Goal: Transaction & Acquisition: Purchase product/service

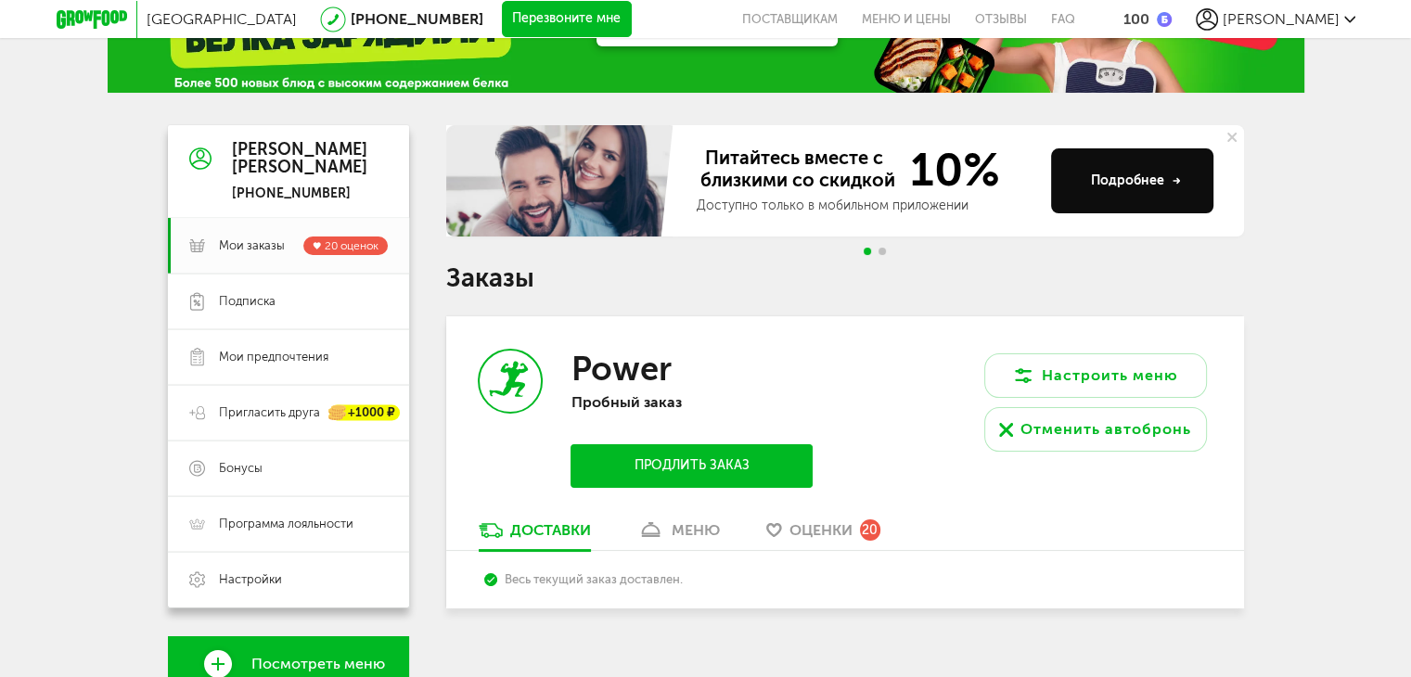
scroll to position [183, 0]
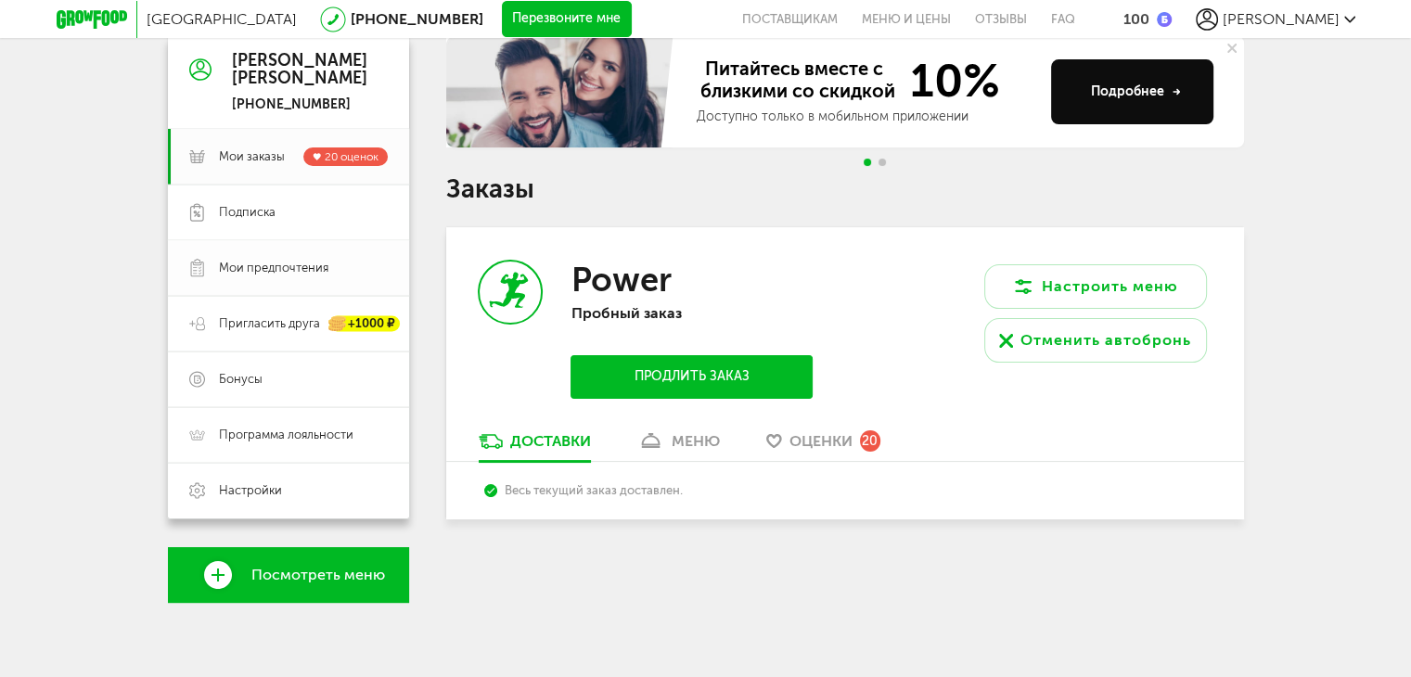
click at [269, 260] on span "Мои предпочтения" at bounding box center [273, 268] width 109 height 17
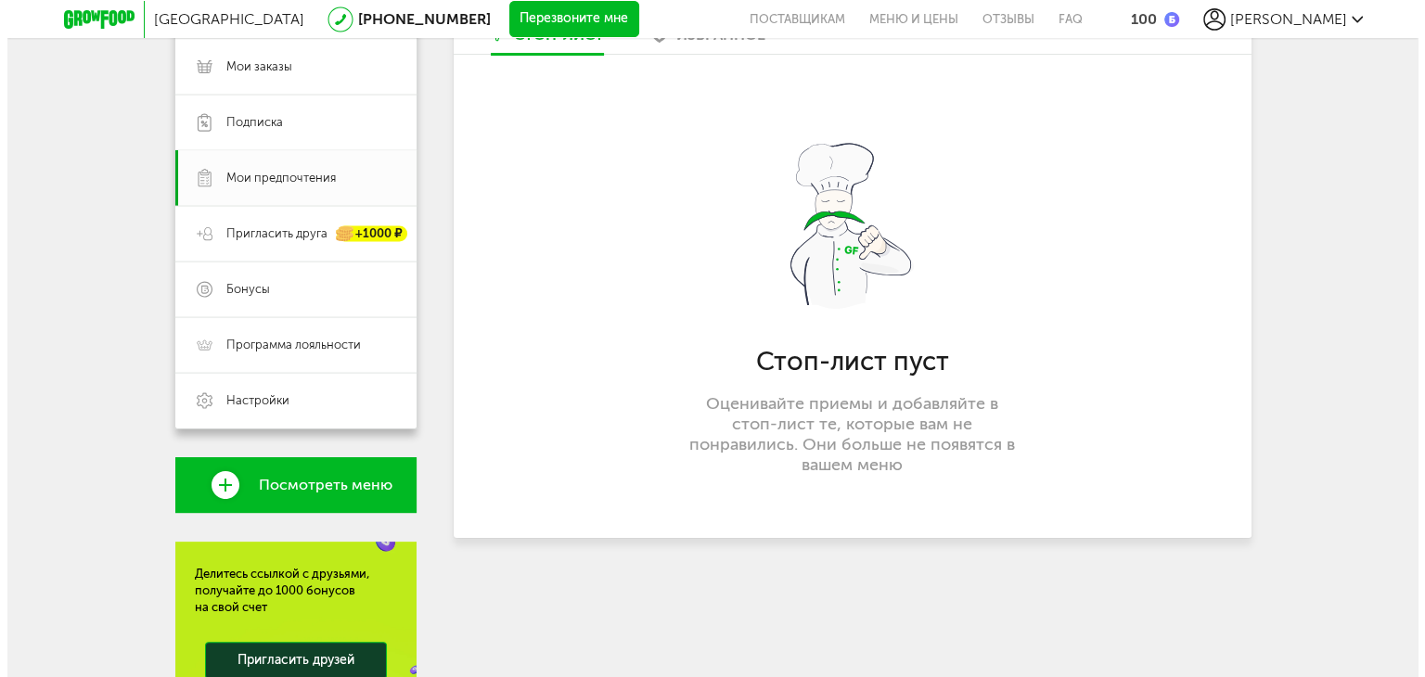
scroll to position [182, 0]
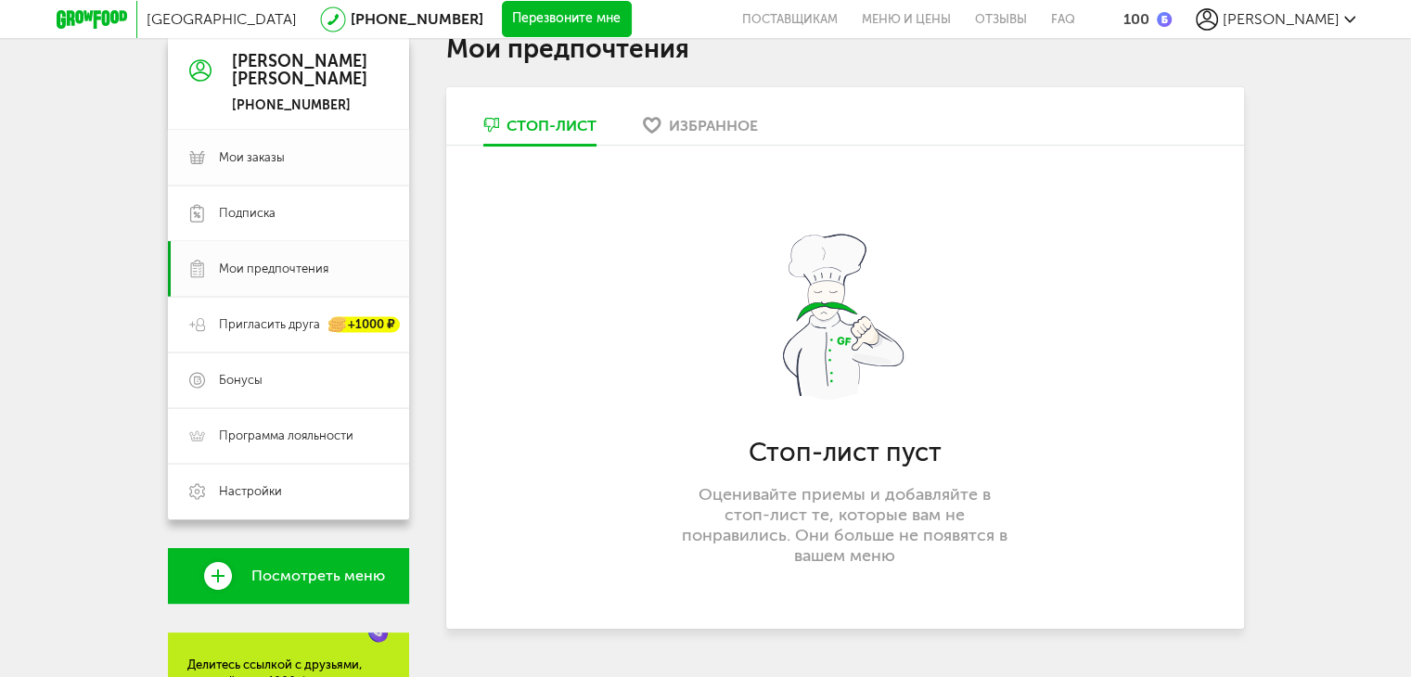
click at [289, 152] on span "Мои заказы" at bounding box center [303, 157] width 169 height 17
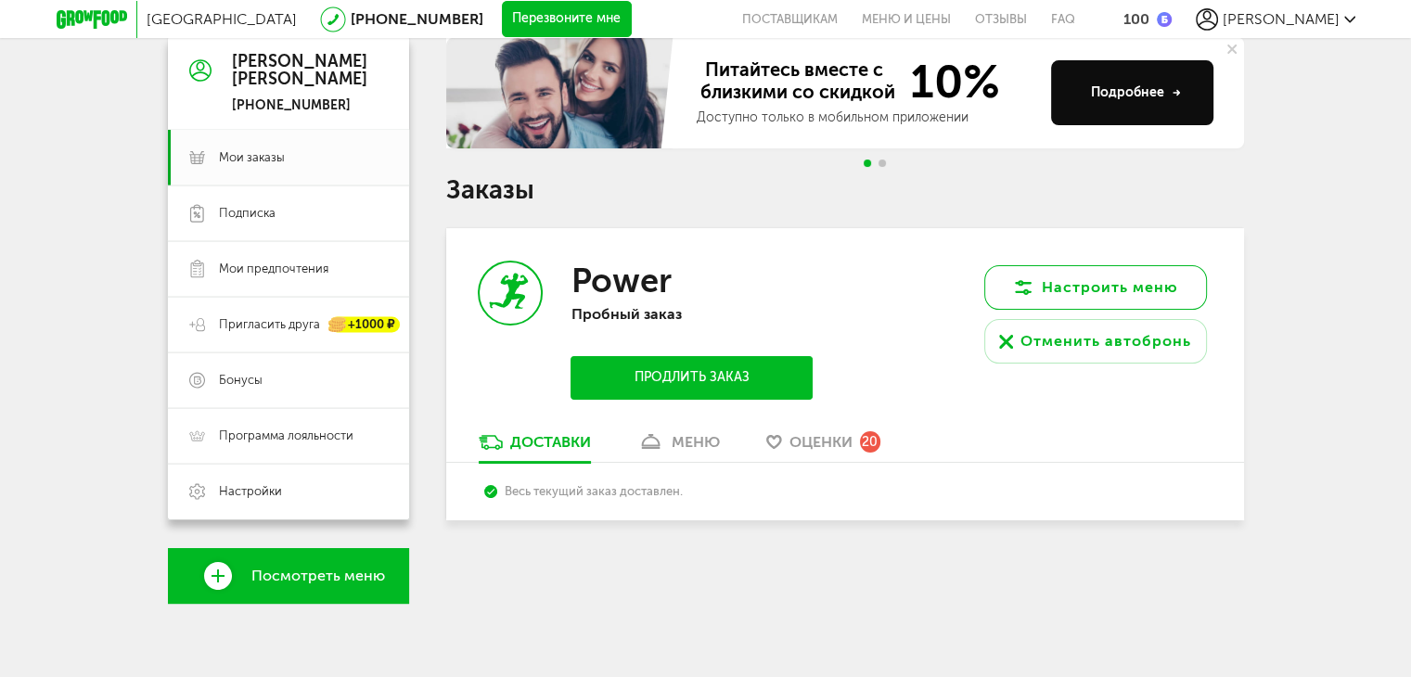
click at [1058, 280] on button "Настроить меню" at bounding box center [1095, 287] width 223 height 45
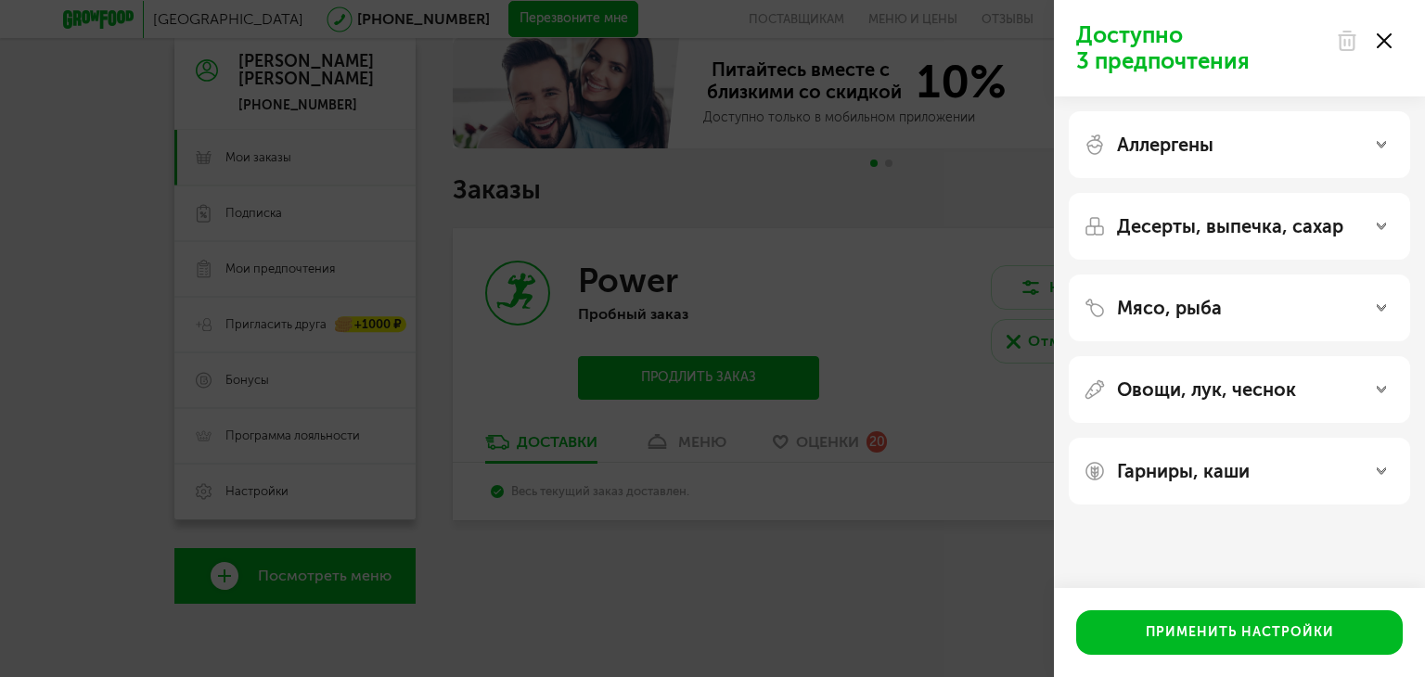
click at [1189, 219] on p "Десерты, выпечка, сахар" at bounding box center [1230, 226] width 226 height 22
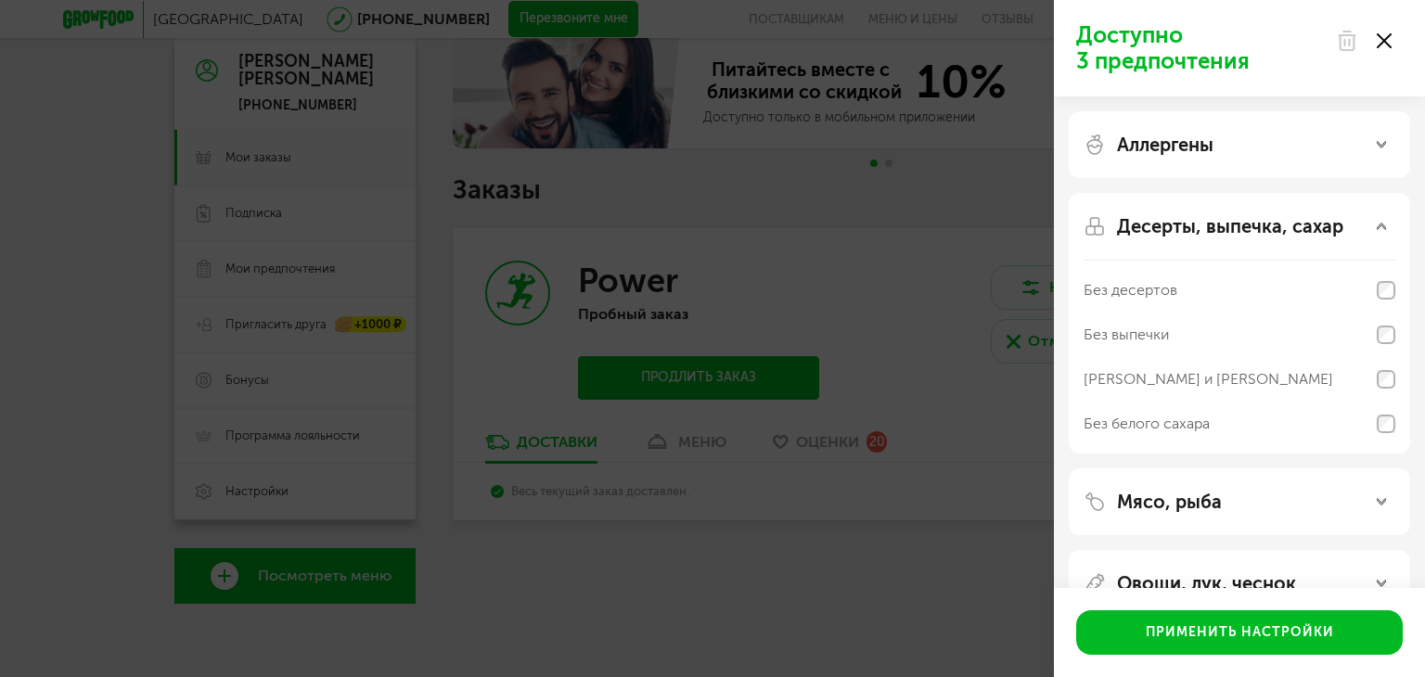
click at [1189, 219] on p "Десерты, выпечка, сахар" at bounding box center [1230, 226] width 226 height 22
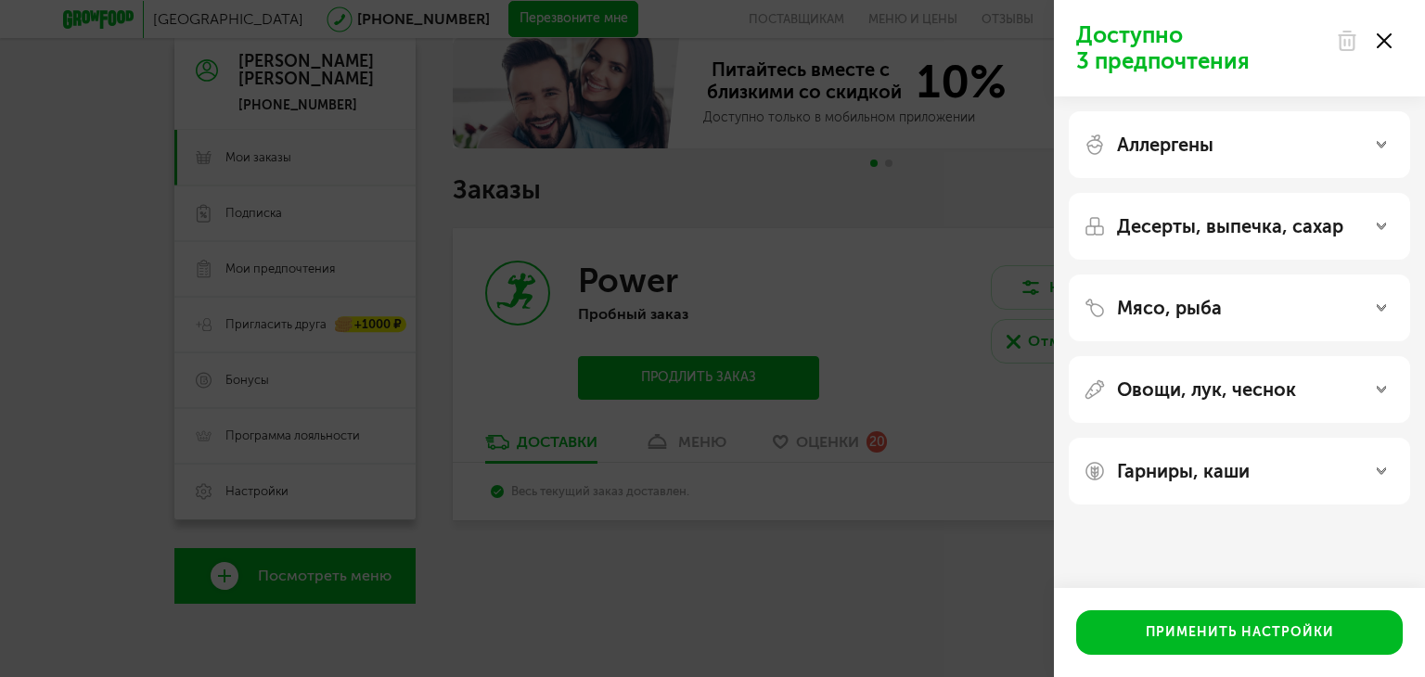
click at [1188, 150] on p "Аллергены" at bounding box center [1165, 145] width 96 height 22
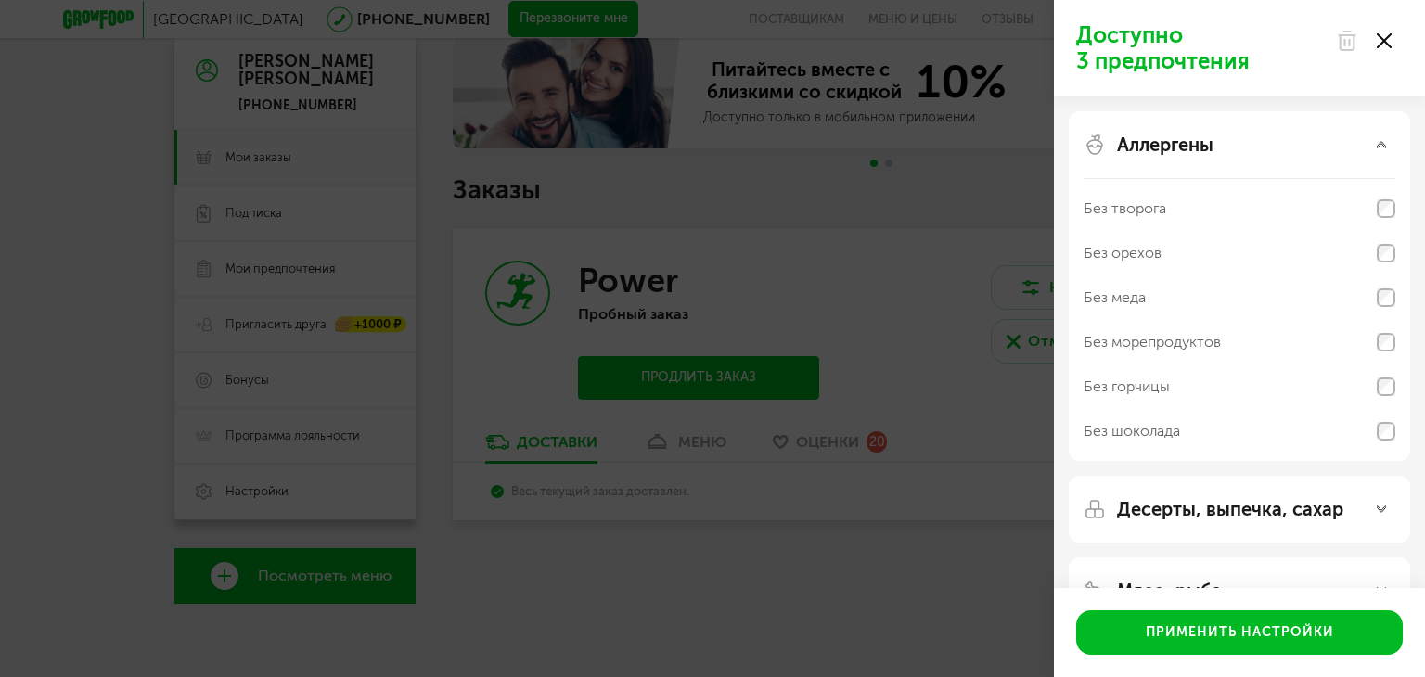
click at [1188, 150] on p "Аллергены" at bounding box center [1165, 145] width 96 height 22
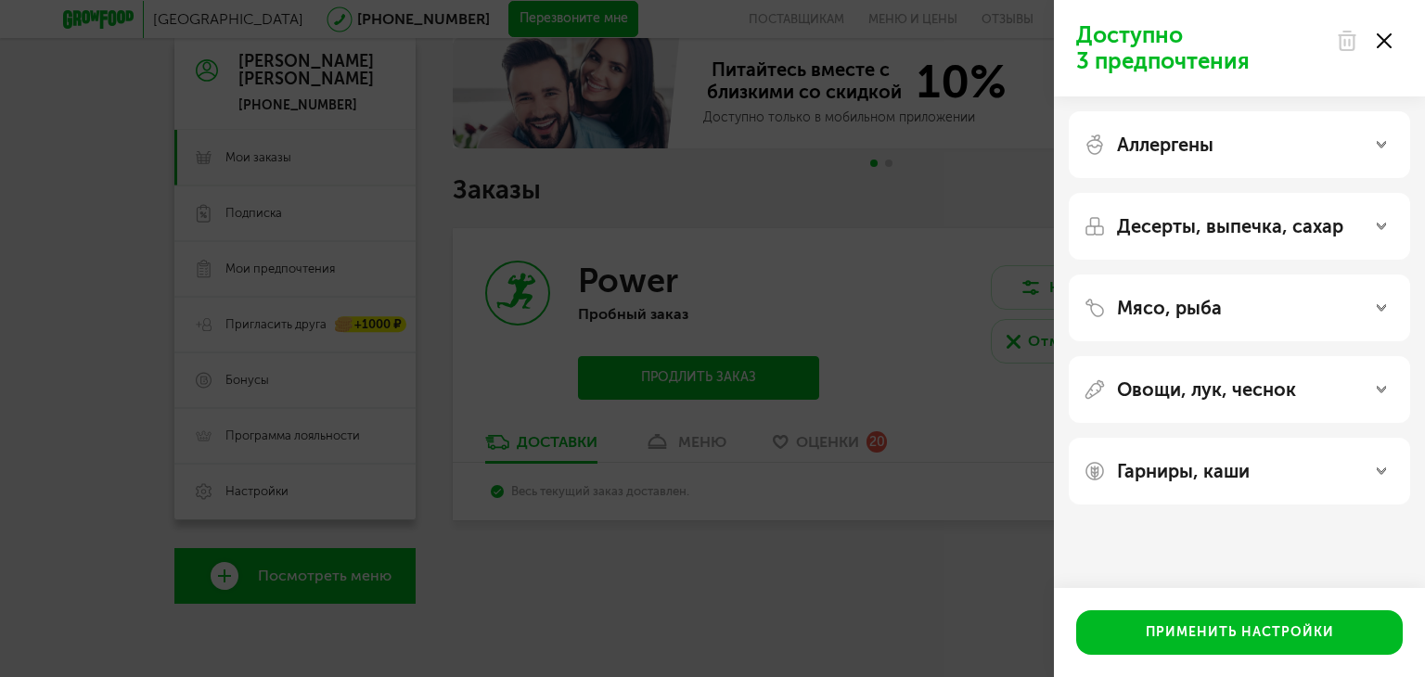
click at [1185, 217] on p "Десерты, выпечка, сахар" at bounding box center [1230, 226] width 226 height 22
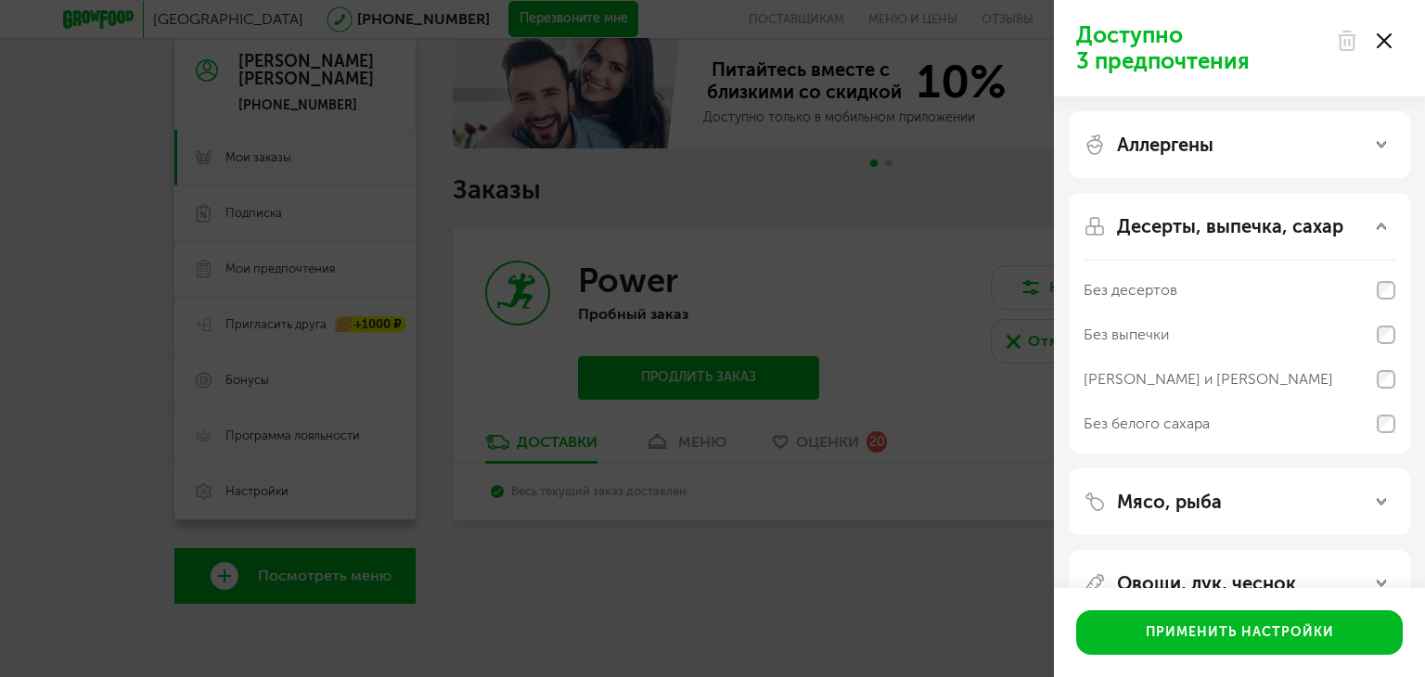
click at [1185, 217] on p "Десерты, выпечка, сахар" at bounding box center [1230, 226] width 226 height 22
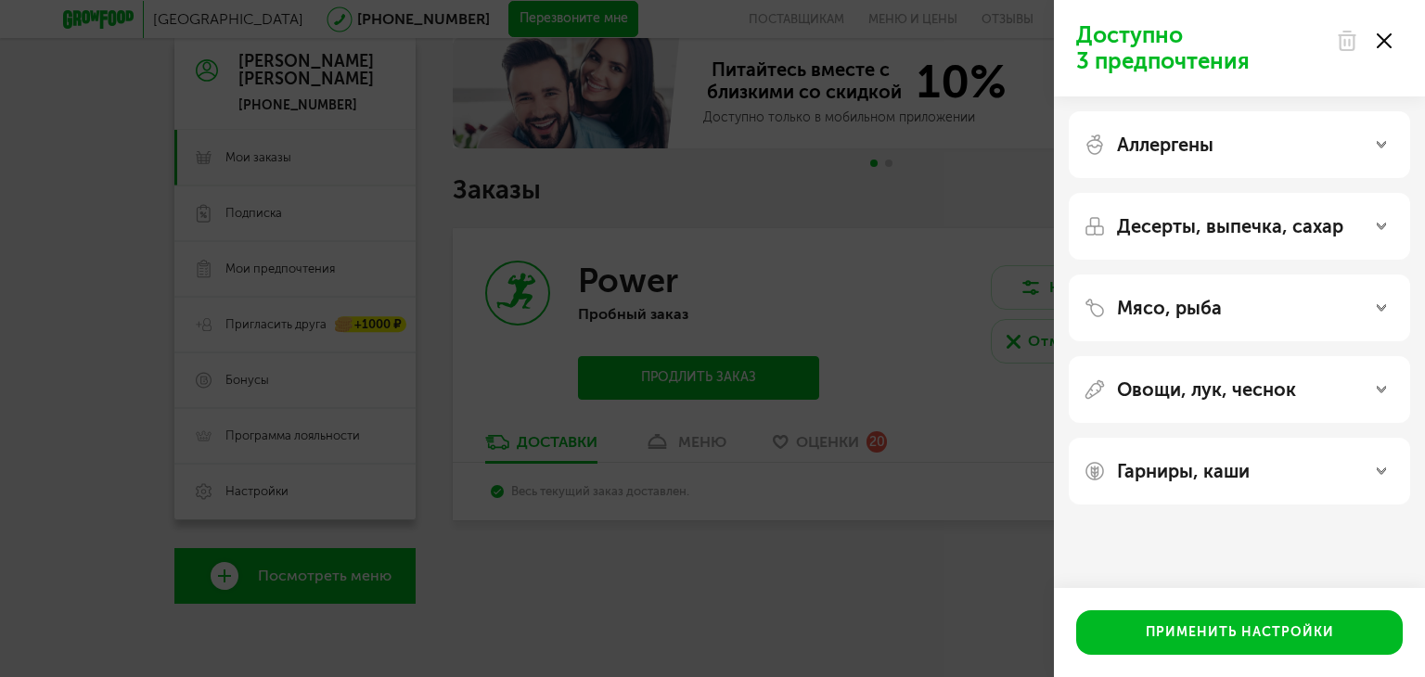
click at [1165, 297] on p "Мясо, рыба" at bounding box center [1169, 308] width 105 height 22
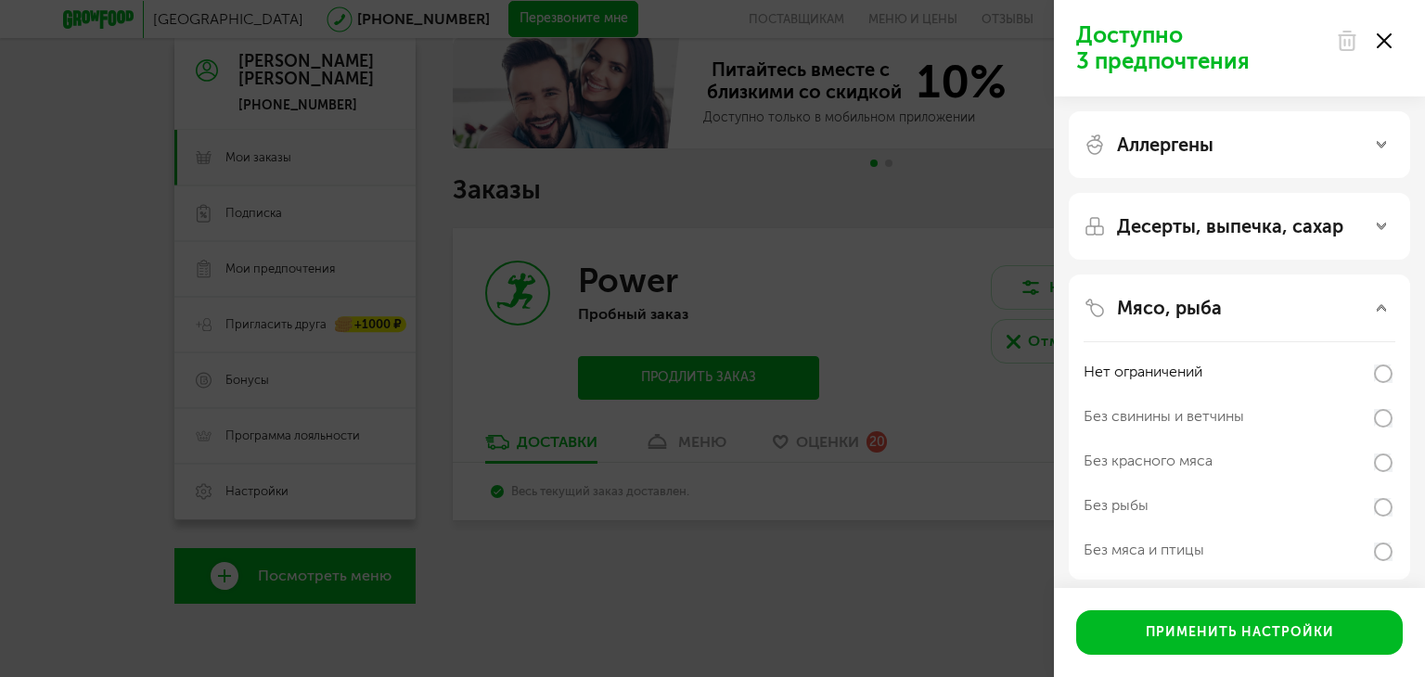
click at [1165, 297] on p "Мясо, рыба" at bounding box center [1169, 308] width 105 height 22
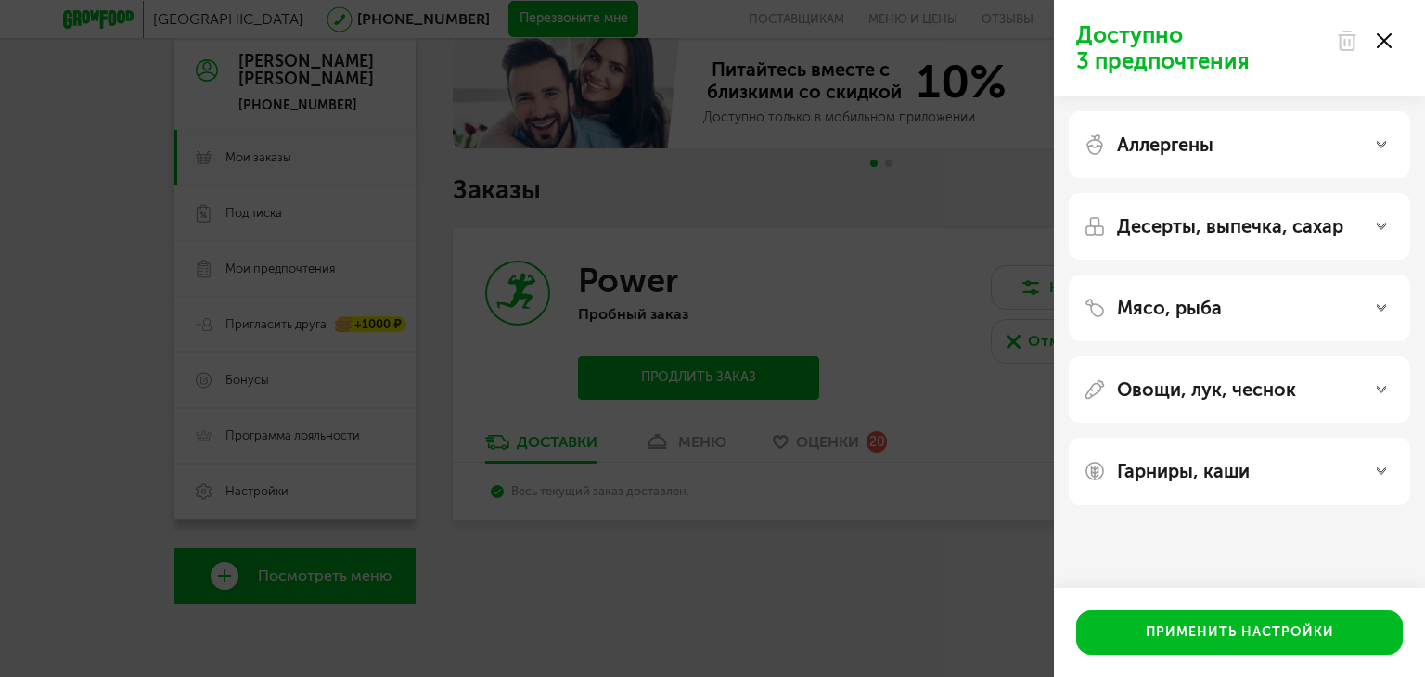
click at [1146, 400] on p "Овощи, лук, чеснок" at bounding box center [1206, 390] width 179 height 22
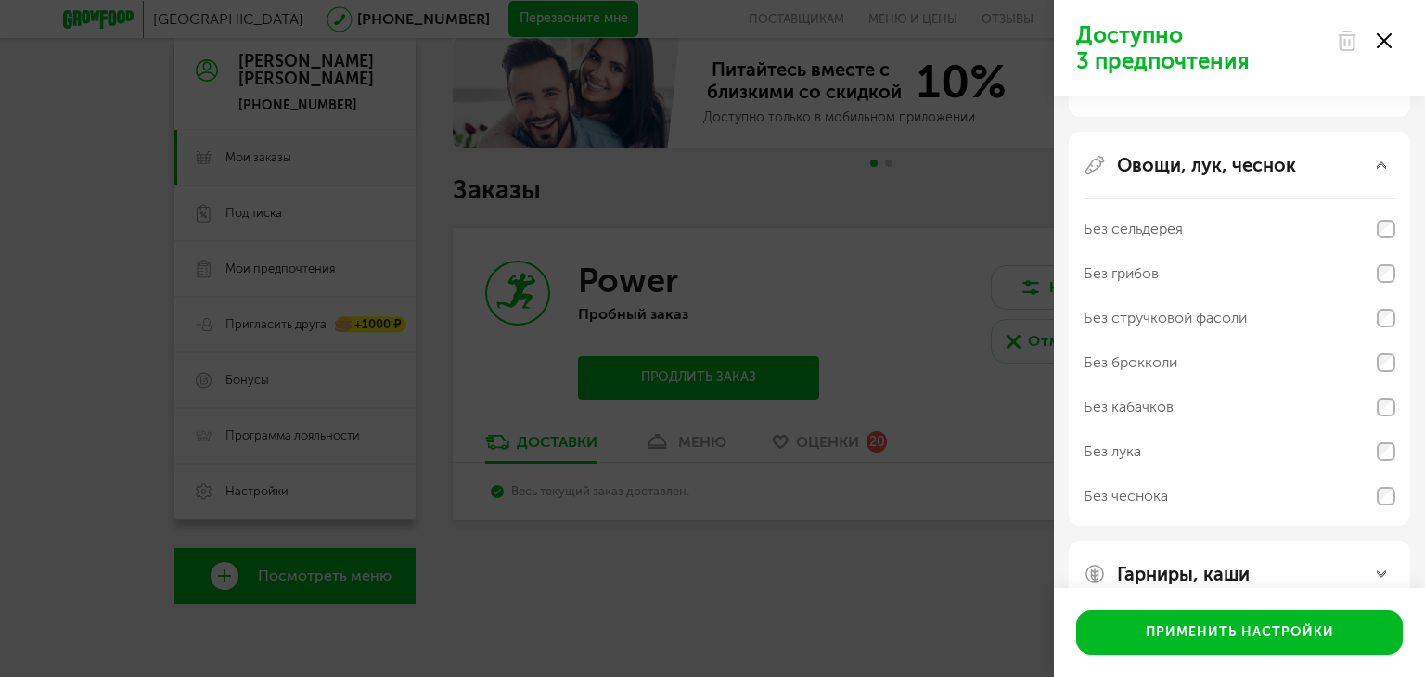
scroll to position [263, 0]
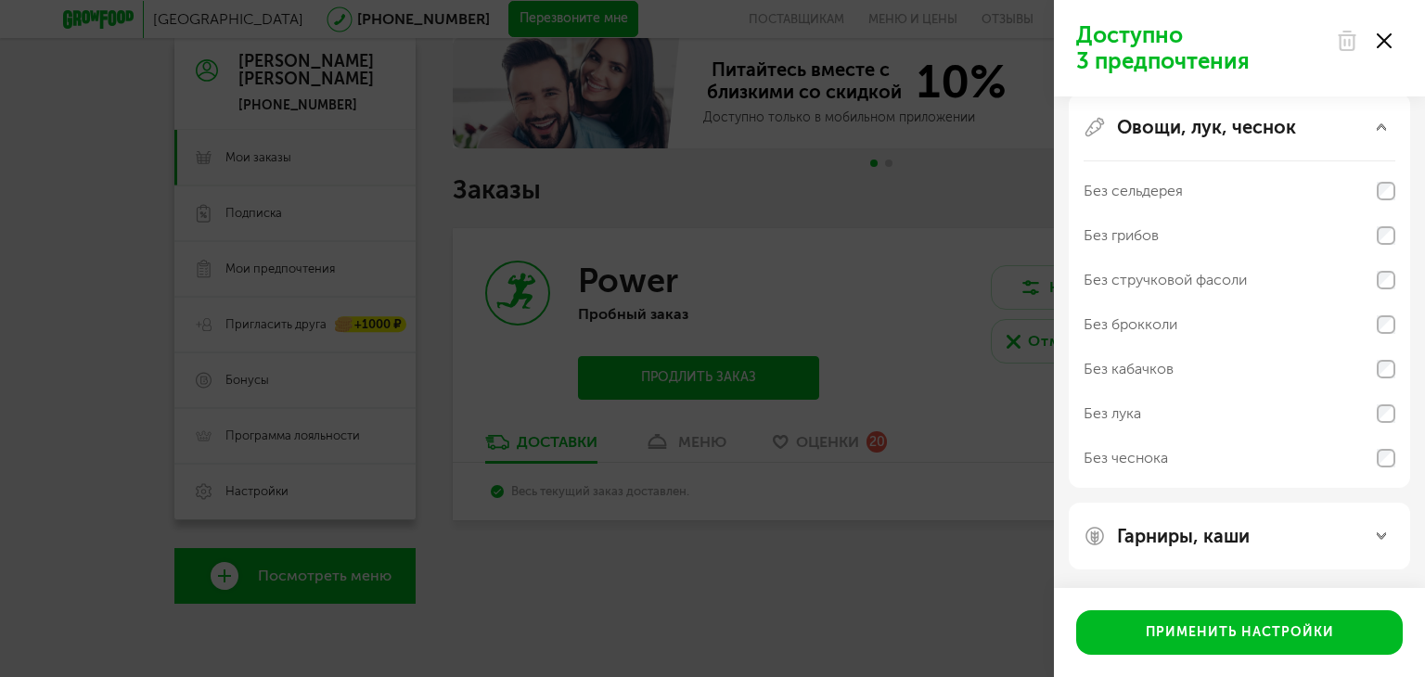
click at [1154, 126] on p "Овощи, лук, чеснок" at bounding box center [1206, 127] width 179 height 22
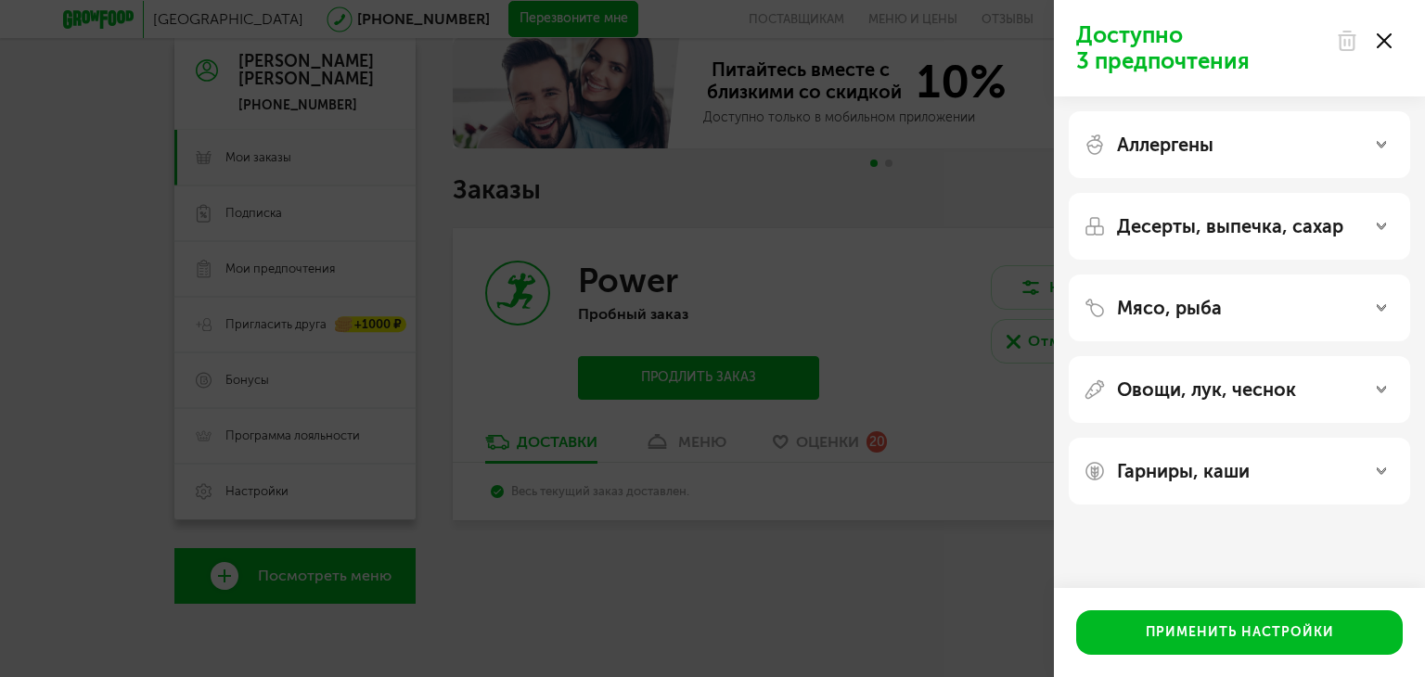
scroll to position [0, 0]
click at [1145, 468] on p "Гарниры, каши" at bounding box center [1183, 471] width 133 height 22
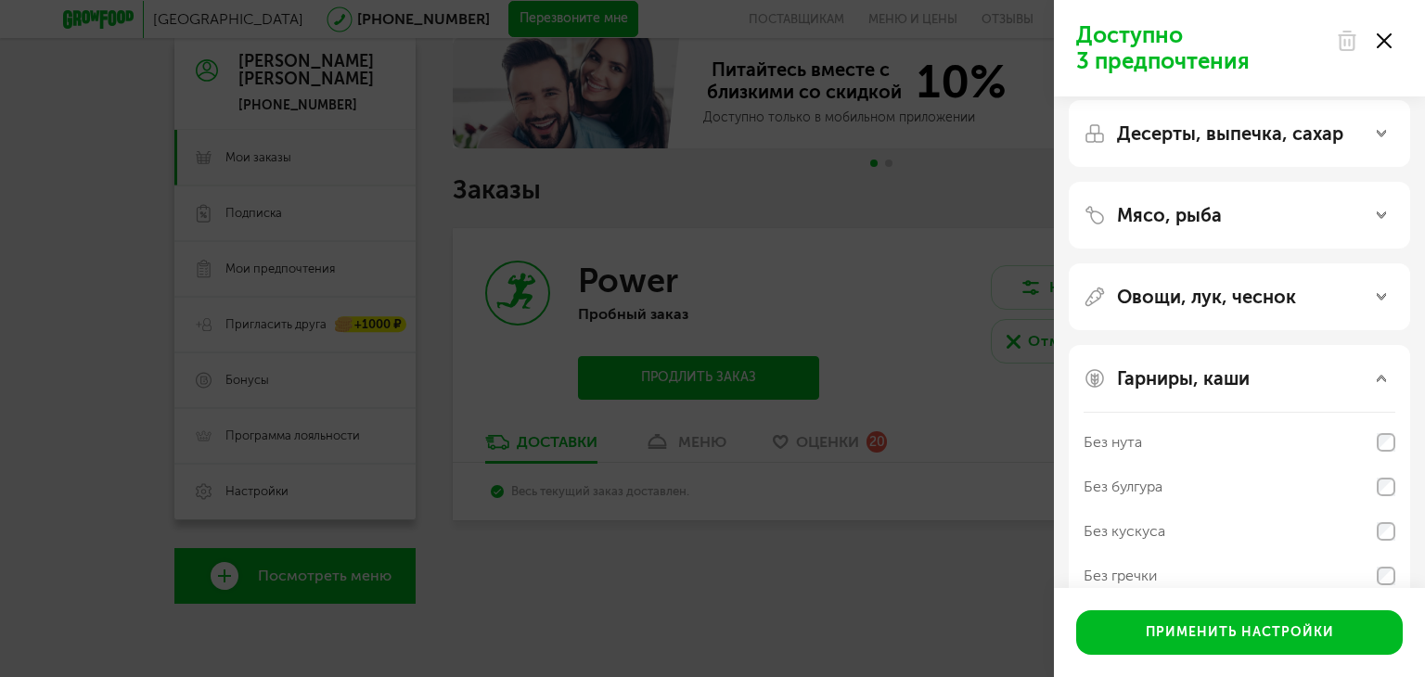
scroll to position [173, 0]
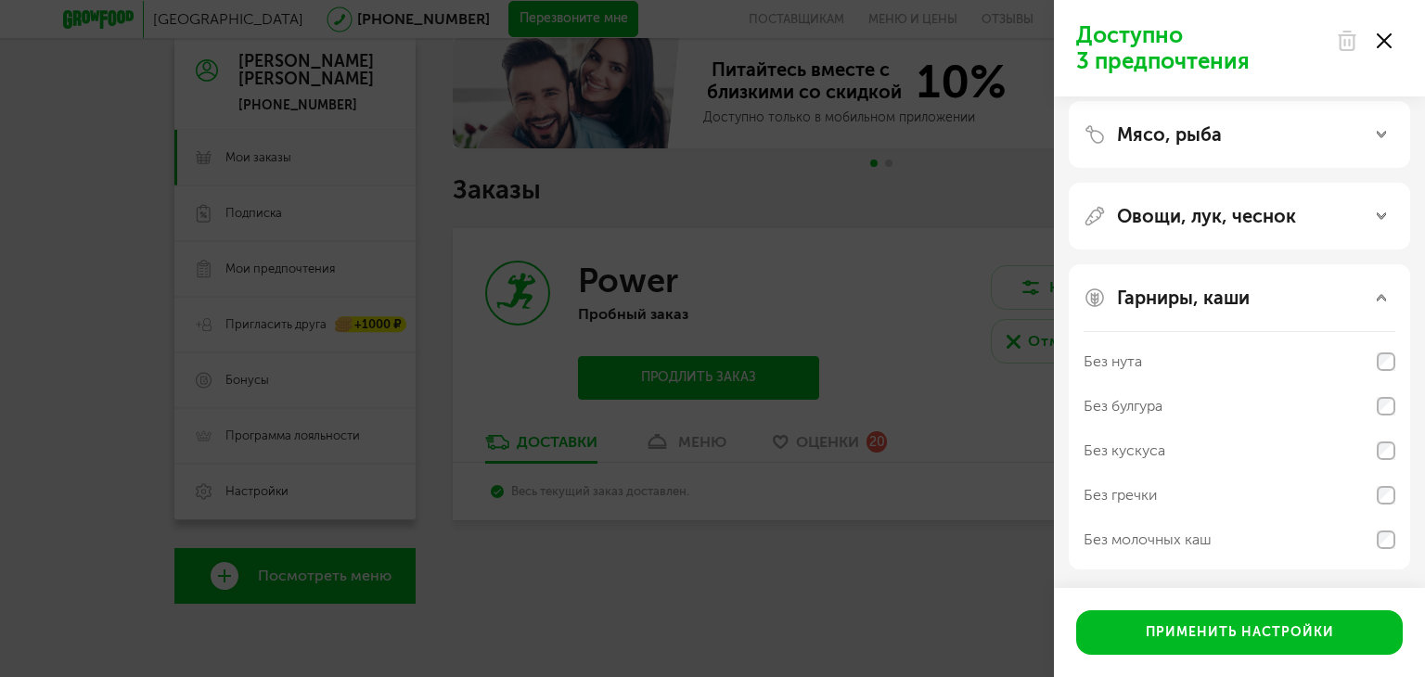
click at [1173, 308] on p "Гарниры, каши" at bounding box center [1183, 298] width 133 height 22
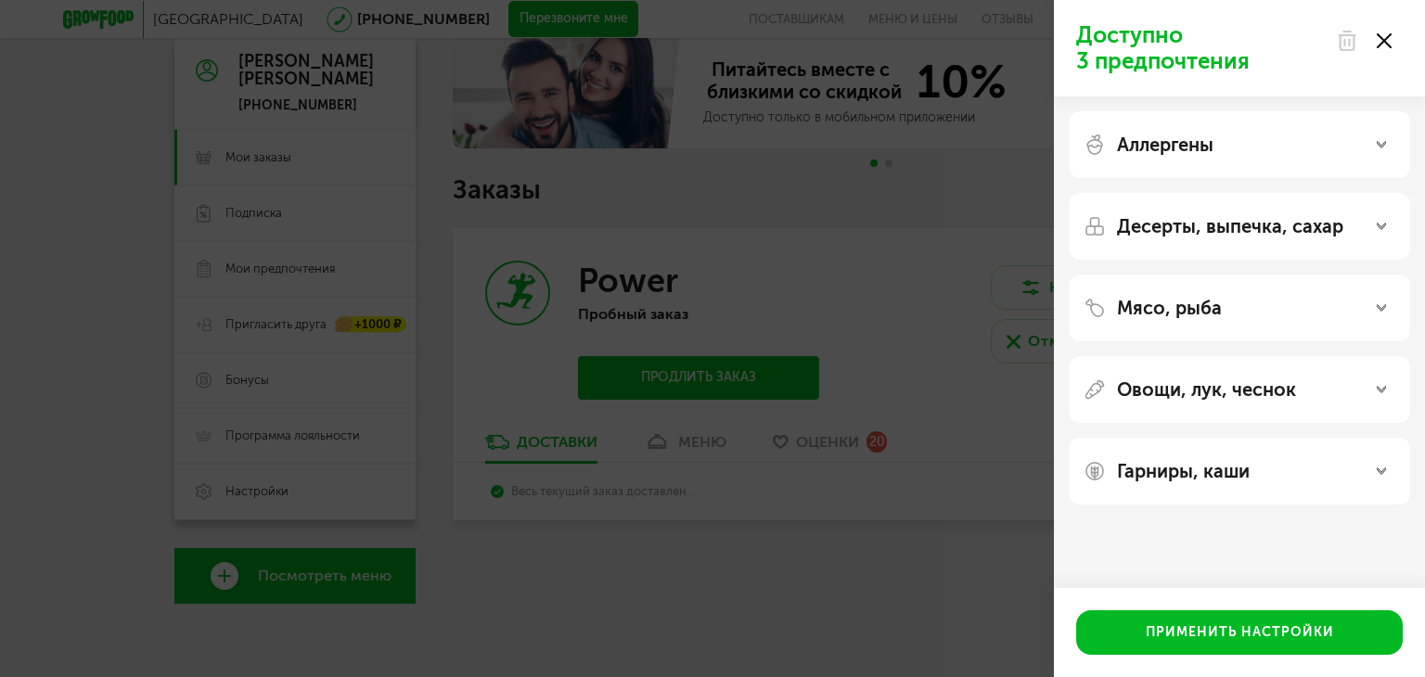
scroll to position [0, 0]
click at [1164, 397] on p "Овощи, лук, чеснок" at bounding box center [1206, 390] width 179 height 22
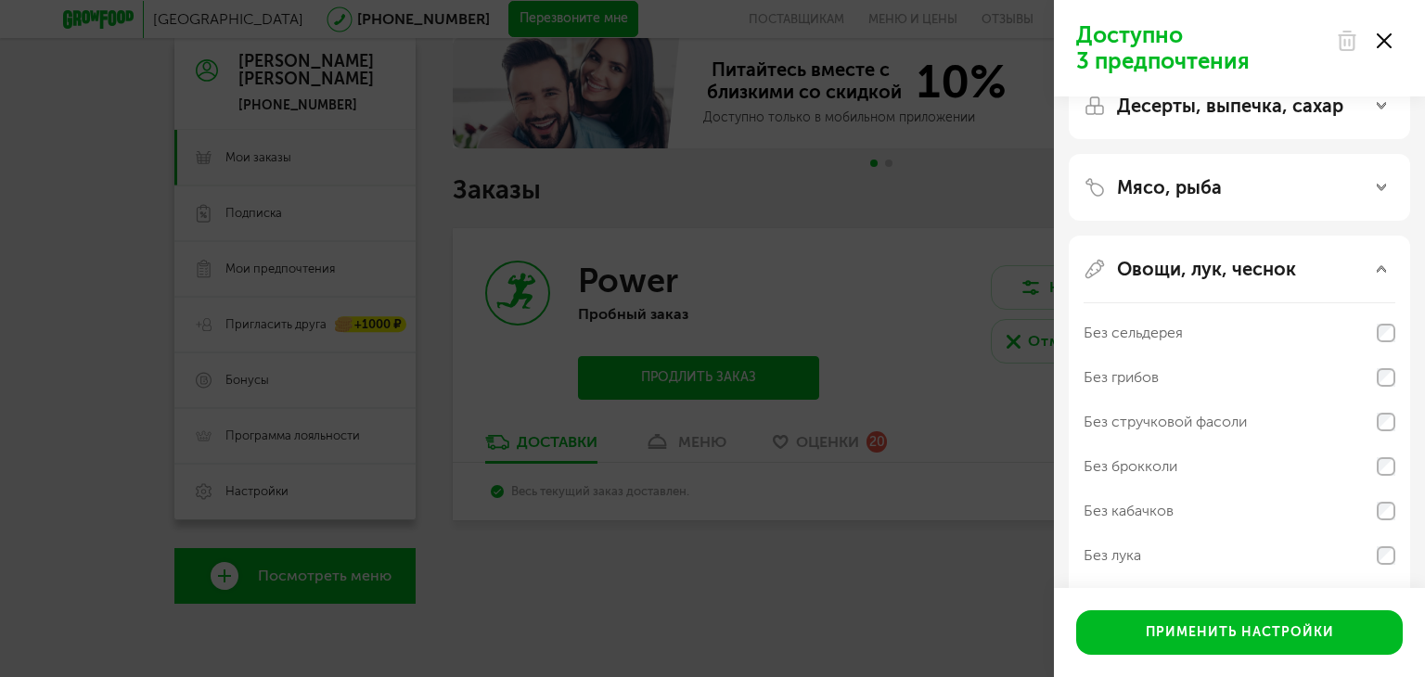
scroll to position [93, 0]
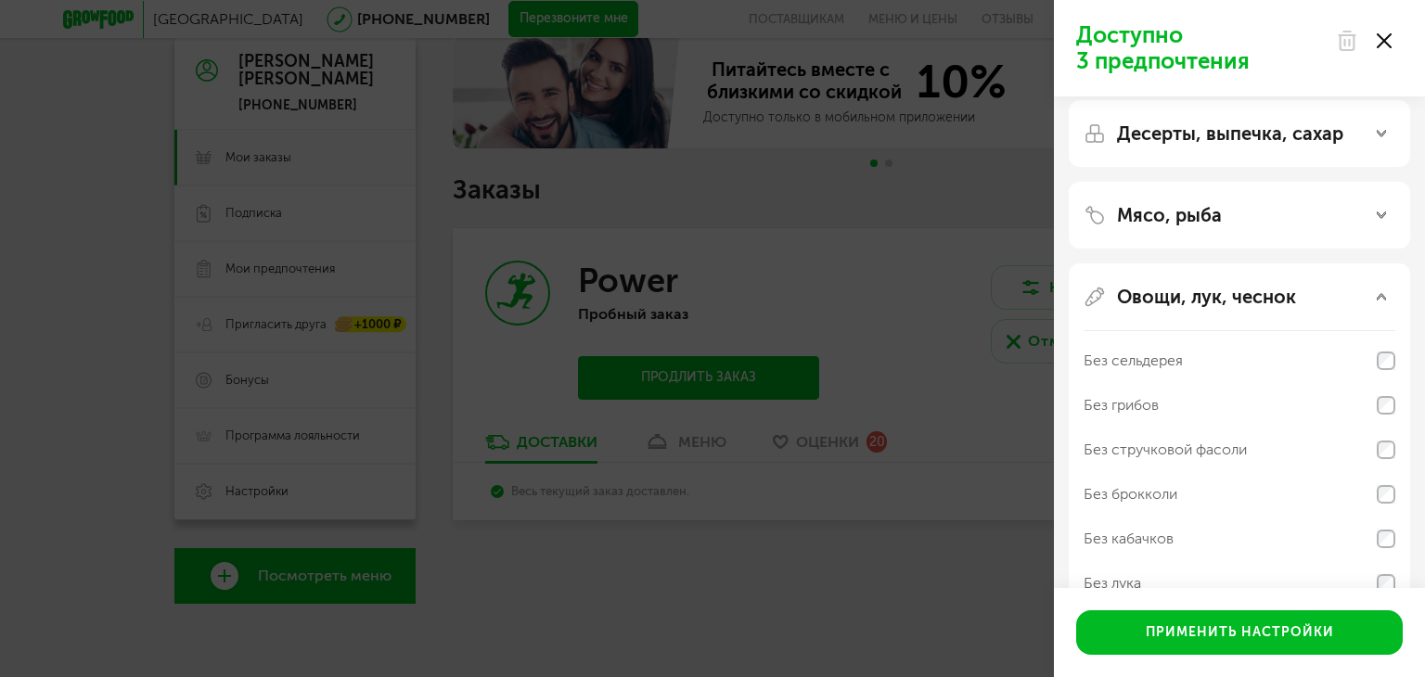
click at [1169, 291] on p "Овощи, лук, чеснок" at bounding box center [1206, 297] width 179 height 22
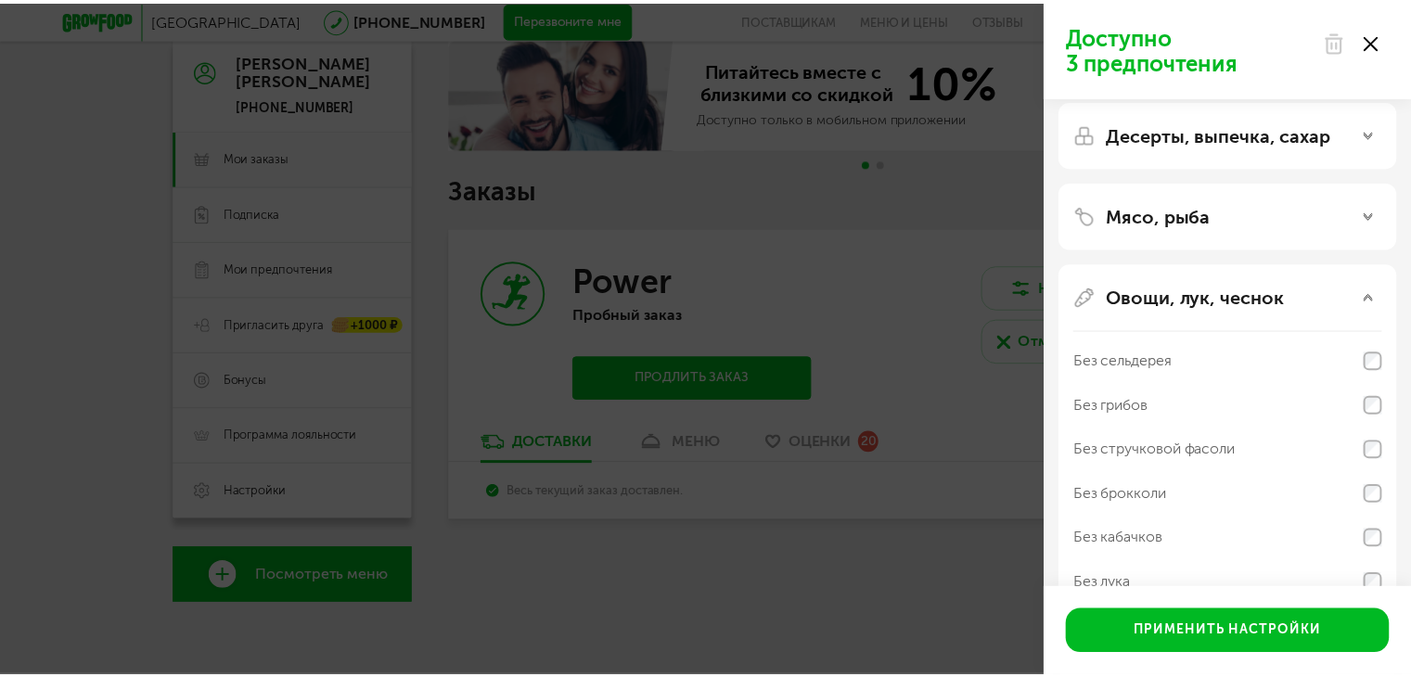
scroll to position [0, 0]
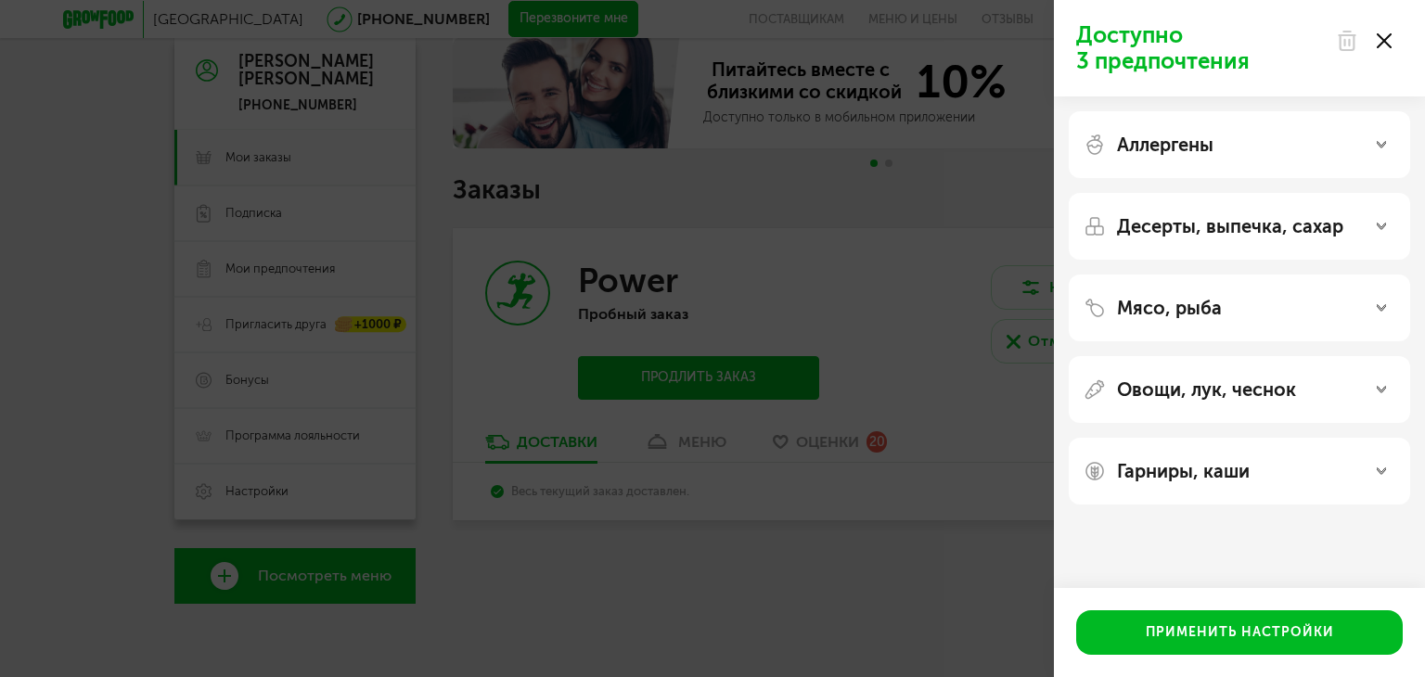
click at [1169, 216] on p "Десерты, выпечка, сахар" at bounding box center [1230, 226] width 226 height 22
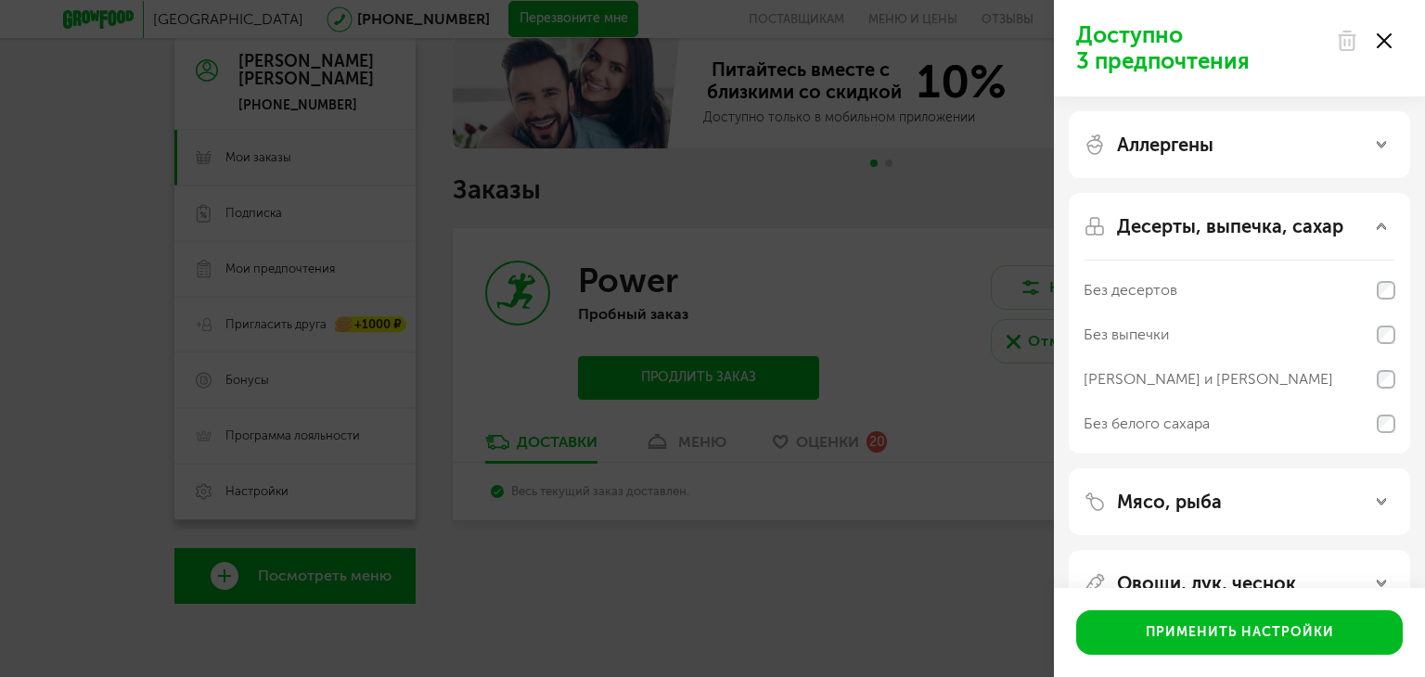
click at [1169, 216] on p "Десерты, выпечка, сахар" at bounding box center [1230, 226] width 226 height 22
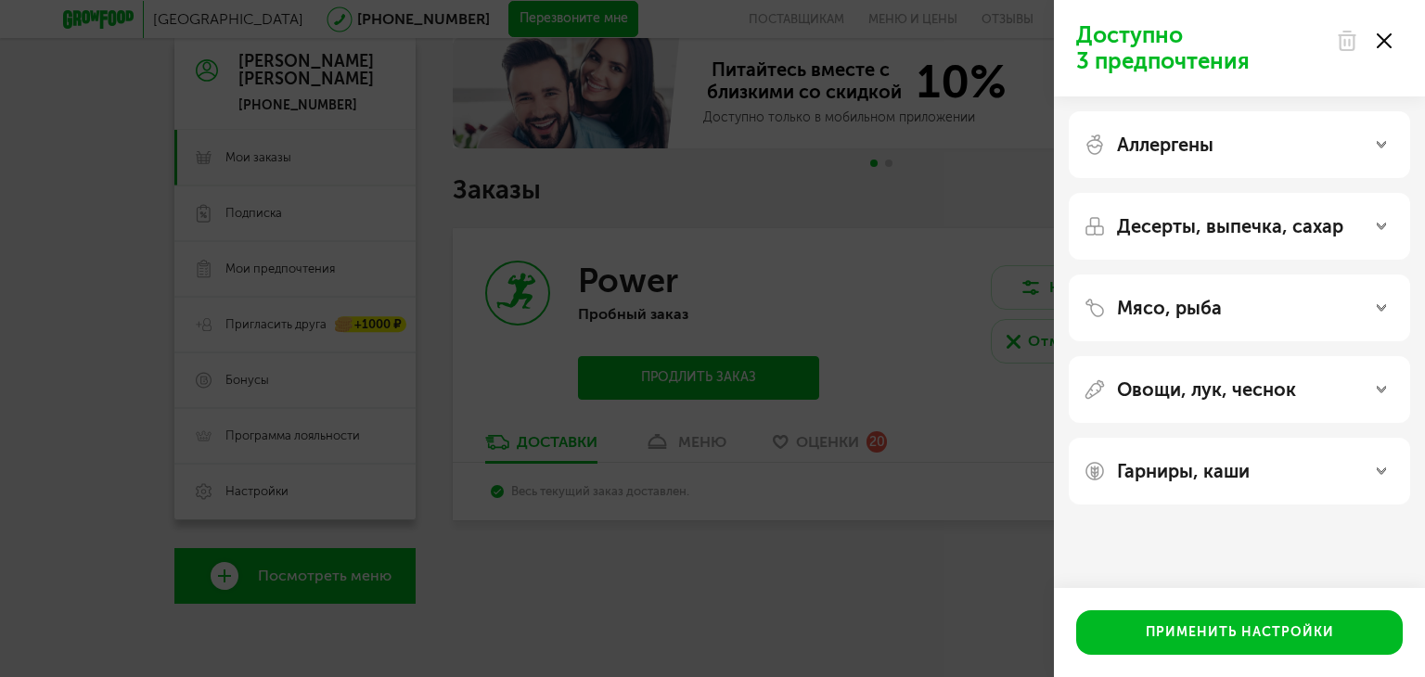
click at [1169, 151] on p "Аллергены" at bounding box center [1165, 145] width 96 height 22
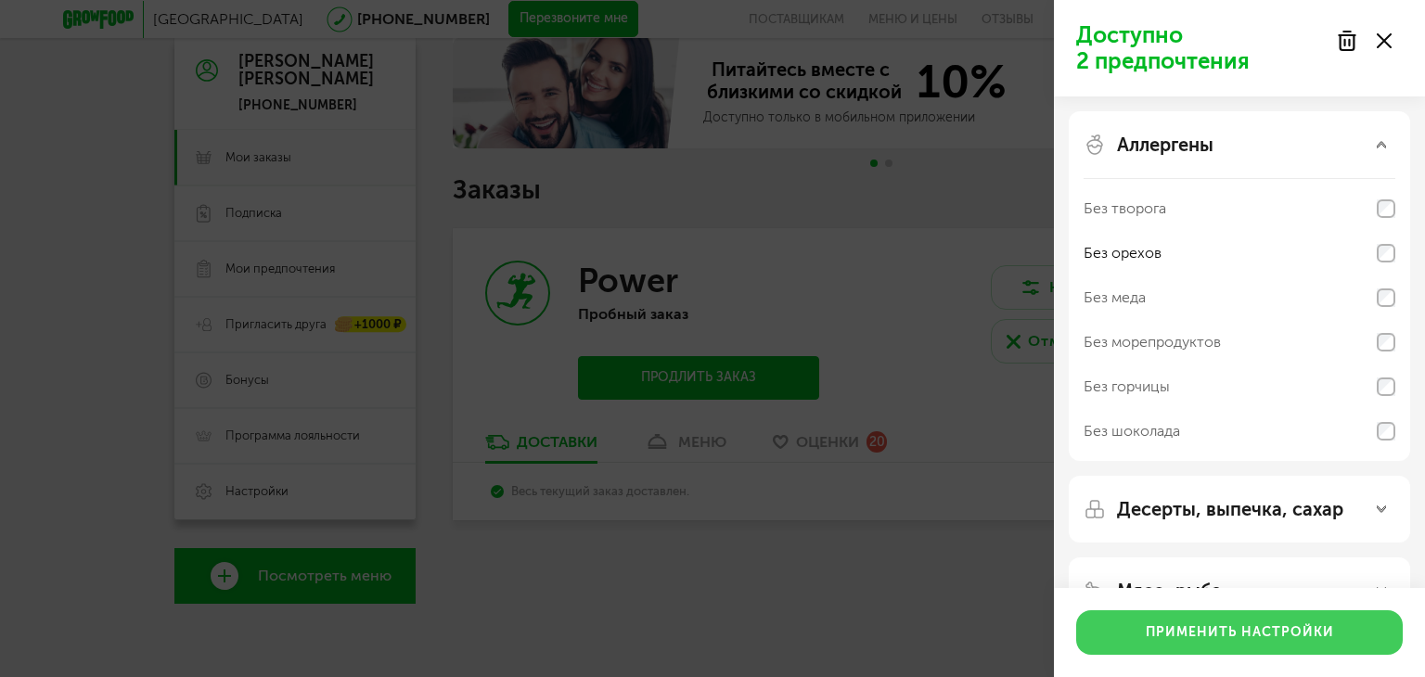
click at [1206, 624] on button "Применить настройки" at bounding box center [1239, 632] width 327 height 45
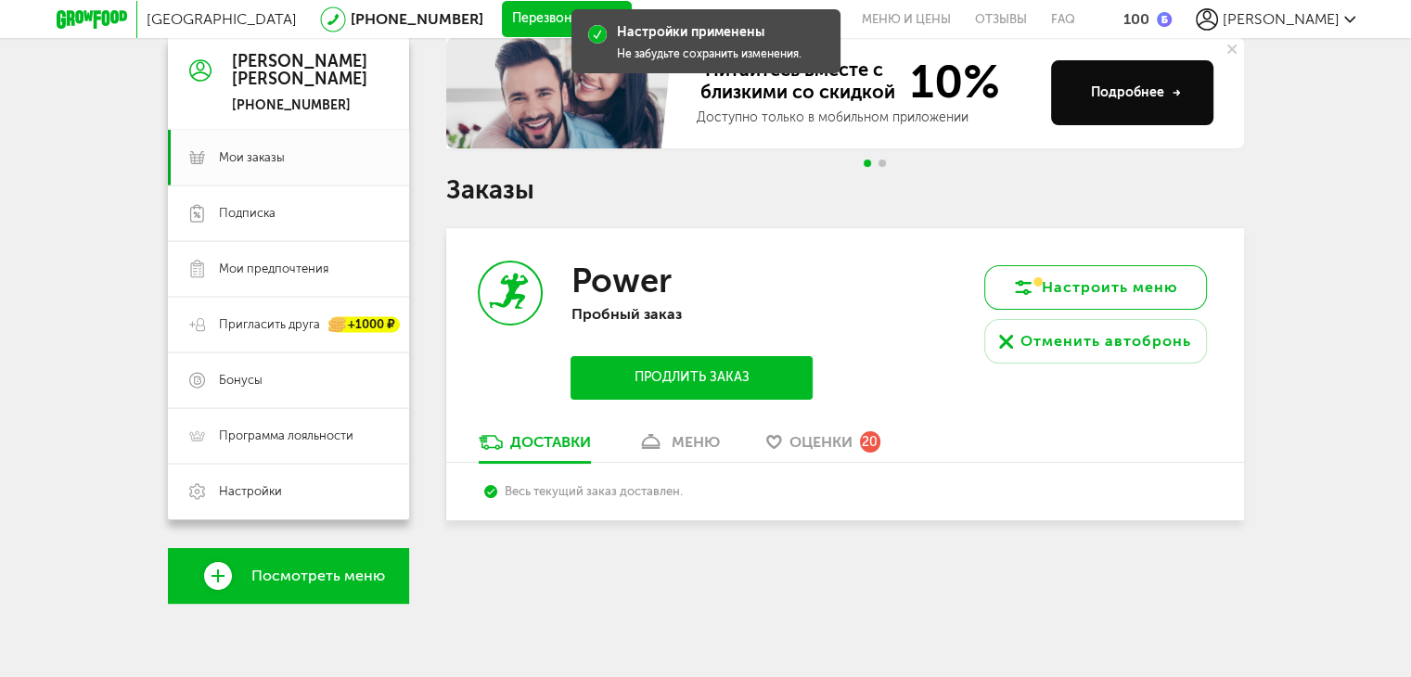
click at [1073, 272] on button "Настроить меню" at bounding box center [1095, 287] width 223 height 45
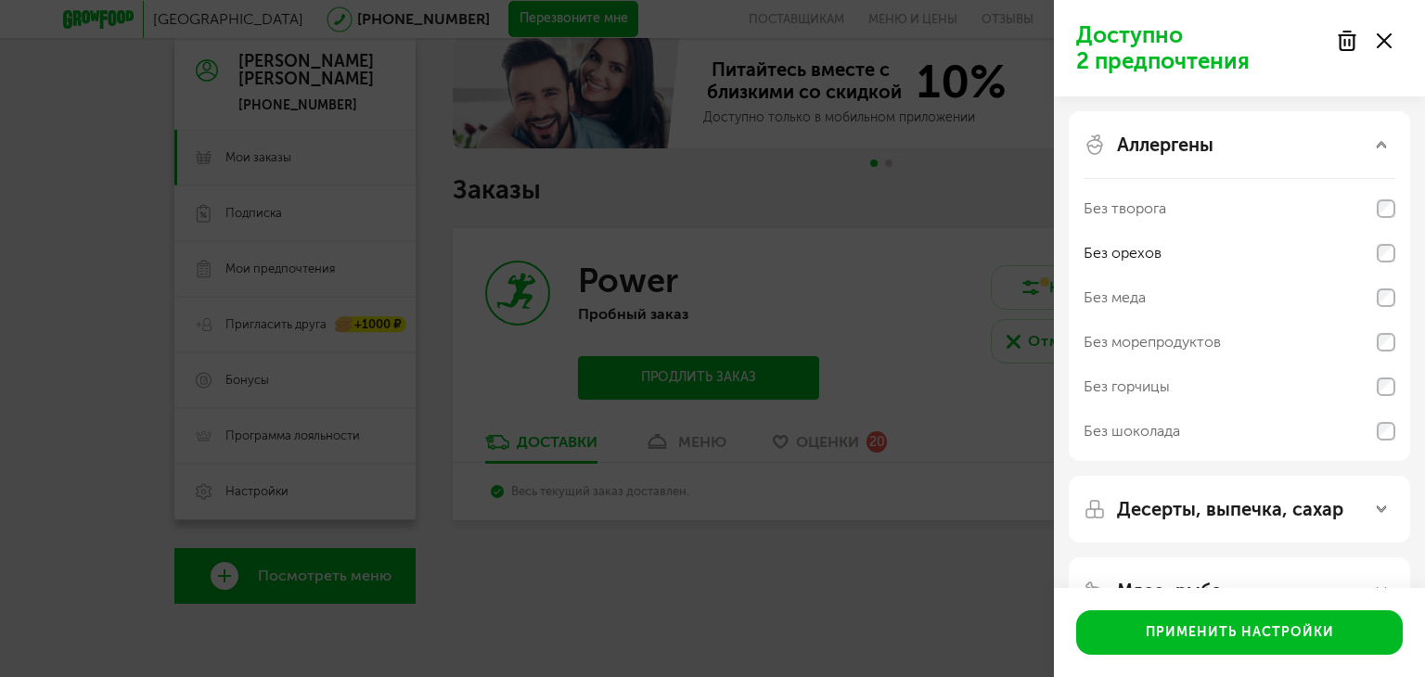
click at [1382, 147] on icon at bounding box center [1381, 144] width 9 height 9
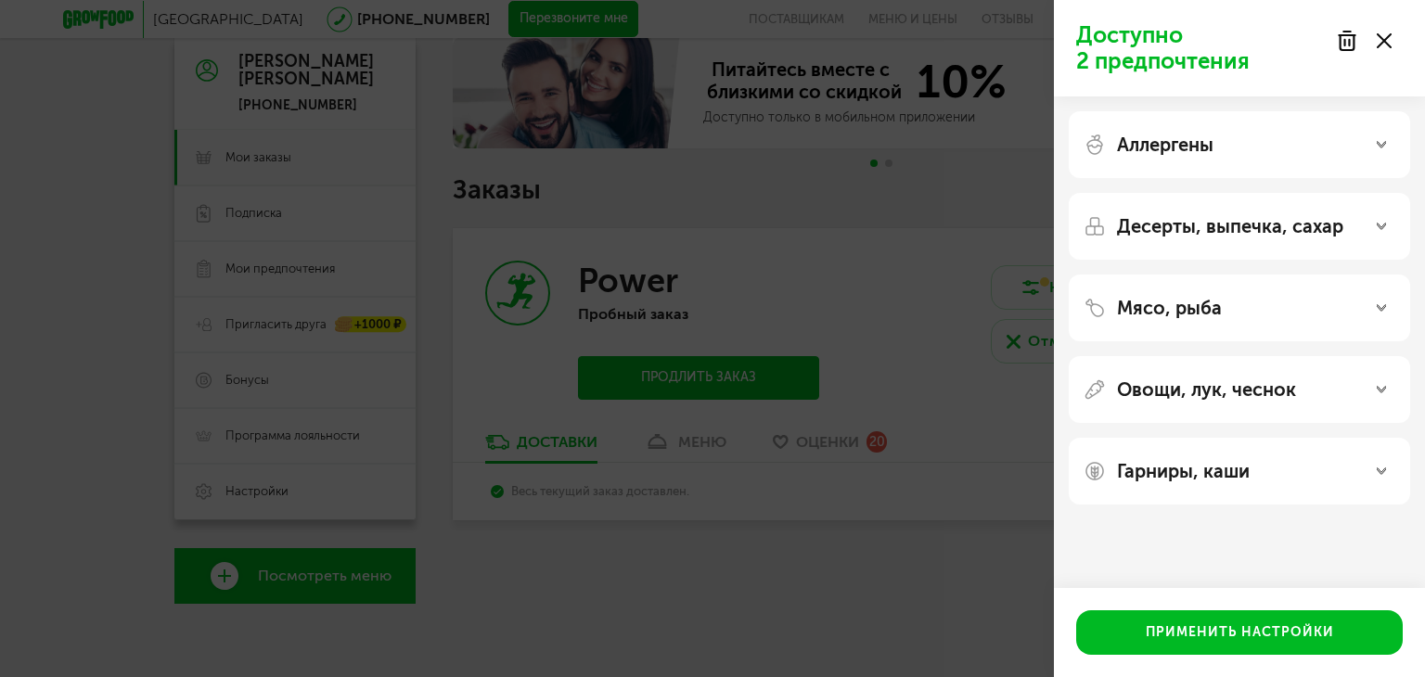
click at [1333, 208] on div "Десерты, выпечка, сахар" at bounding box center [1239, 226] width 341 height 67
click at [1323, 223] on p "Десерты, выпечка, сахар" at bounding box center [1230, 226] width 226 height 22
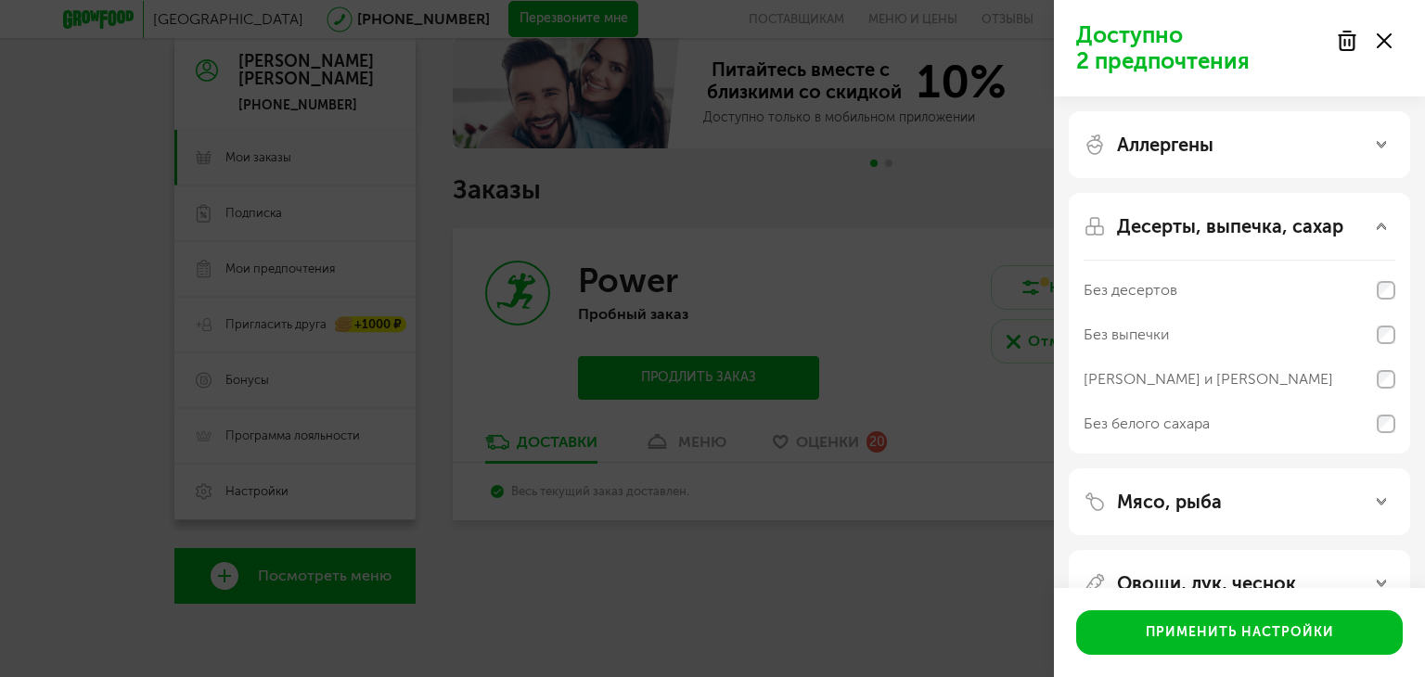
click at [1323, 223] on p "Десерты, выпечка, сахар" at bounding box center [1230, 226] width 226 height 22
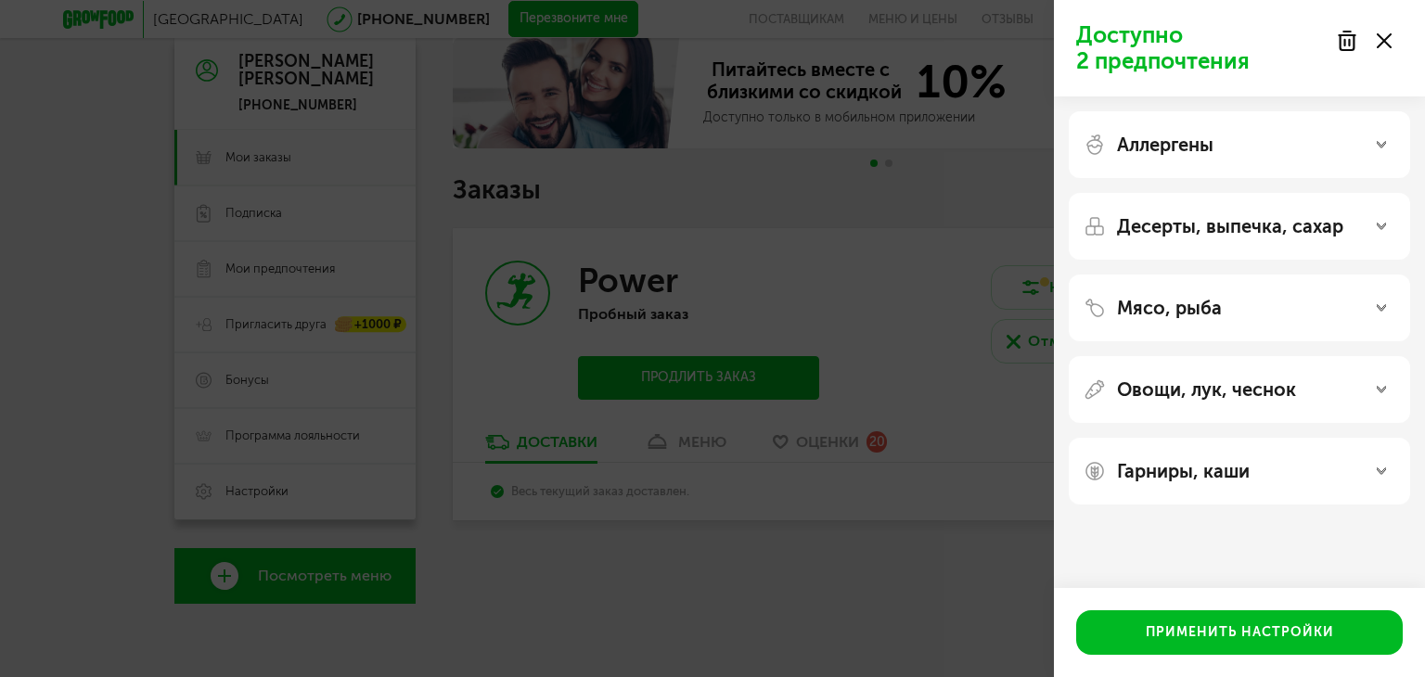
click at [731, 231] on div "Доступно 2 предпочтения Аллергены Десерты, выпечка, сахар Мясо, рыба Овощи, лук…" at bounding box center [712, 338] width 1425 height 677
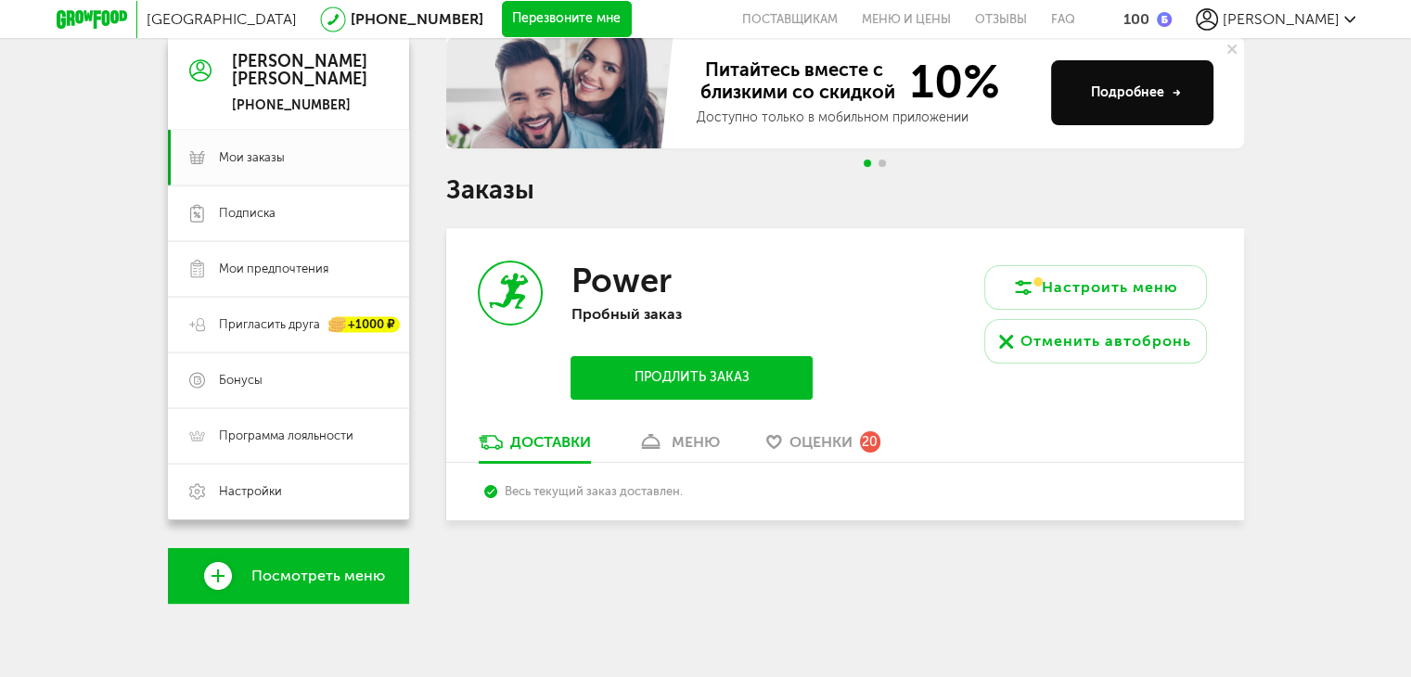
click at [690, 456] on link "меню" at bounding box center [678, 447] width 101 height 30
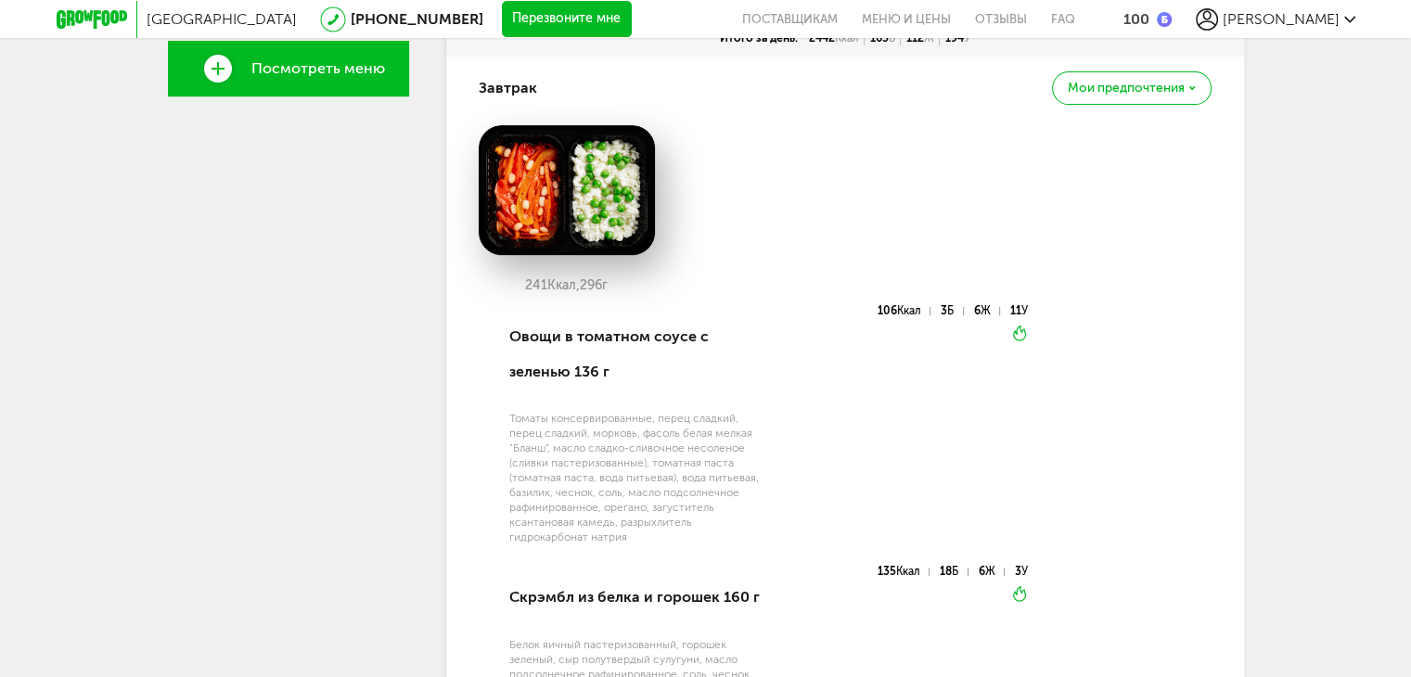
scroll to position [549, 0]
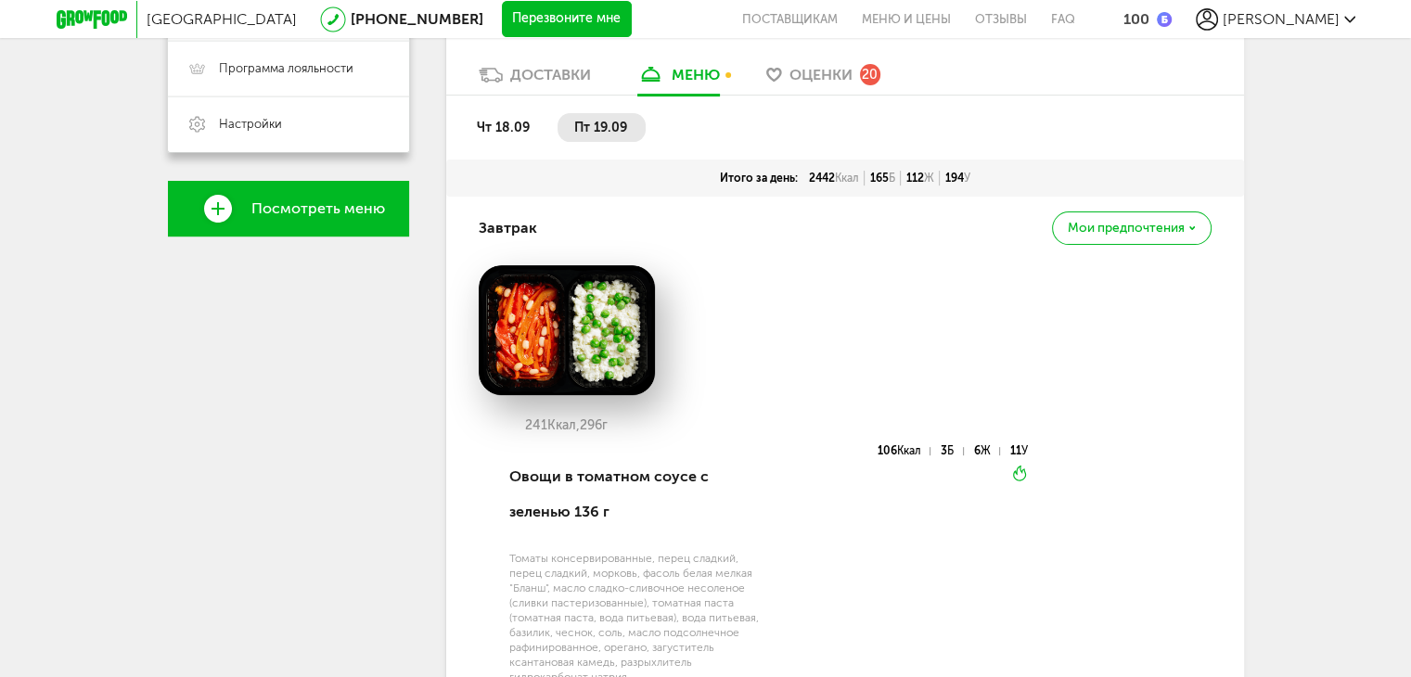
click at [1105, 229] on span "Мои предпочтения" at bounding box center [1126, 228] width 117 height 13
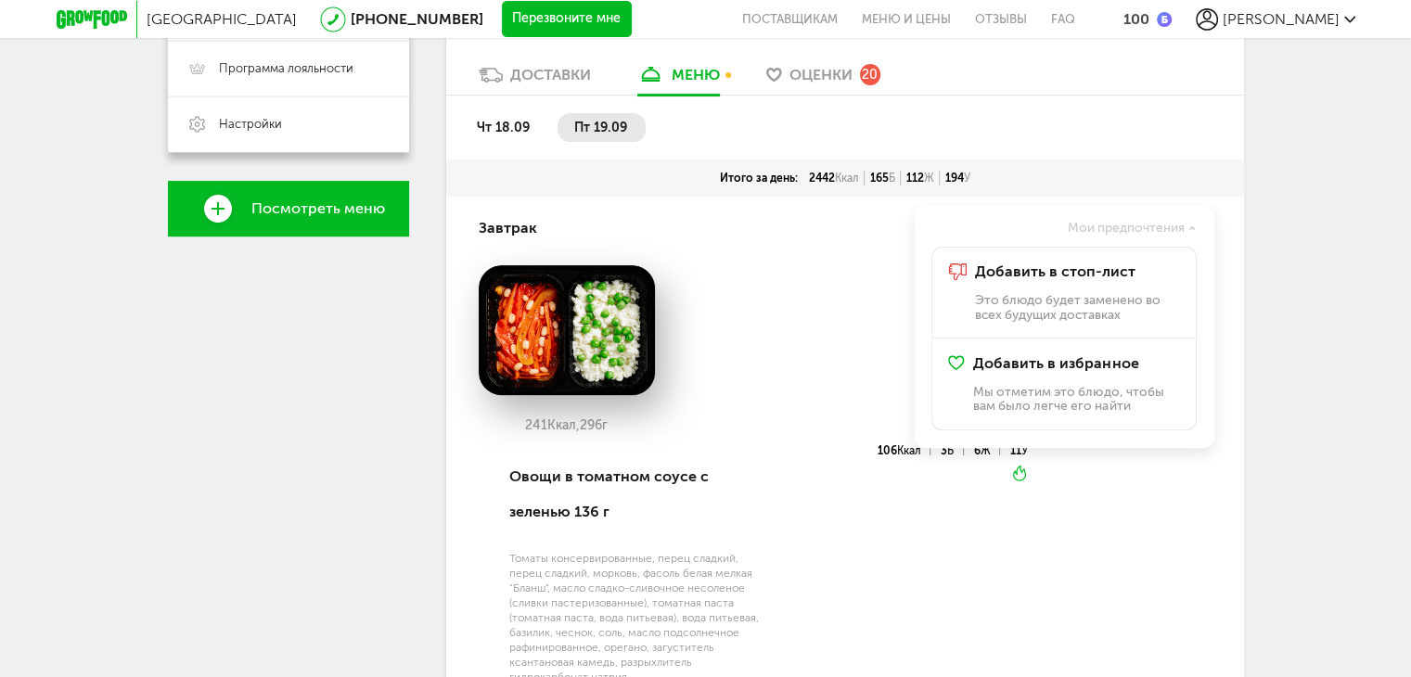
click at [805, 310] on div "241 Ккал, 296 г" at bounding box center [845, 355] width 733 height 180
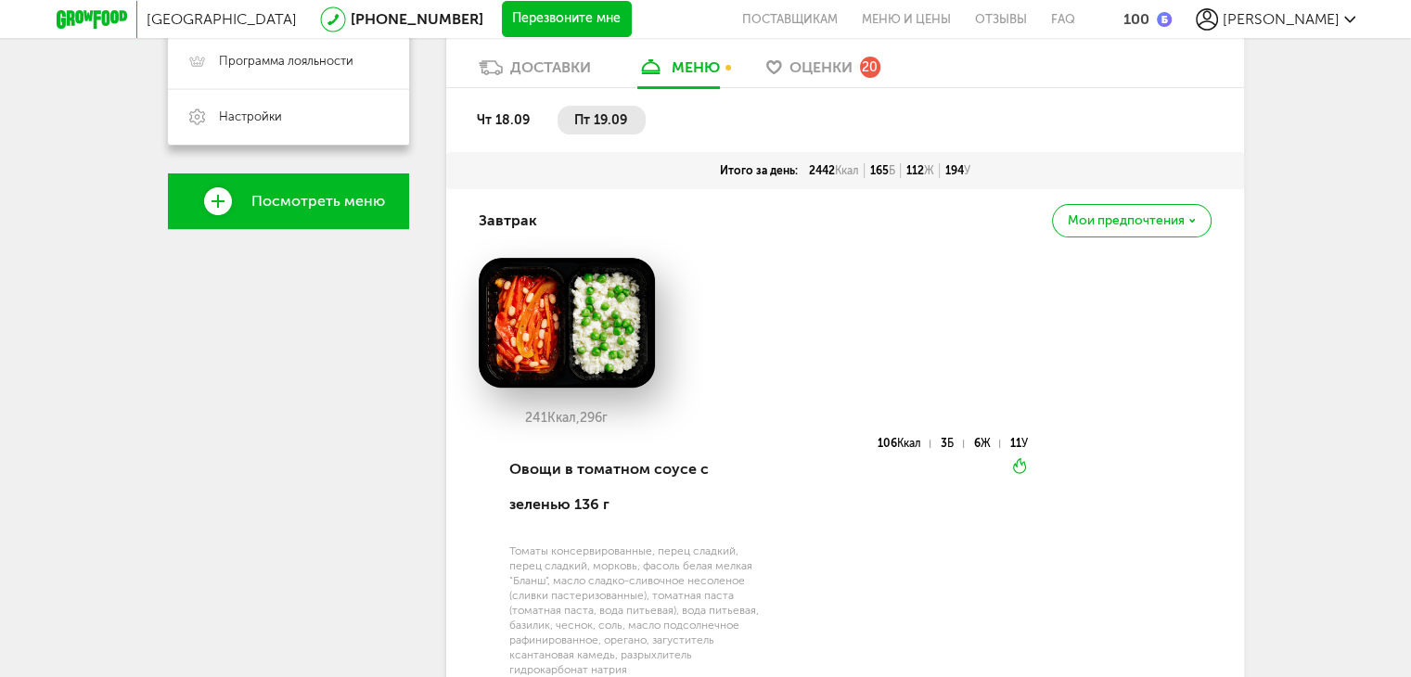
scroll to position [456, 0]
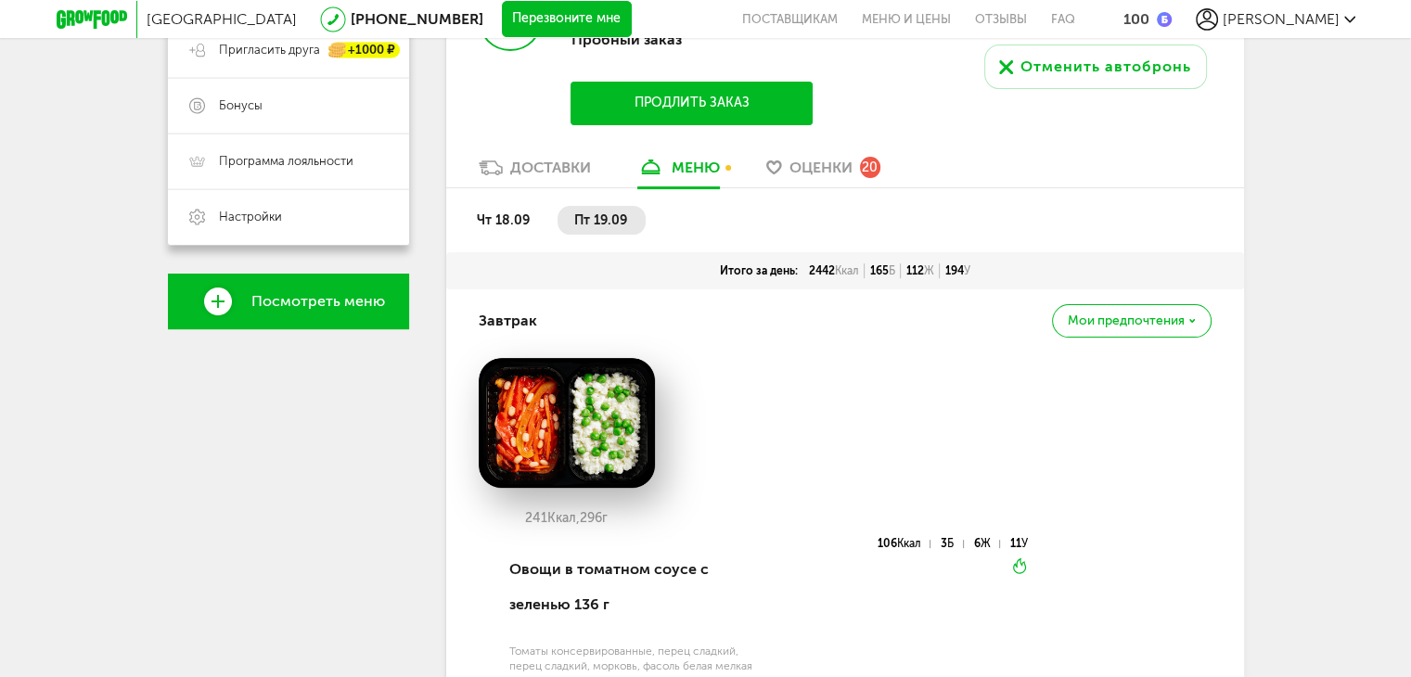
click at [835, 165] on span "Оценки" at bounding box center [821, 168] width 63 height 18
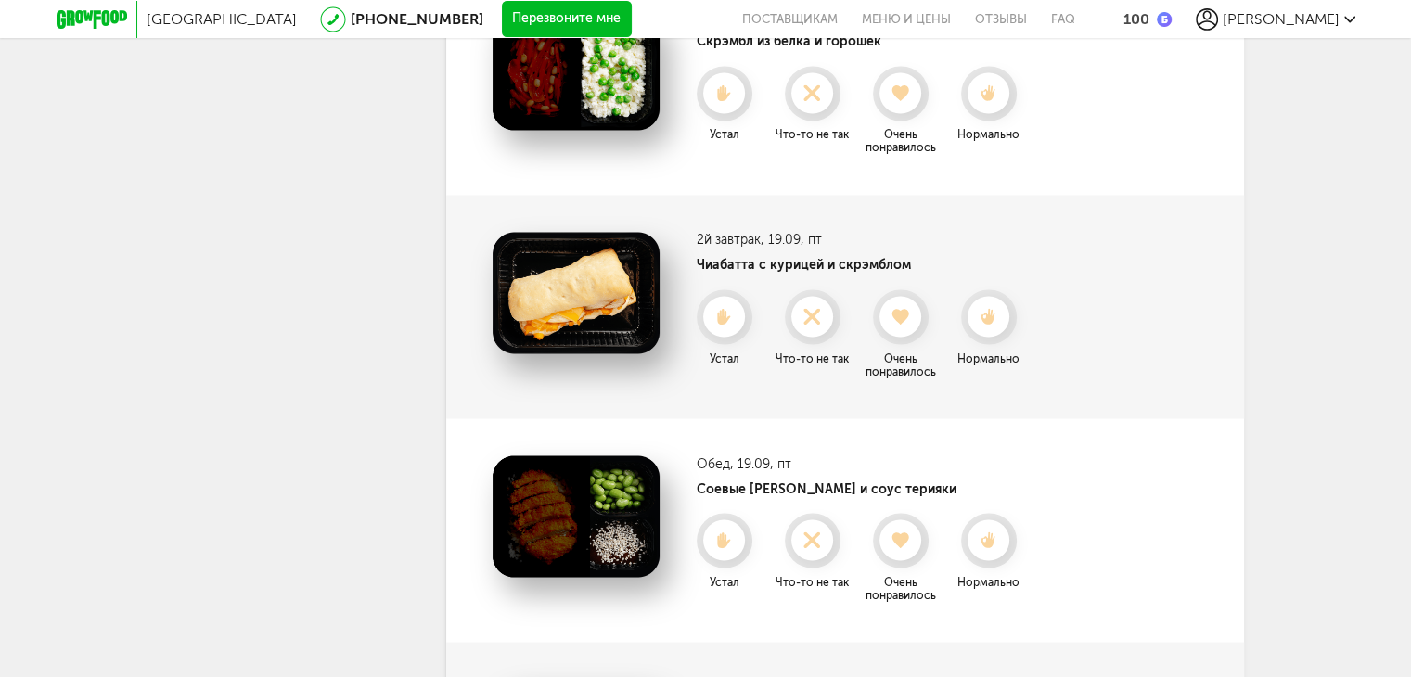
scroll to position [3346, 0]
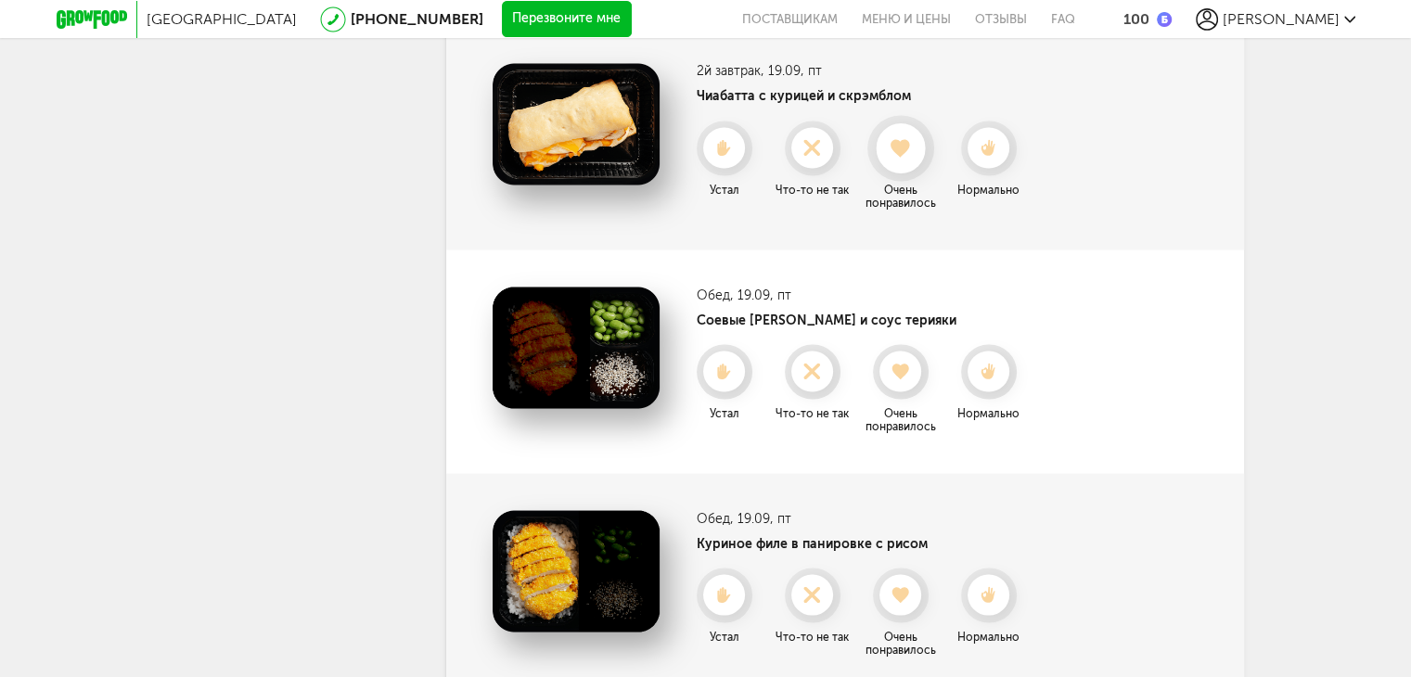
click at [891, 143] on icon at bounding box center [900, 148] width 49 height 20
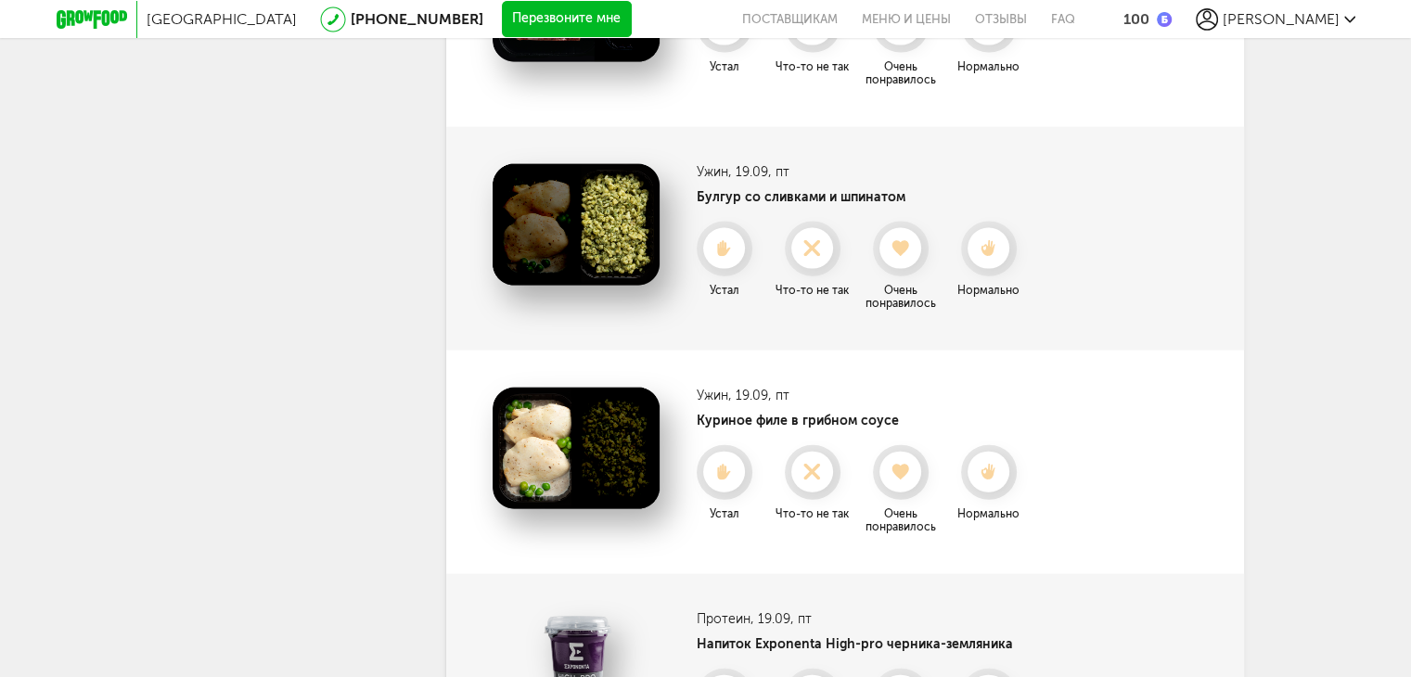
scroll to position [4181, 0]
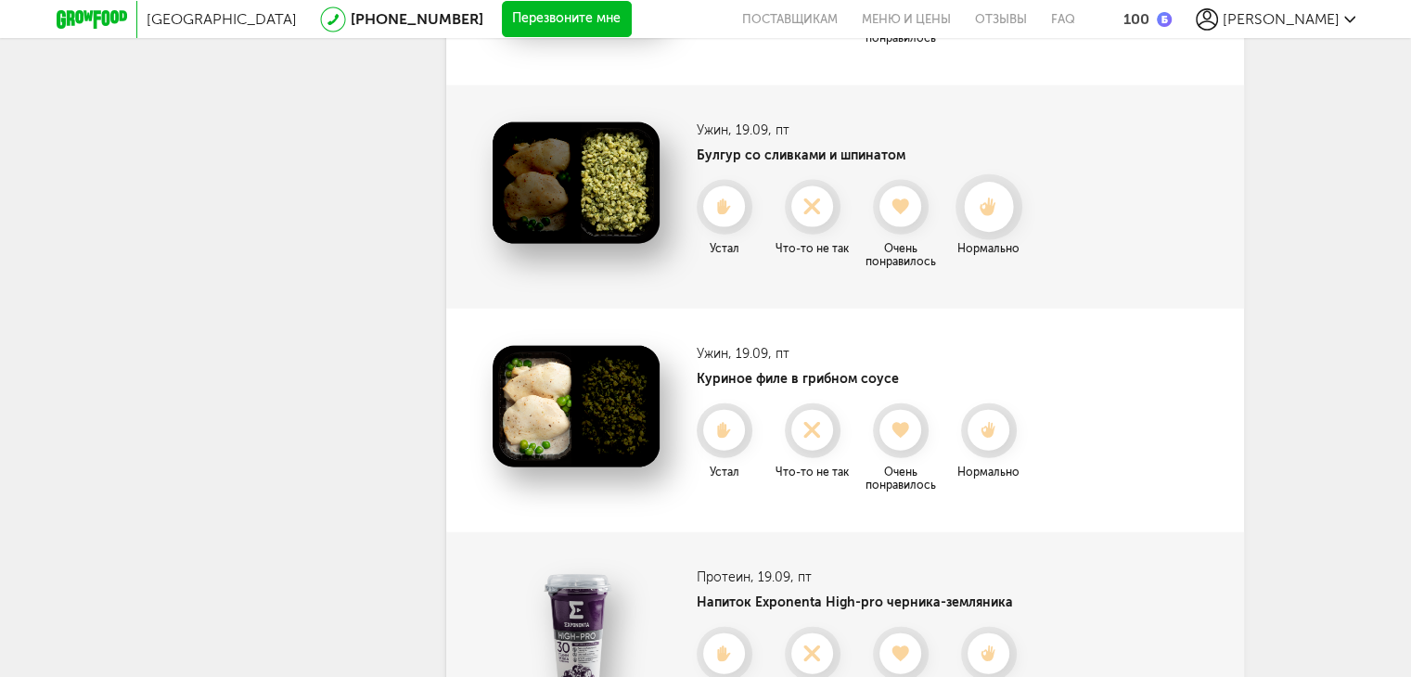
click at [986, 217] on div at bounding box center [988, 207] width 49 height 49
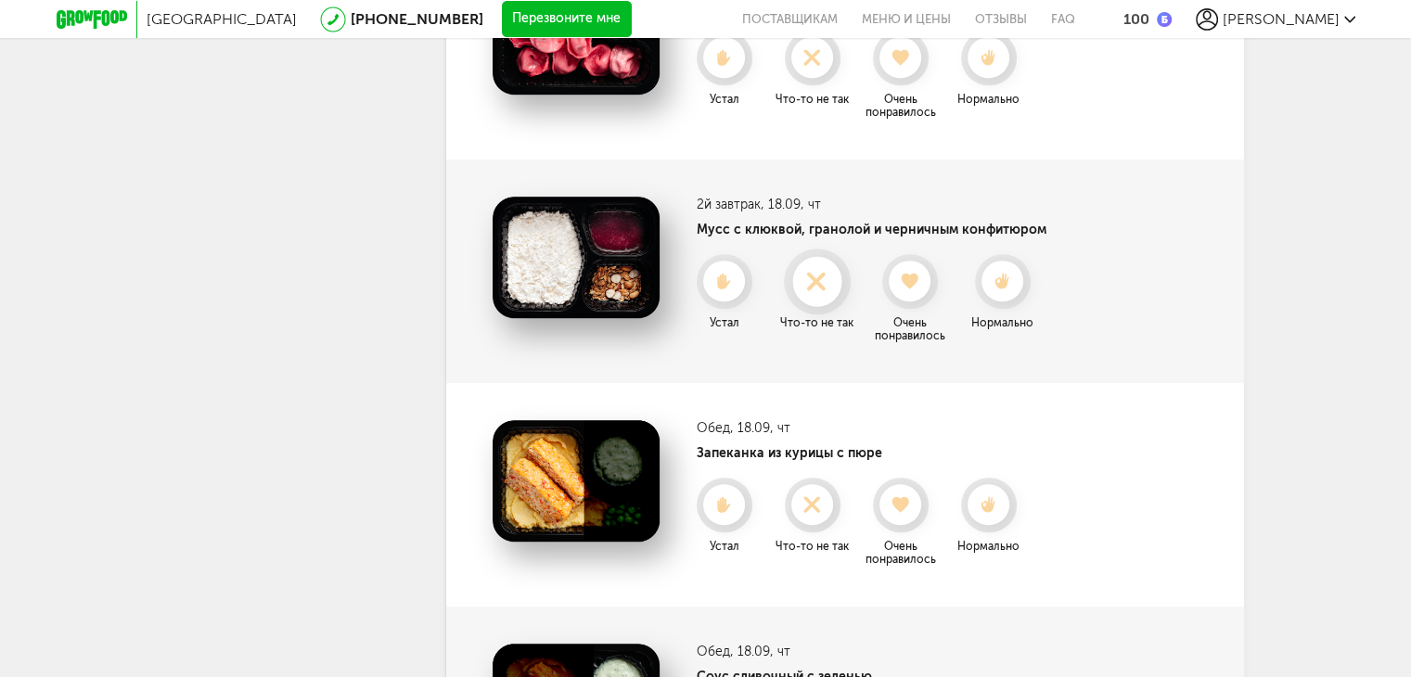
scroll to position [883, 0]
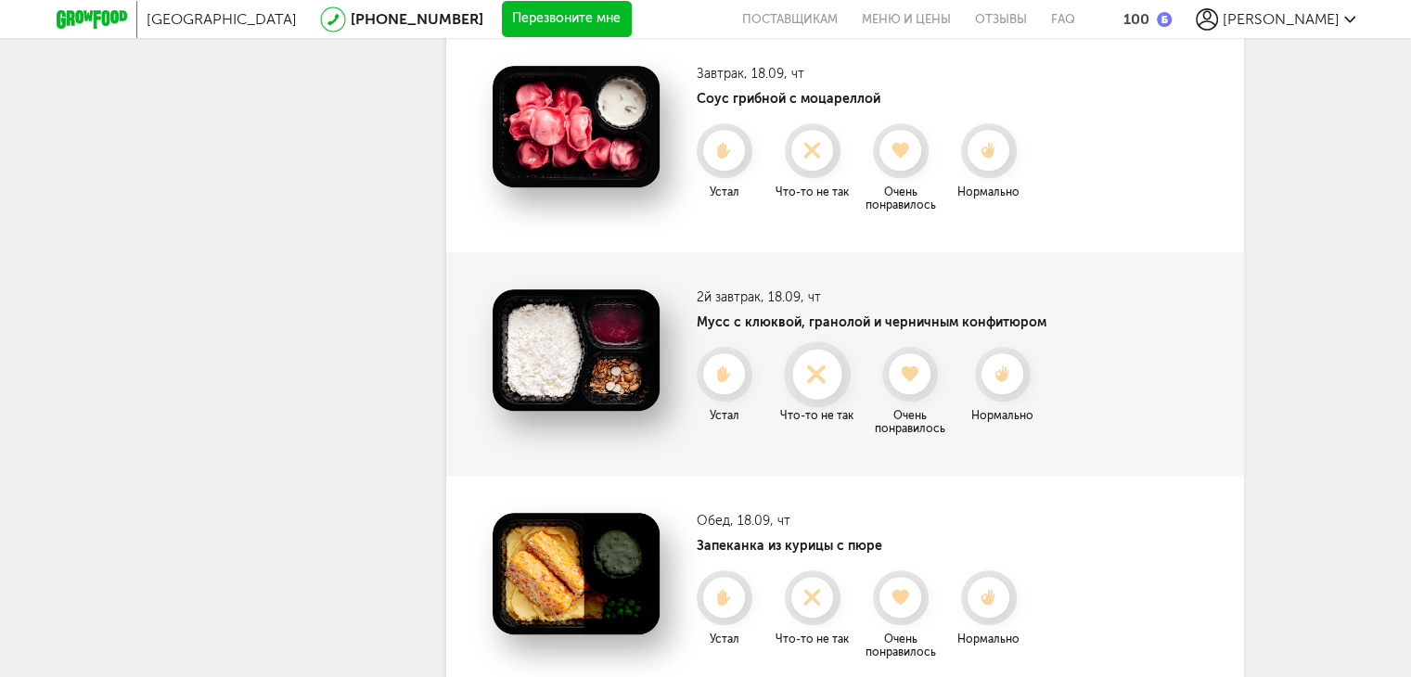
click at [809, 372] on icon at bounding box center [816, 375] width 49 height 20
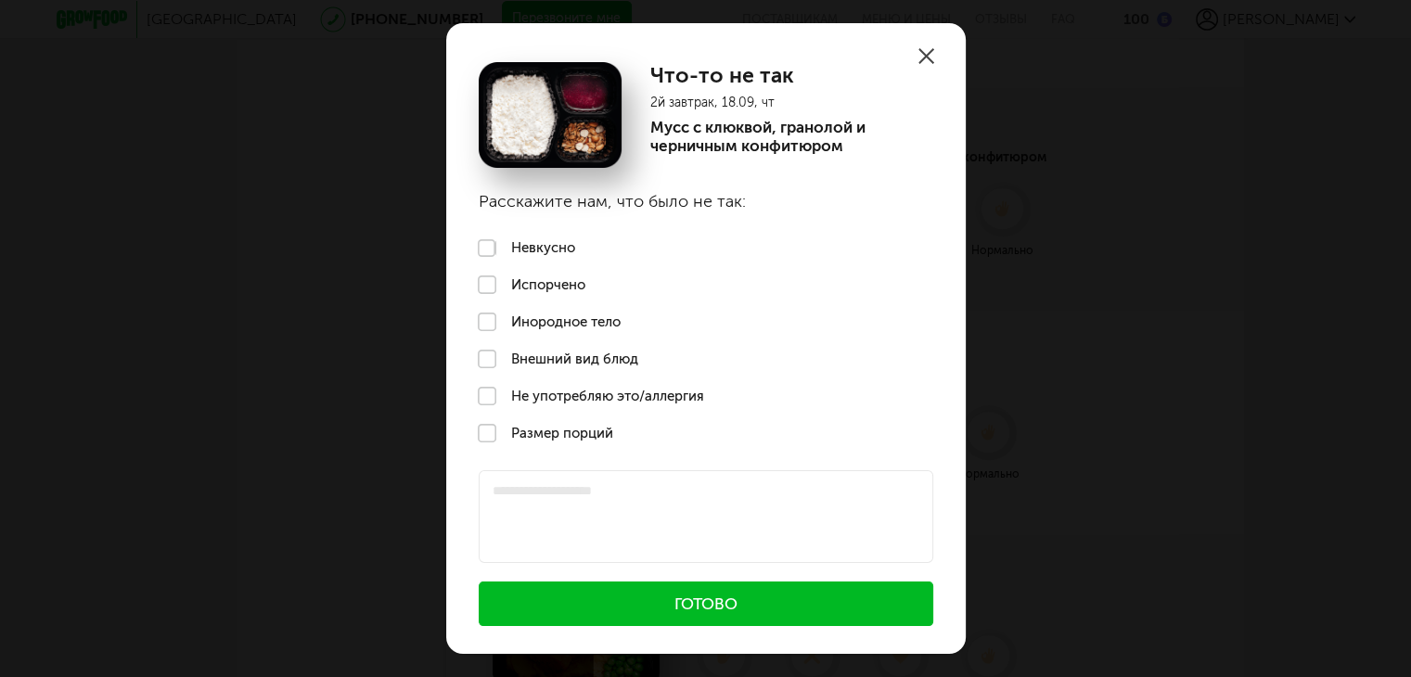
scroll to position [1069, 0]
click at [918, 48] on icon at bounding box center [926, 56] width 16 height 16
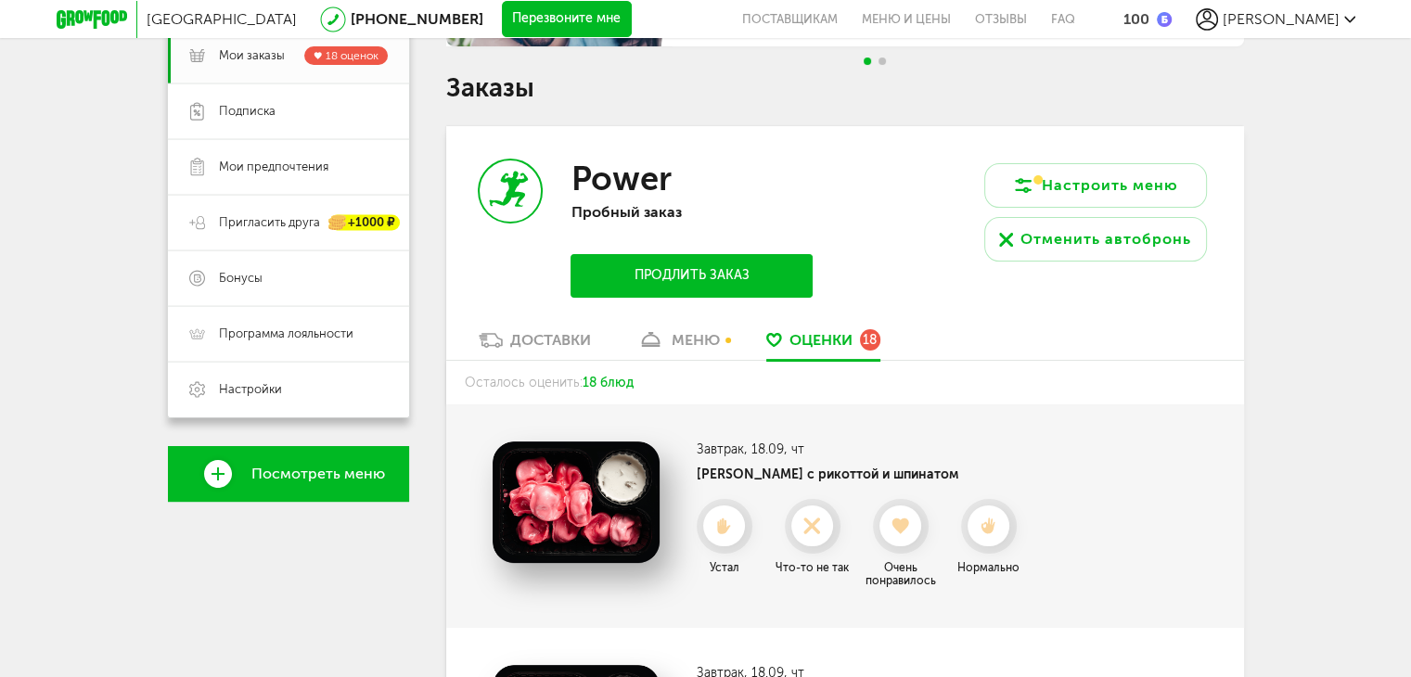
scroll to position [377, 0]
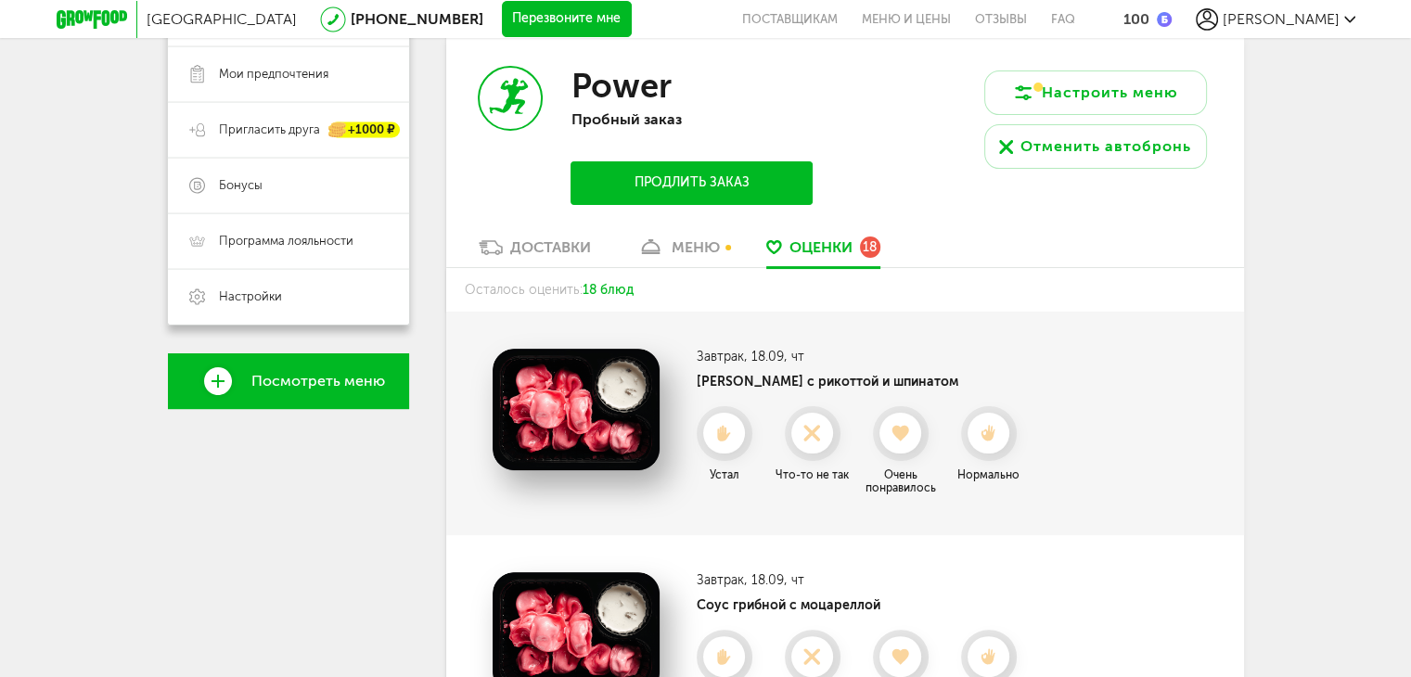
click at [690, 249] on div "меню" at bounding box center [696, 247] width 48 height 18
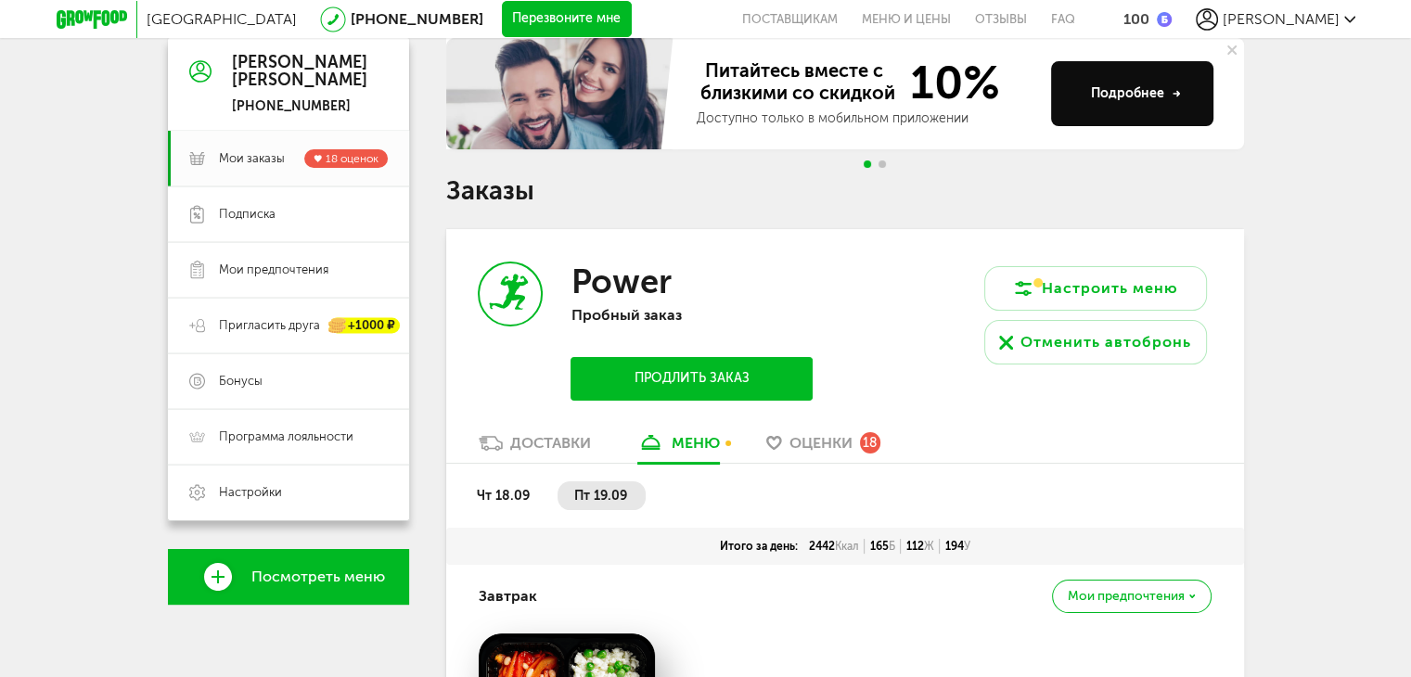
scroll to position [186, 0]
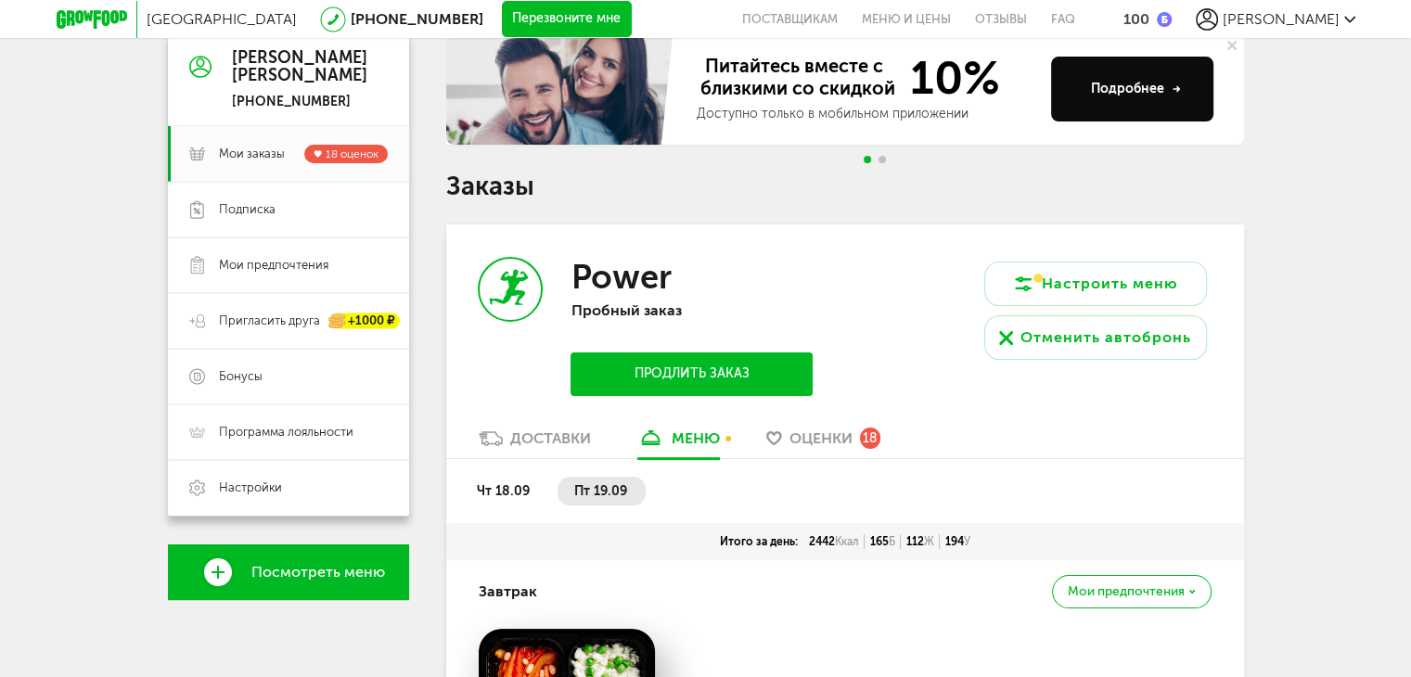
click at [554, 443] on div "Доставки" at bounding box center [550, 439] width 81 height 18
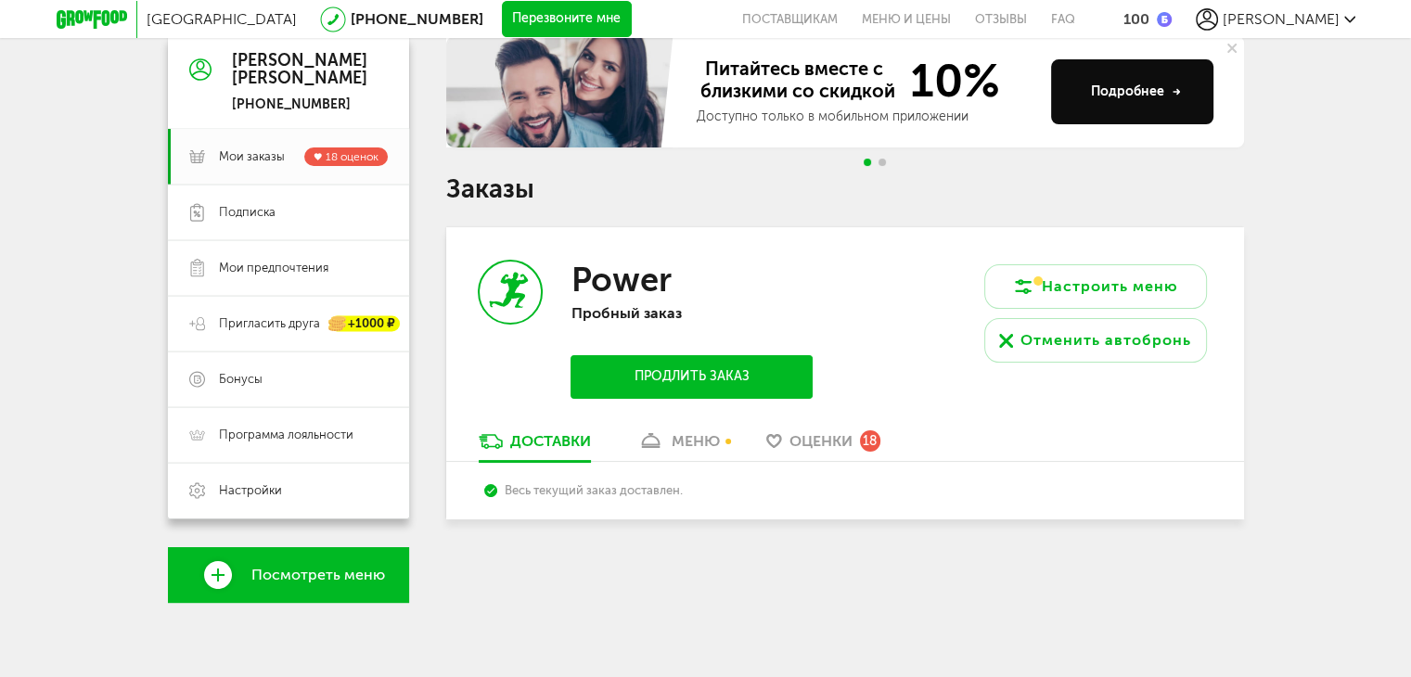
scroll to position [183, 0]
click at [249, 380] on span "Бонусы" at bounding box center [241, 379] width 44 height 17
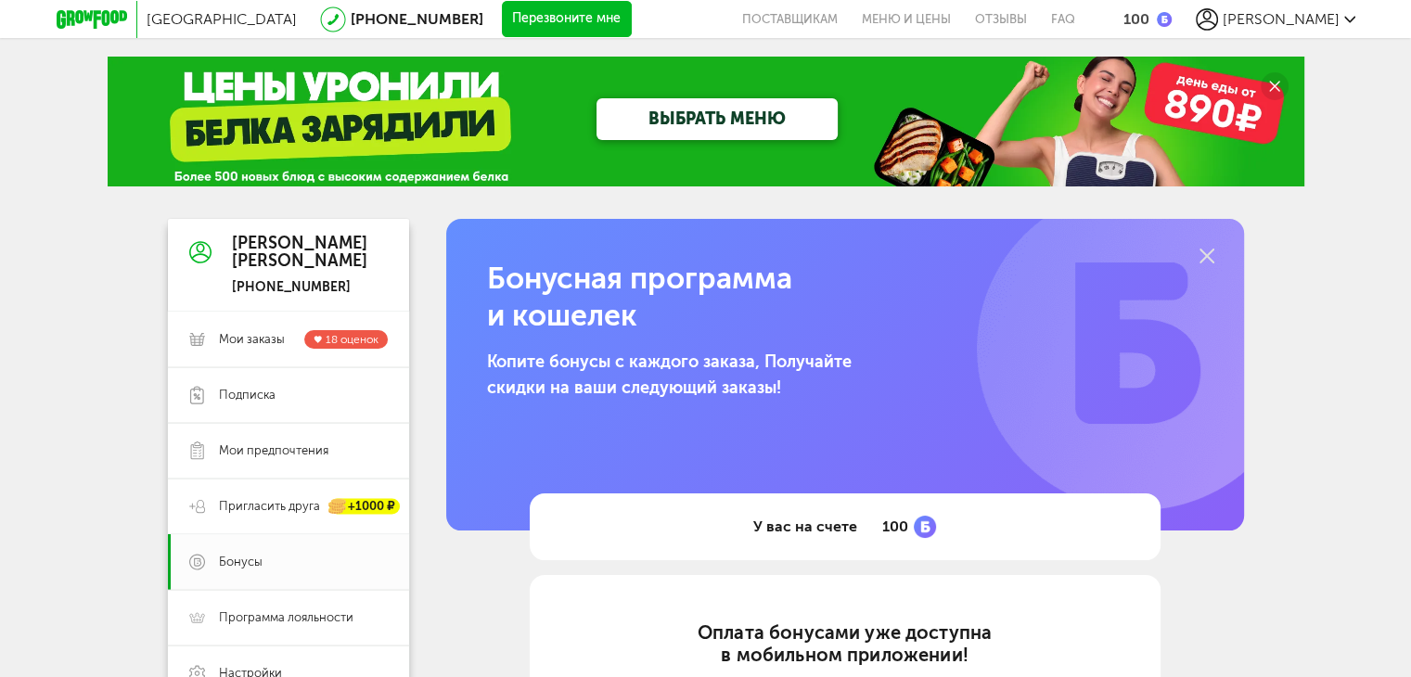
click at [263, 98] on div "ВЫБРАТЬ МЕНЮ" at bounding box center [706, 122] width 1197 height 130
click at [1280, 83] on circle at bounding box center [1275, 86] width 28 height 28
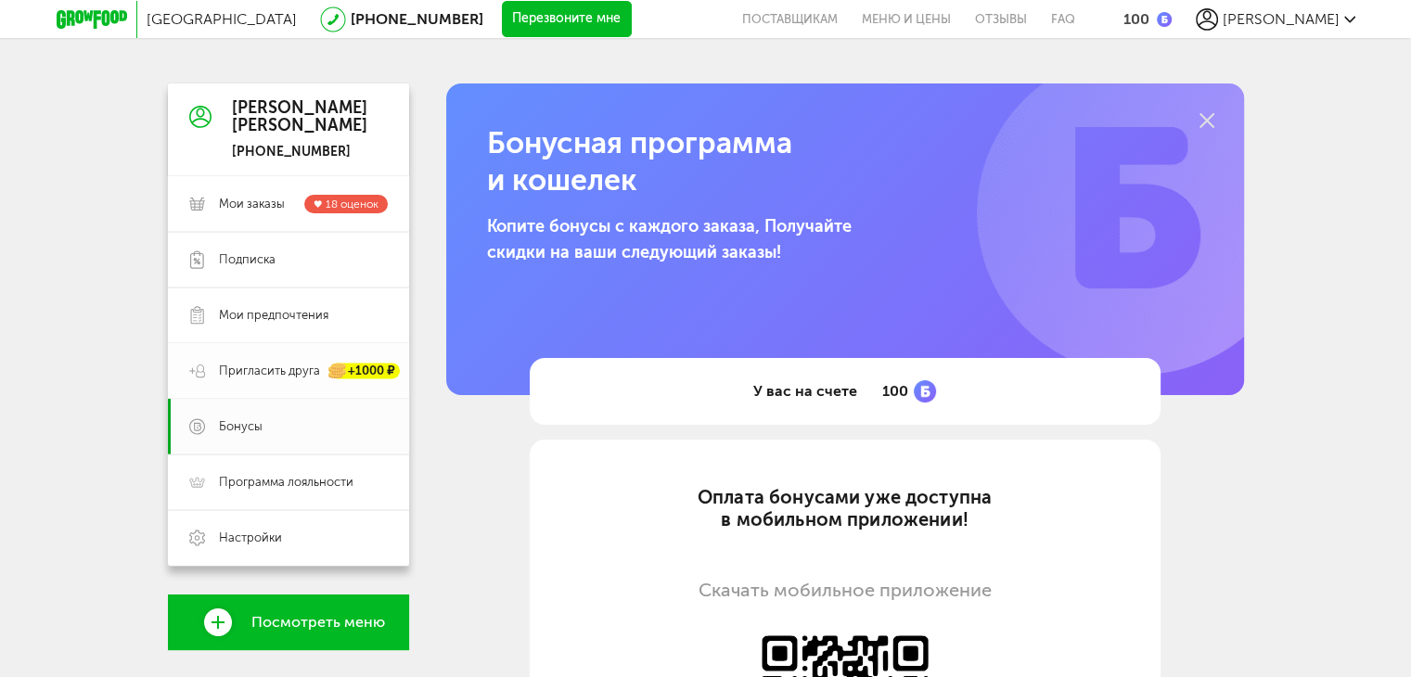
scroll to position [278, 0]
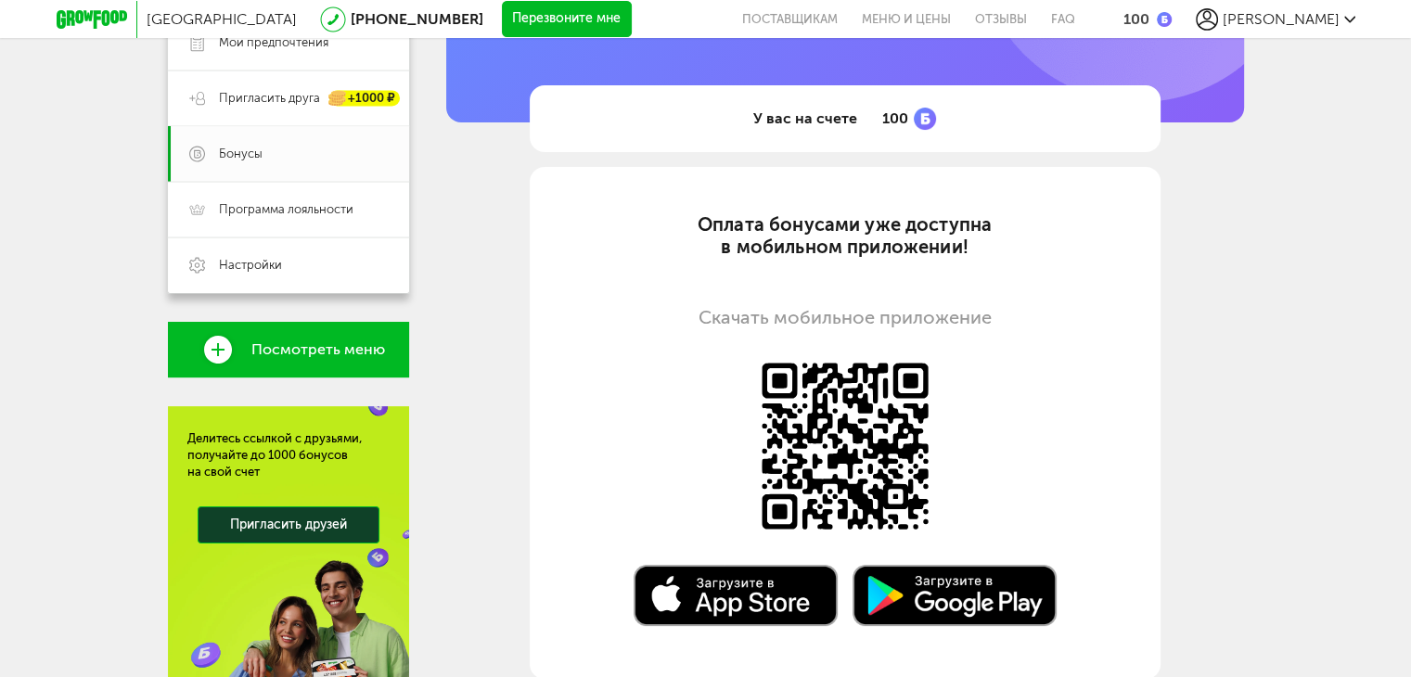
click at [271, 353] on span "Посмотреть меню" at bounding box center [318, 349] width 134 height 17
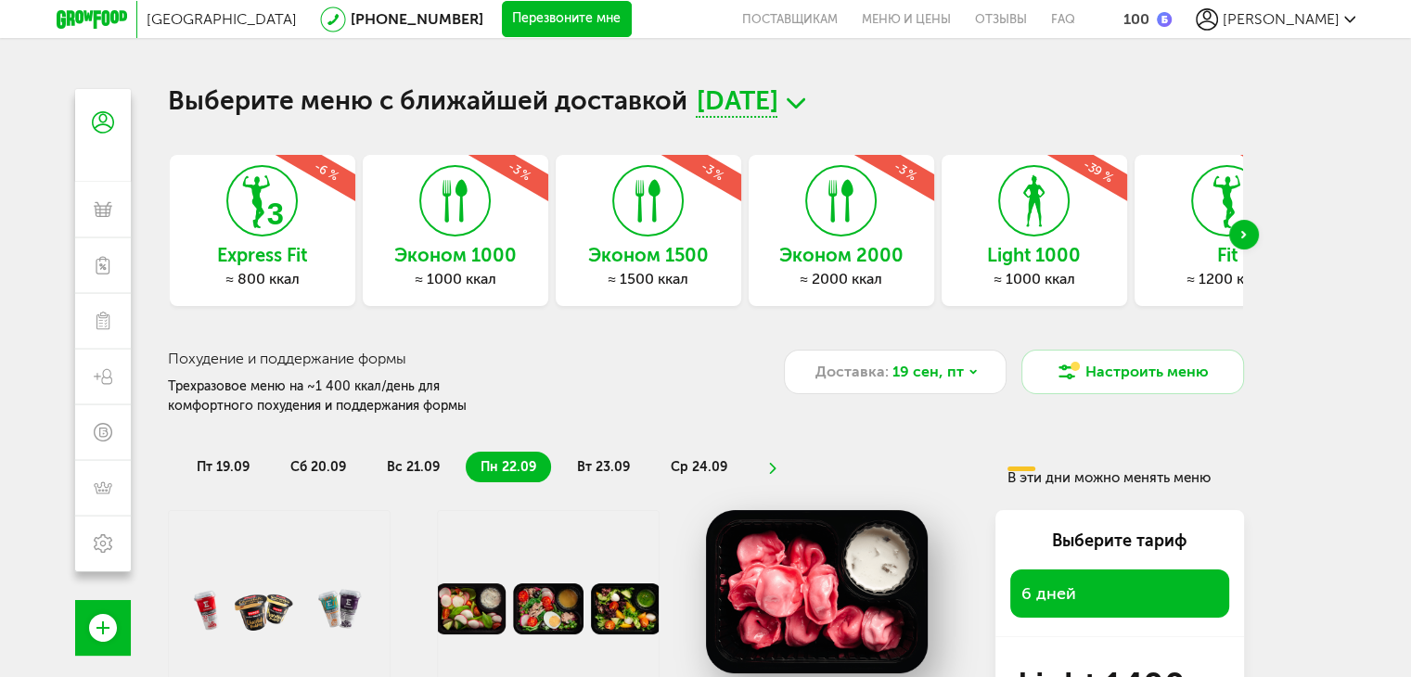
click at [845, 201] on icon at bounding box center [841, 201] width 68 height 70
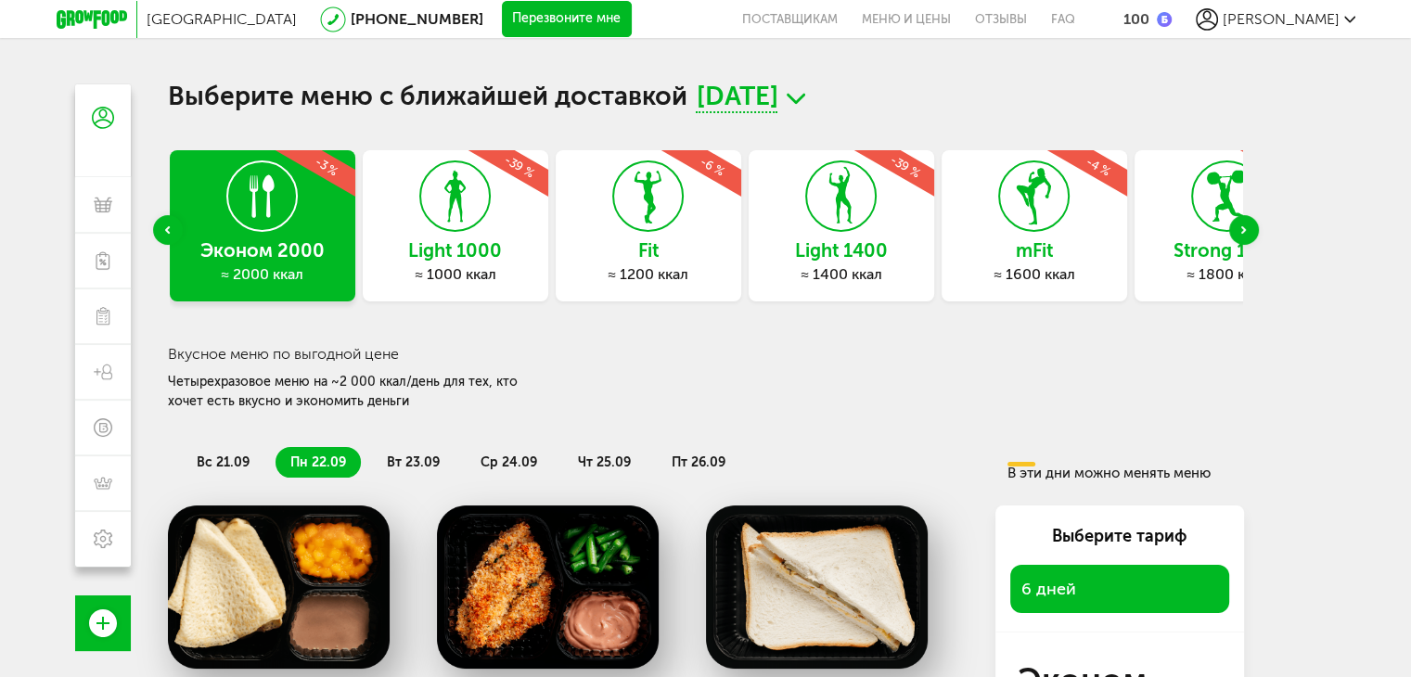
scroll to position [186, 0]
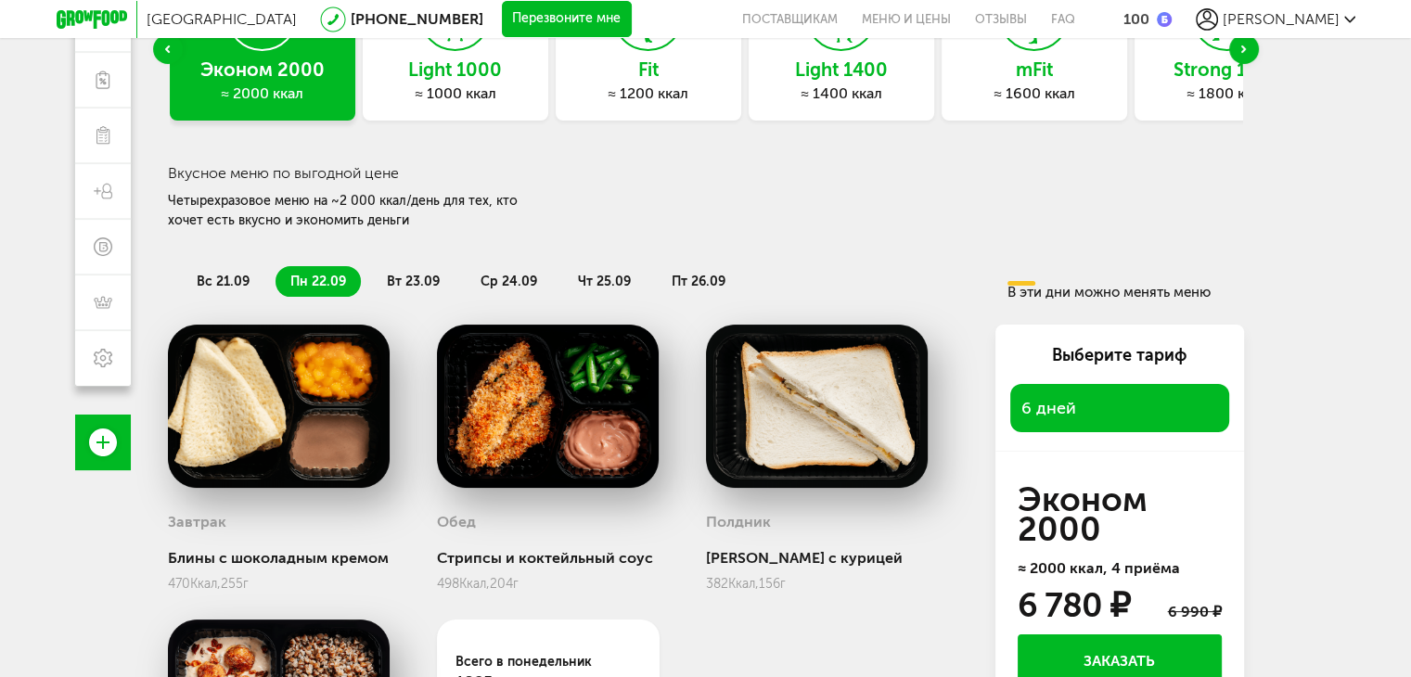
click at [419, 282] on span "вт 23.09" at bounding box center [413, 282] width 53 height 16
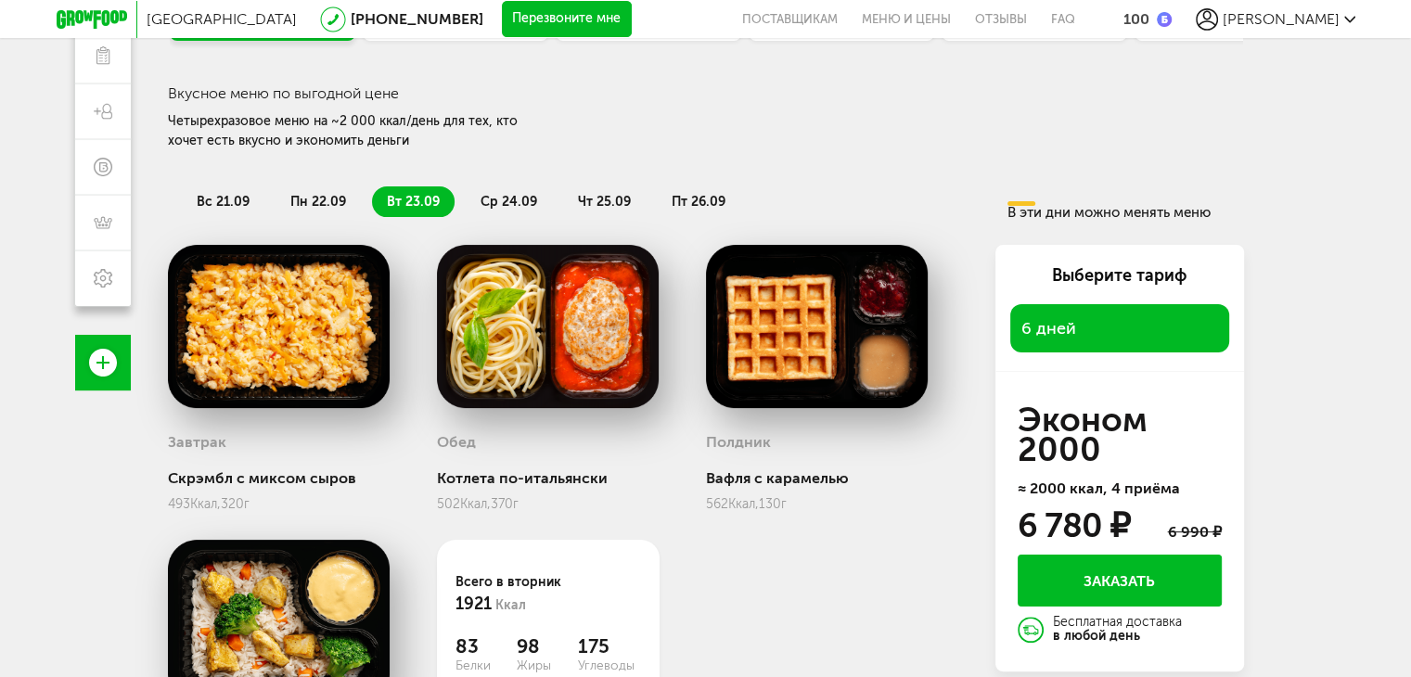
scroll to position [269, 0]
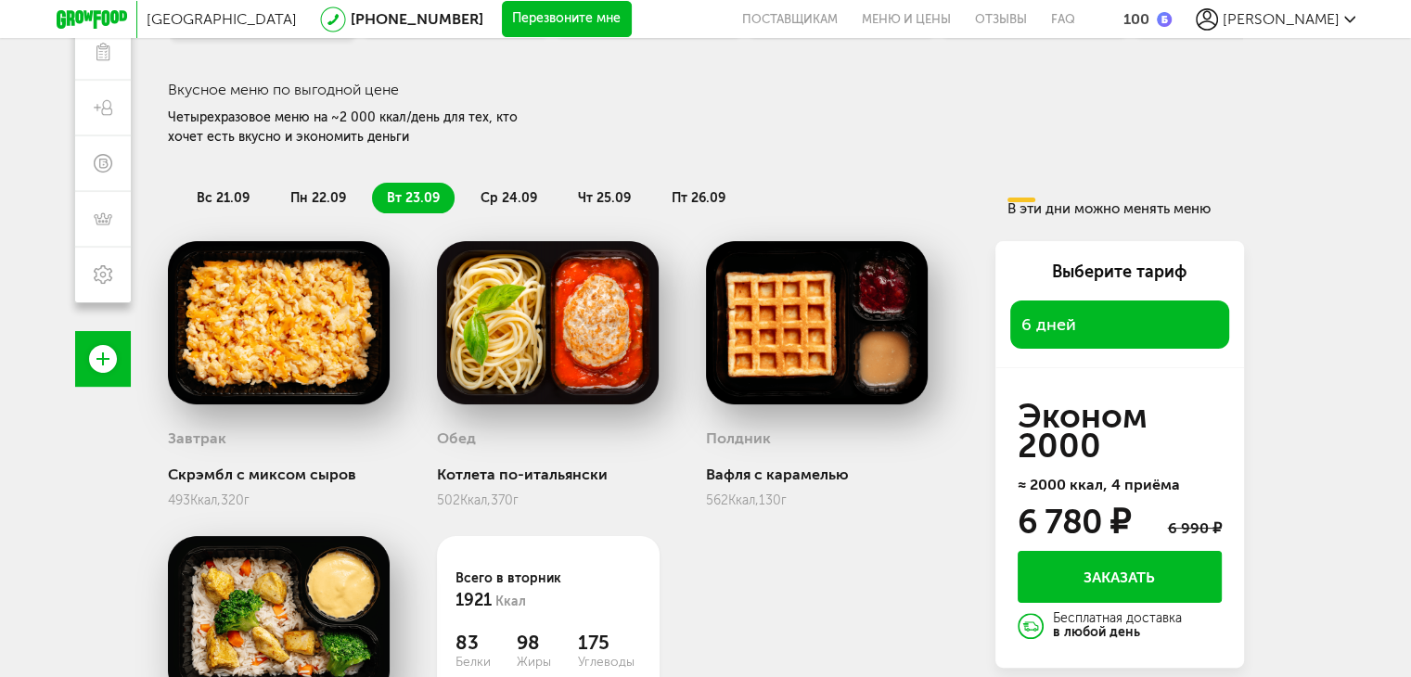
click at [1098, 313] on span "6 дней" at bounding box center [1119, 325] width 197 height 26
click at [1098, 286] on div "Выберите тариф 6 дней" at bounding box center [1119, 304] width 249 height 127
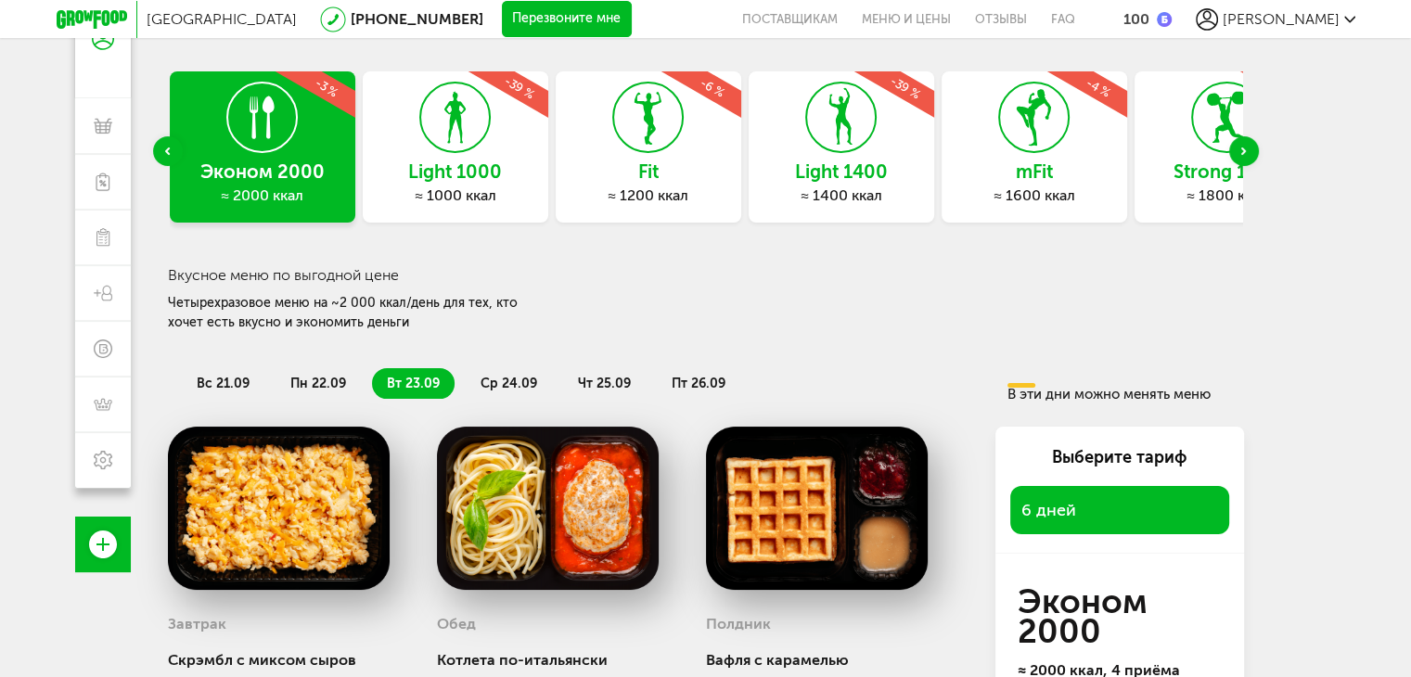
scroll to position [0, 0]
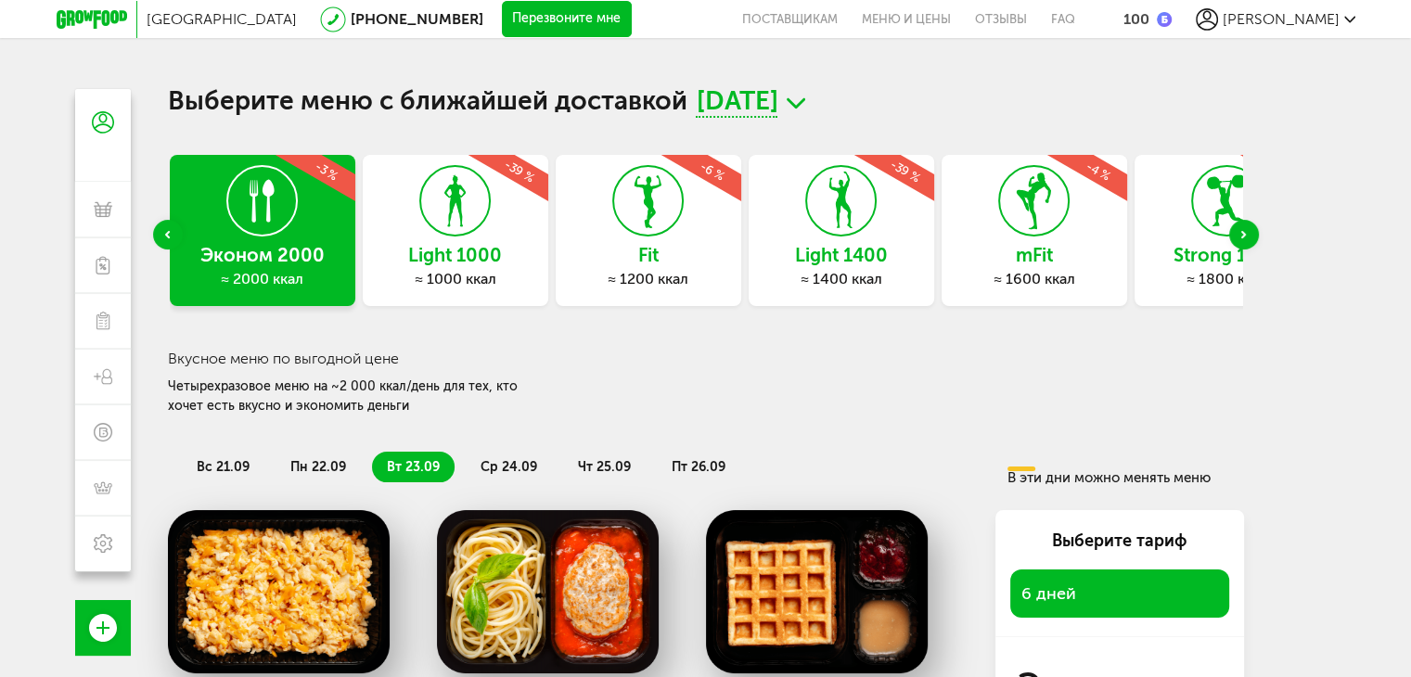
click at [161, 227] on div "Previous slide" at bounding box center [168, 235] width 30 height 30
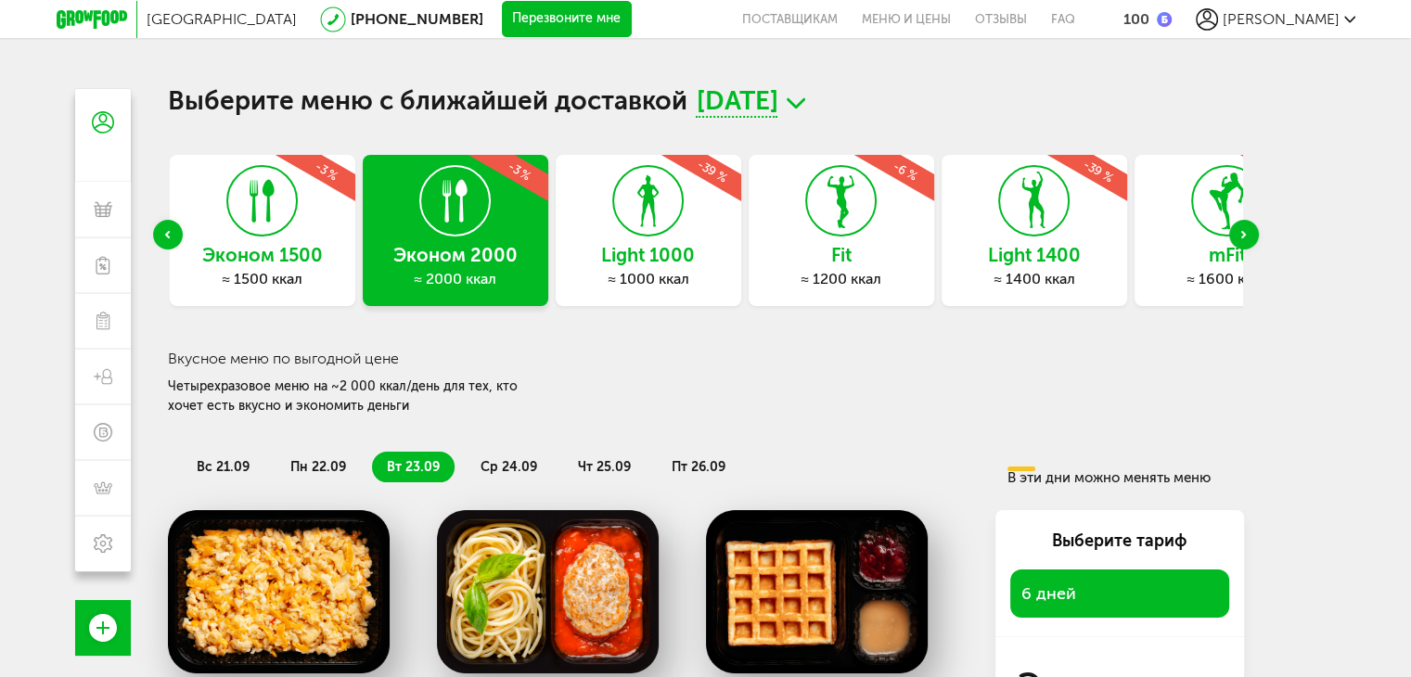
click at [284, 235] on icon at bounding box center [262, 201] width 68 height 70
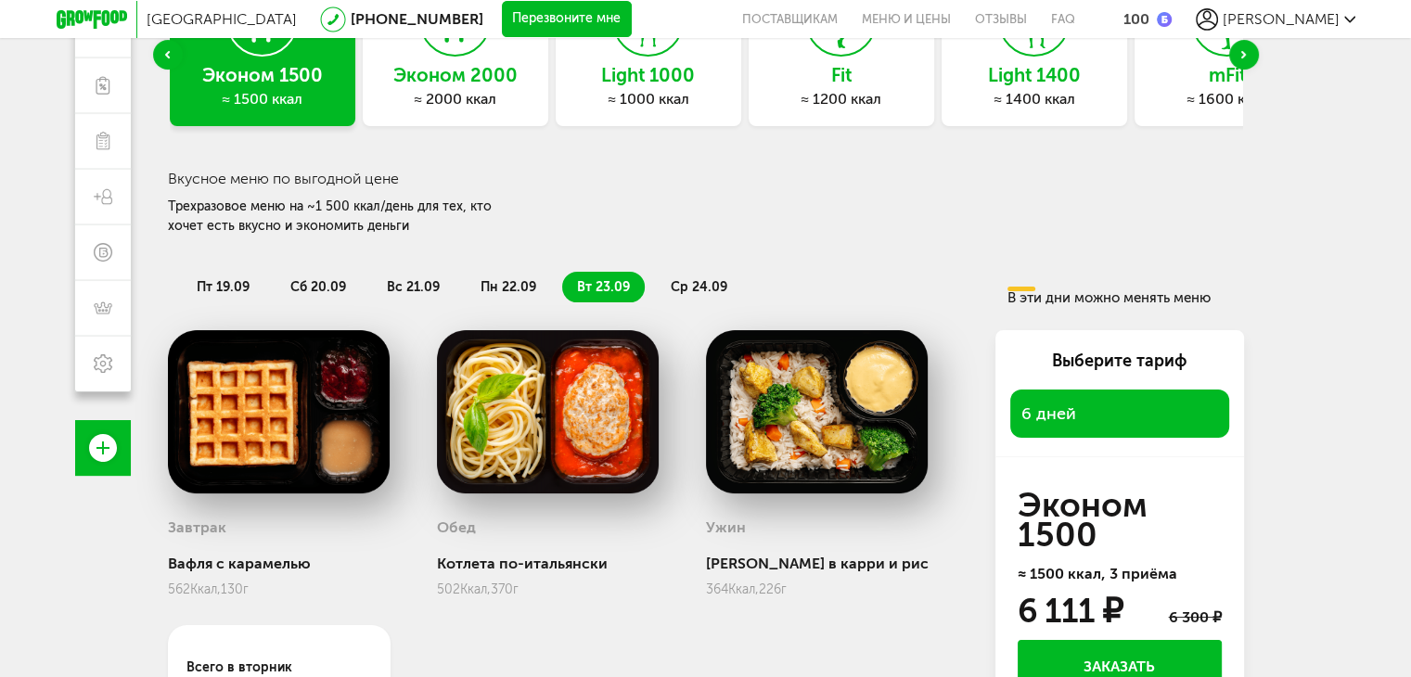
scroll to position [165, 0]
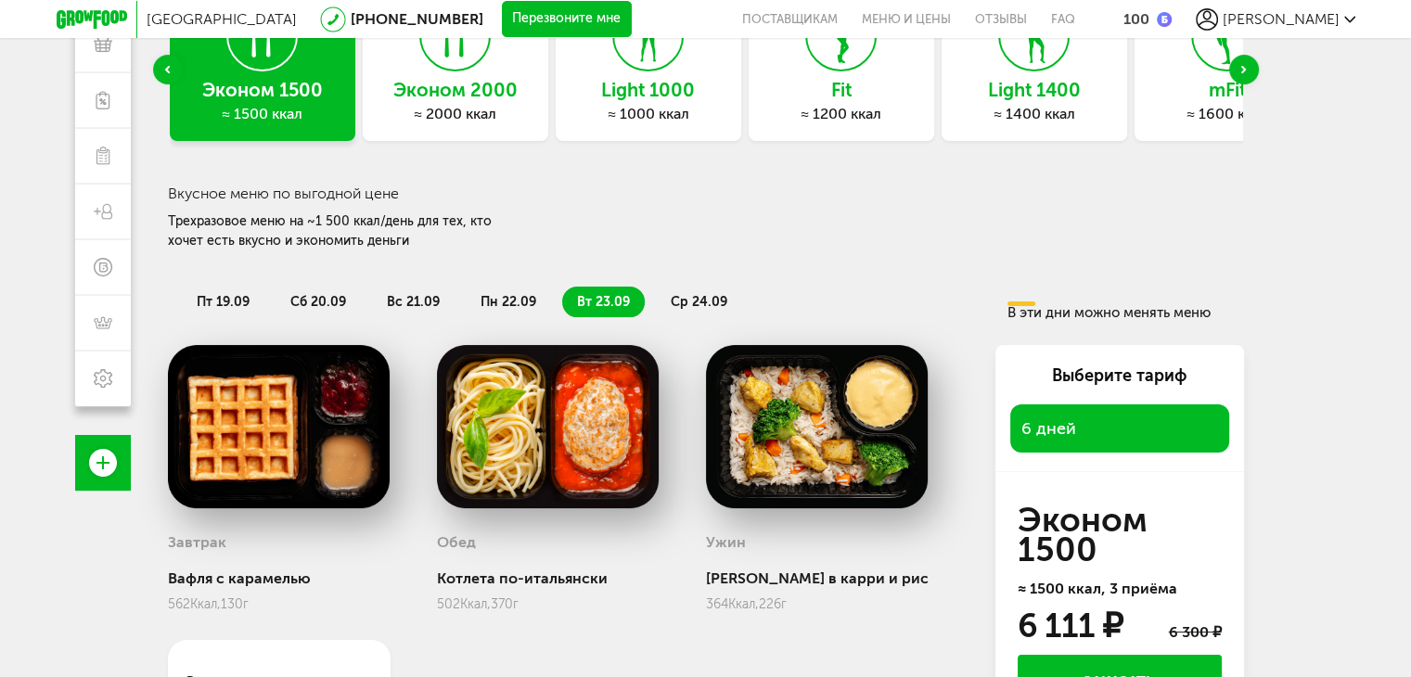
click at [447, 101] on div "Эконом 2000 ≈ 2000 ккал -3 %" at bounding box center [456, 65] width 186 height 151
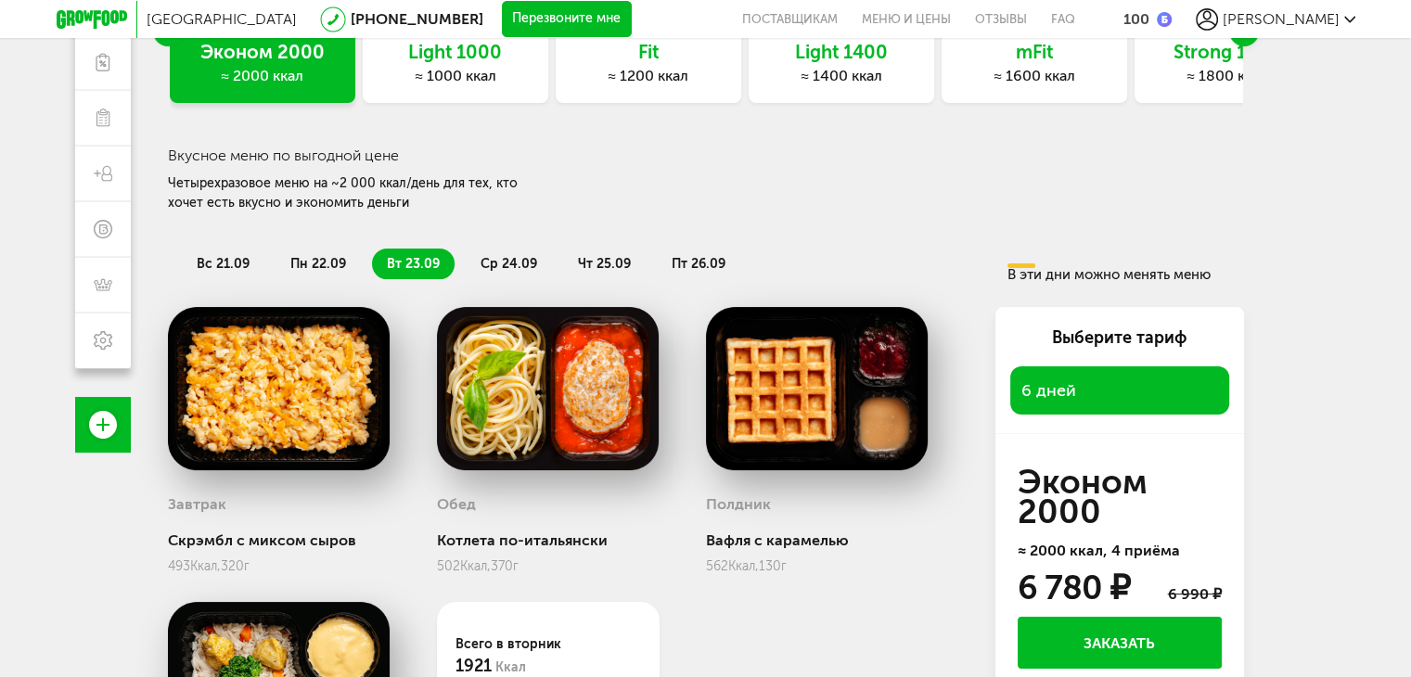
scroll to position [0, 0]
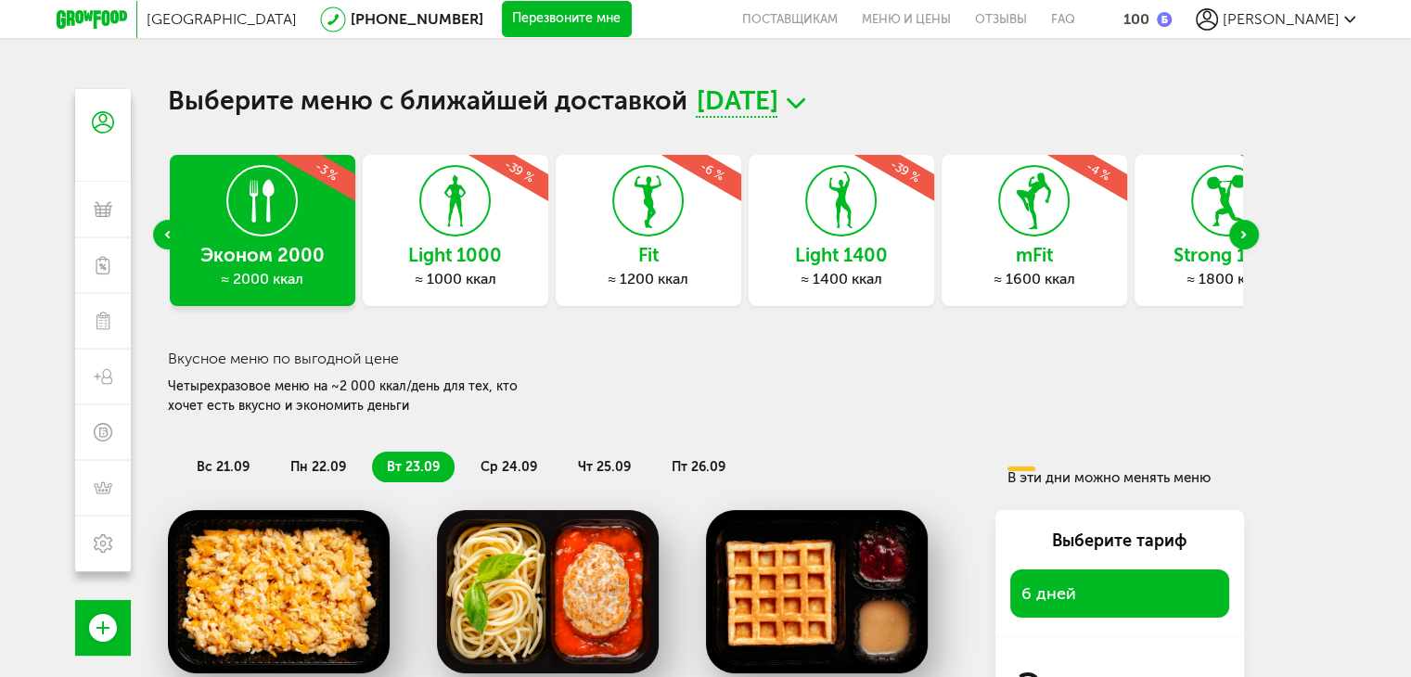
click at [1242, 241] on div "Next slide" at bounding box center [1244, 235] width 30 height 30
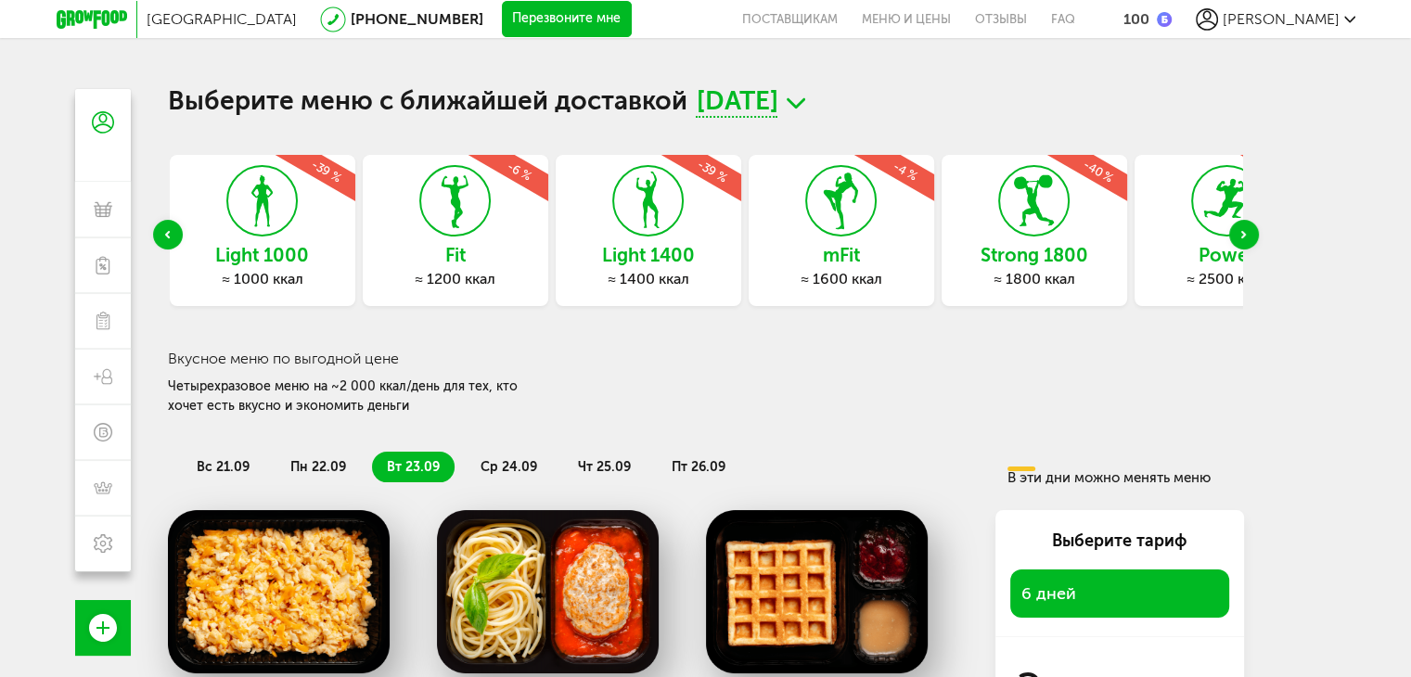
click at [1242, 241] on div "Next slide" at bounding box center [1244, 235] width 30 height 30
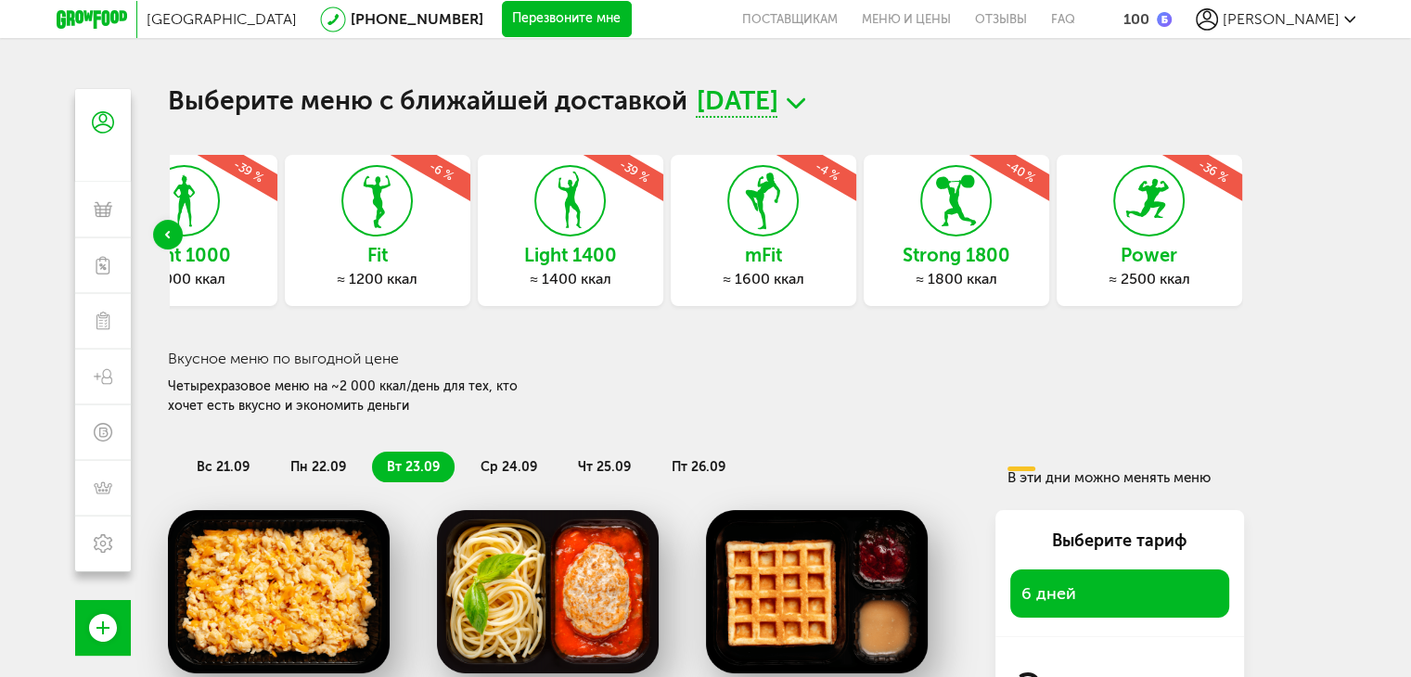
click at [1150, 211] on icon at bounding box center [1149, 201] width 68 height 70
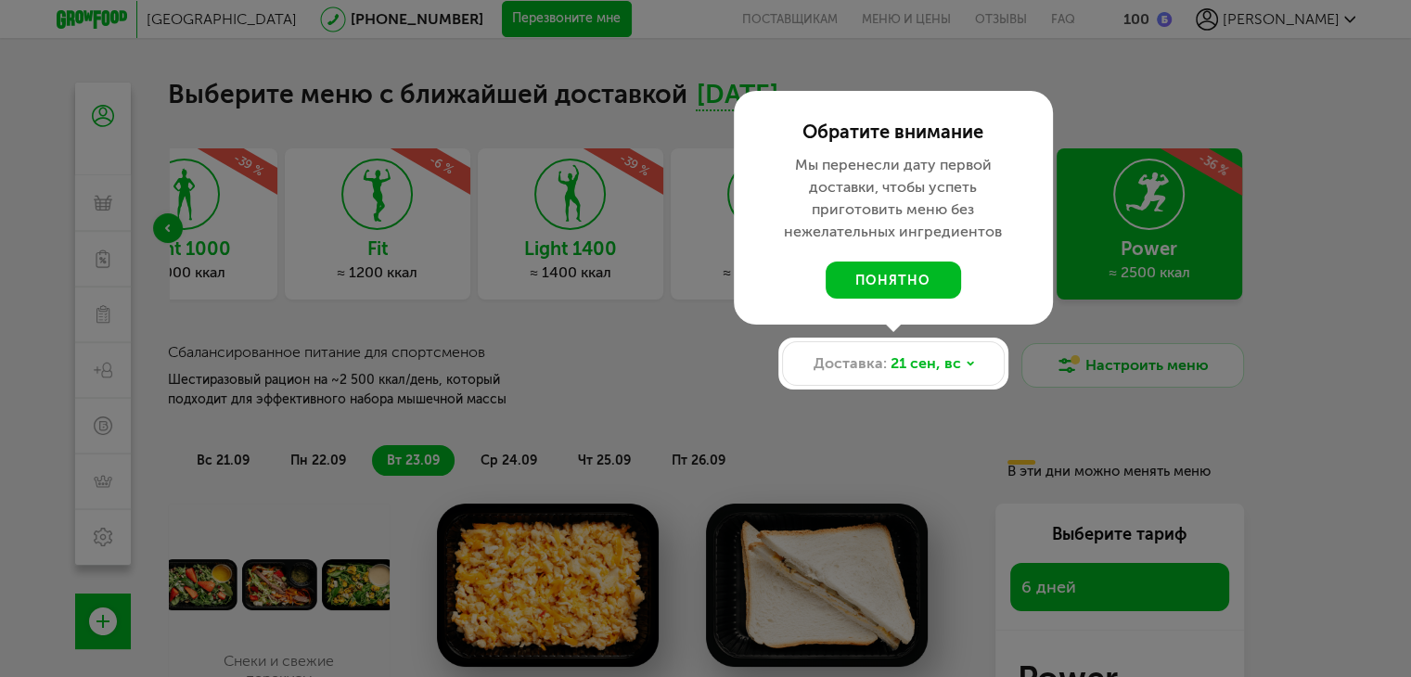
scroll to position [93, 0]
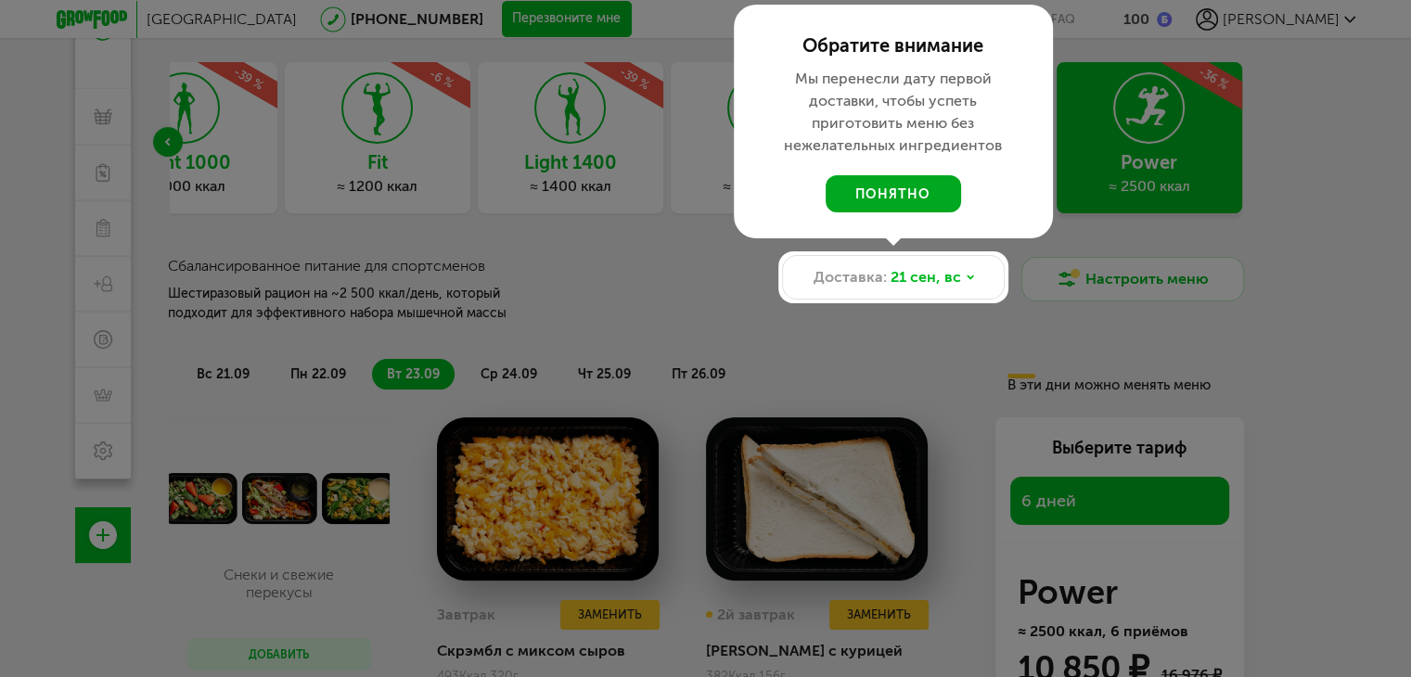
click at [937, 195] on button "понятно" at bounding box center [893, 193] width 135 height 37
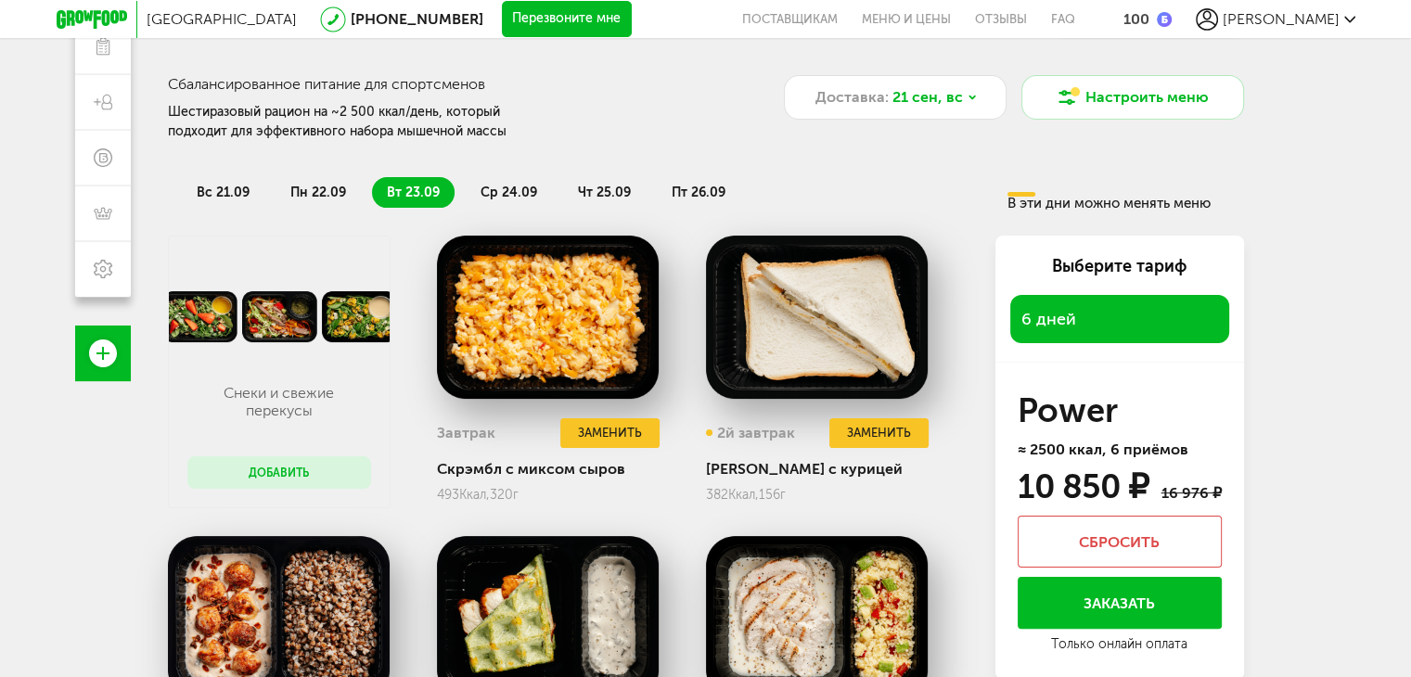
scroll to position [278, 0]
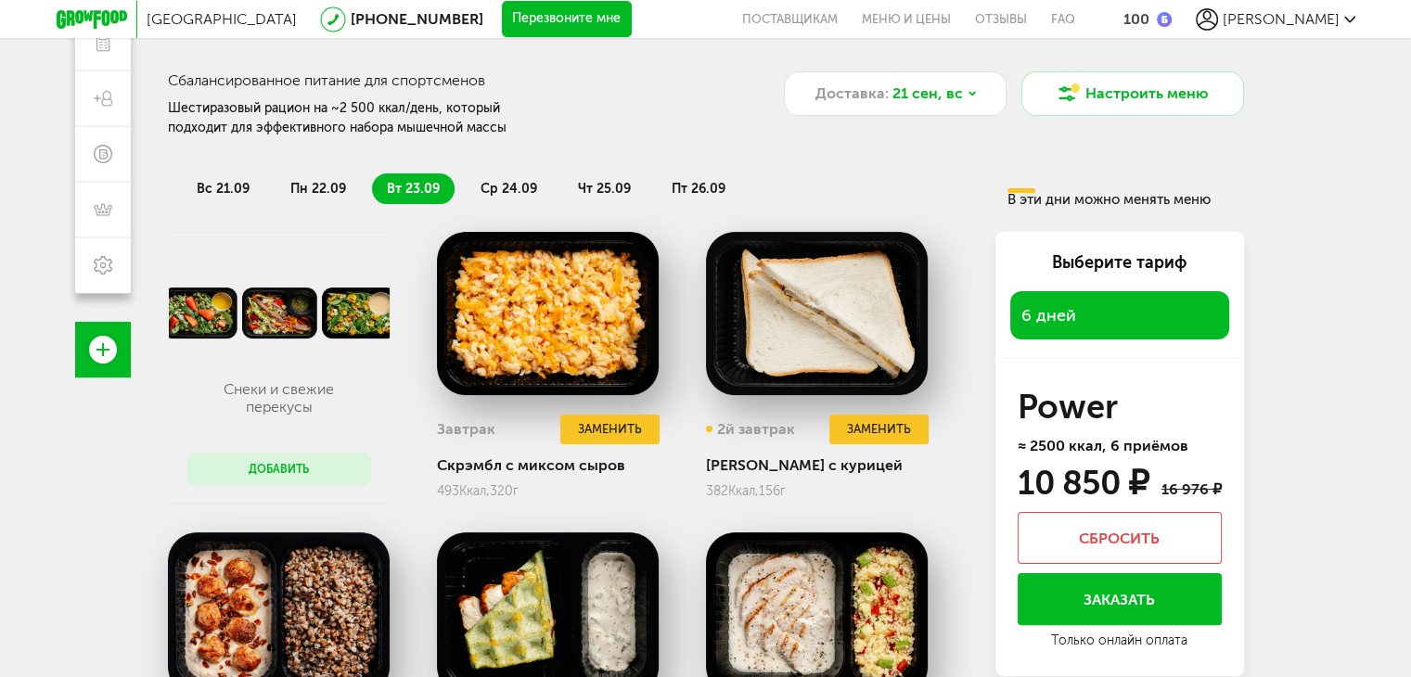
click at [310, 179] on li "пн 22.09" at bounding box center [318, 188] width 85 height 31
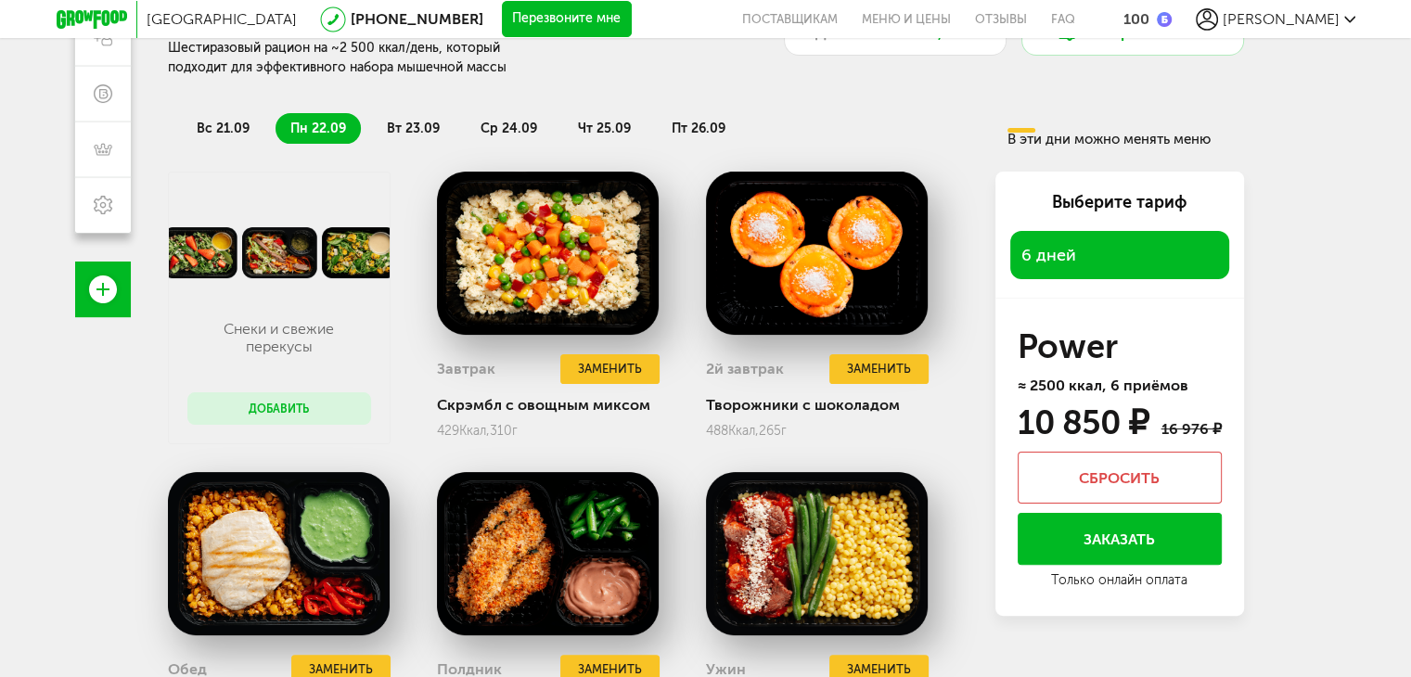
scroll to position [371, 0]
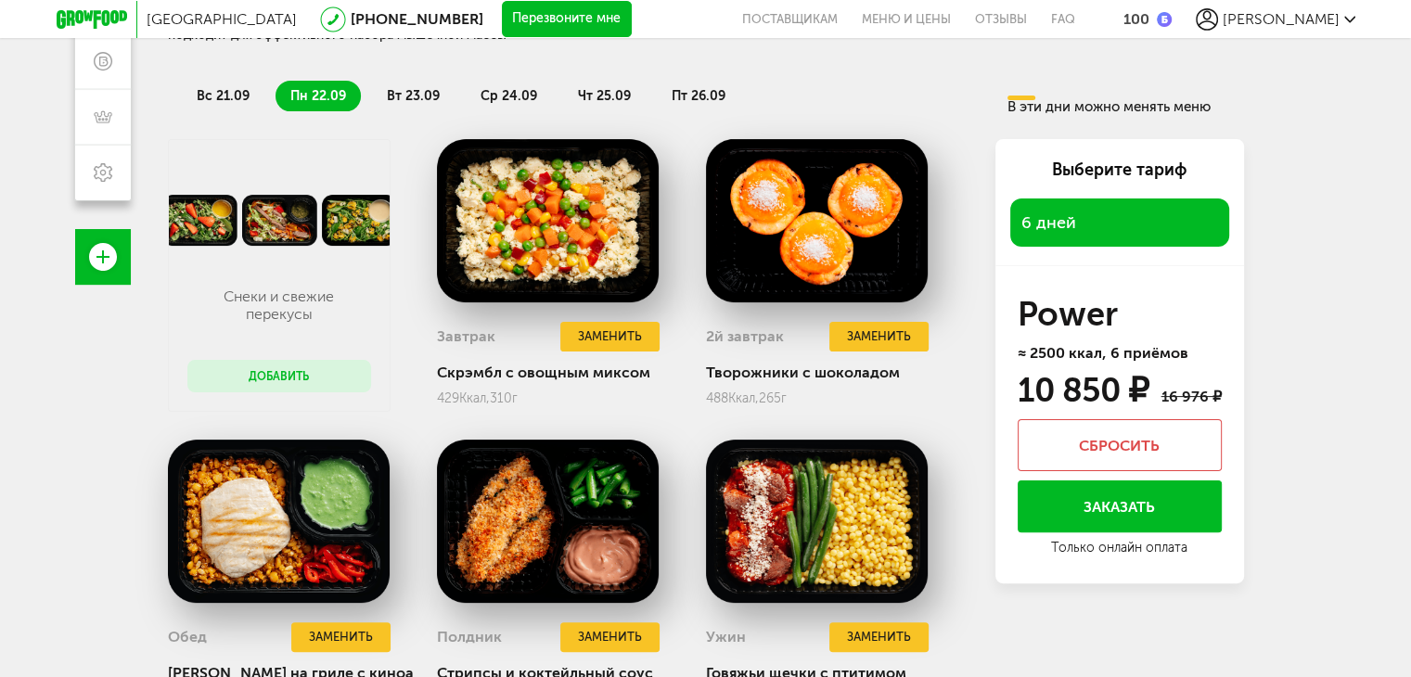
click at [401, 91] on span "вт 23.09" at bounding box center [413, 96] width 53 height 16
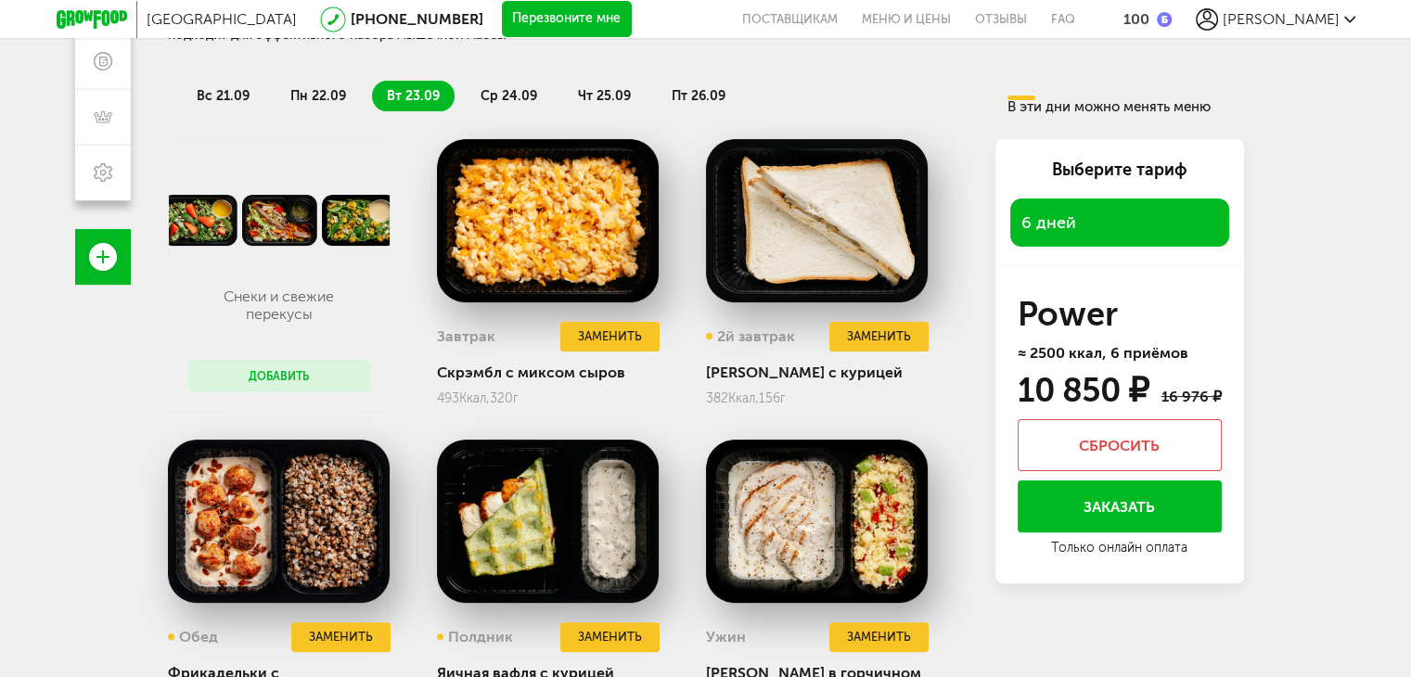
click at [1050, 435] on button "Сбросить" at bounding box center [1120, 445] width 204 height 52
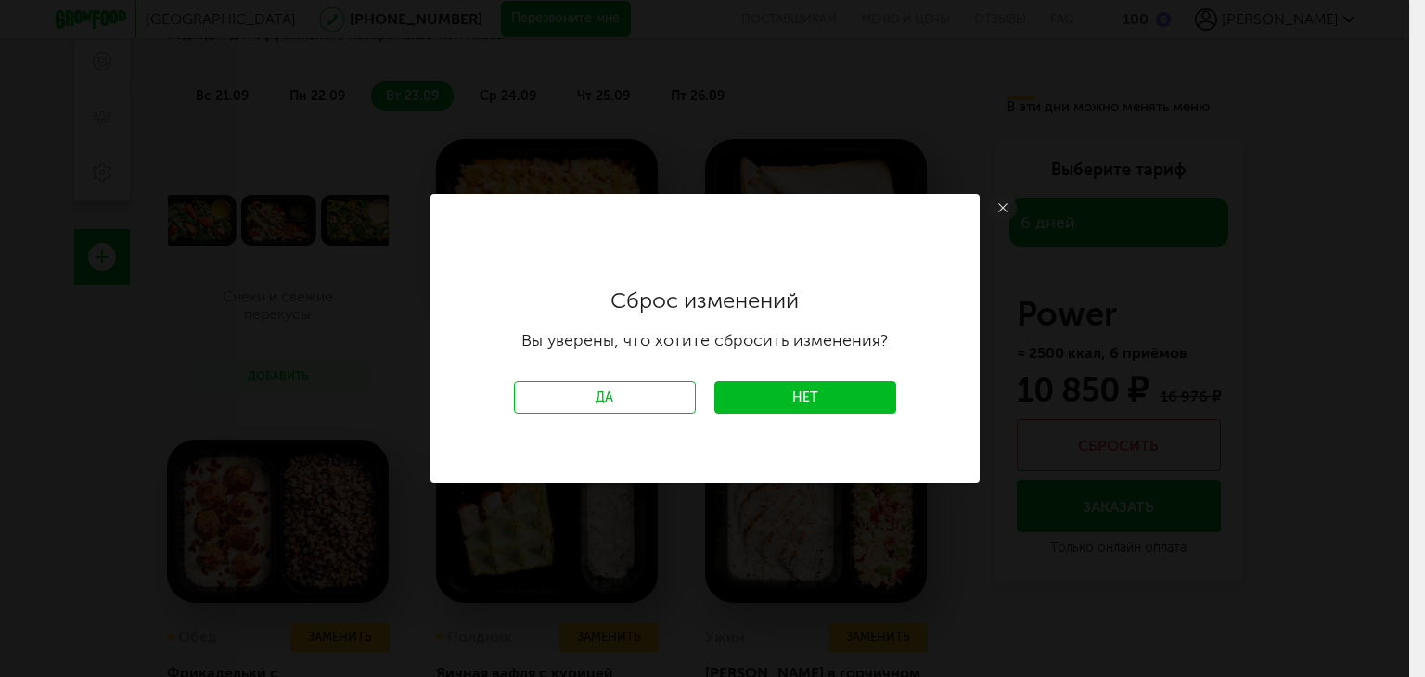
click at [757, 401] on link "Нет" at bounding box center [805, 397] width 182 height 32
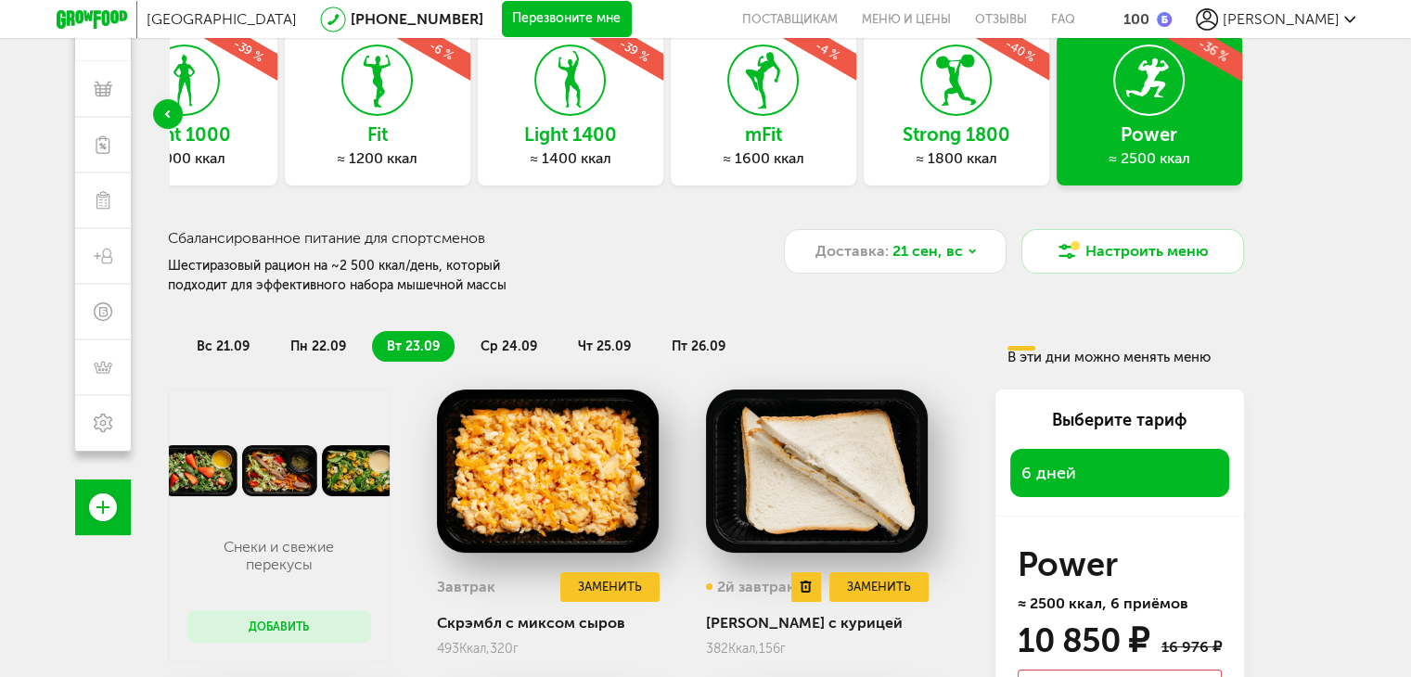
scroll to position [0, 0]
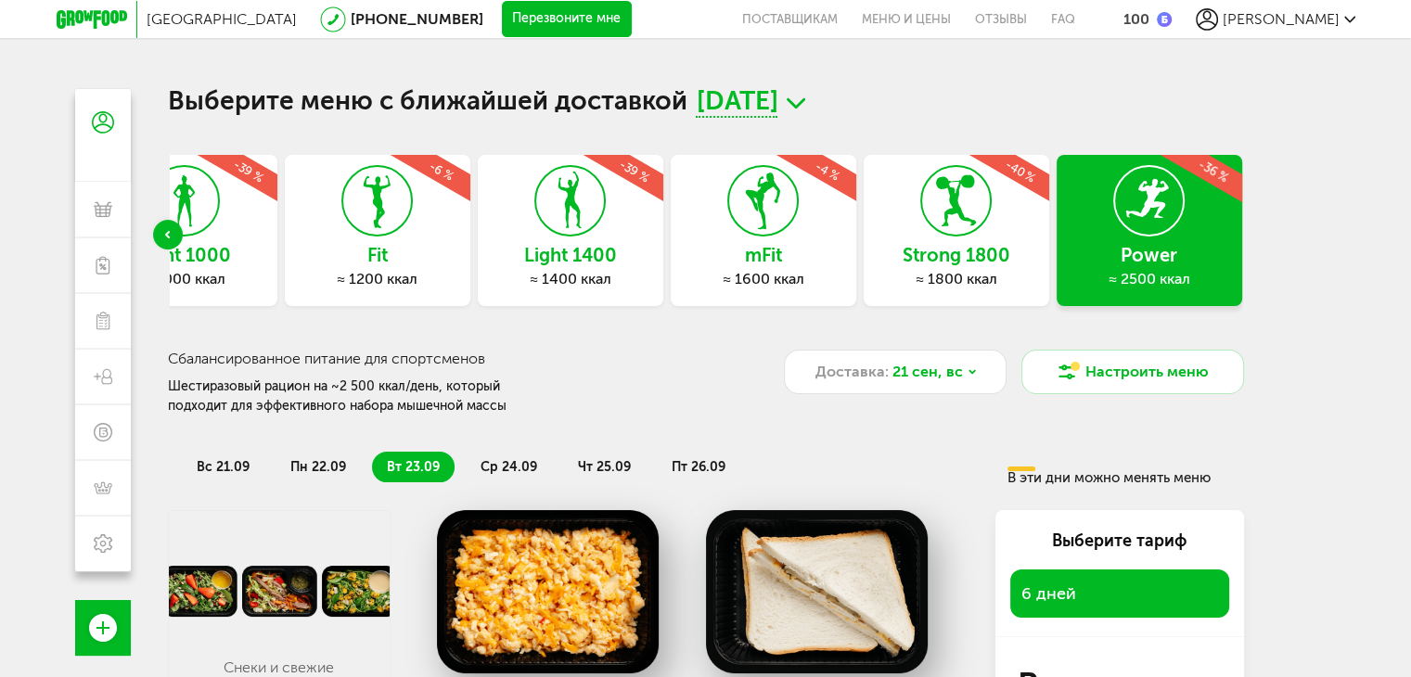
click at [800, 206] on div "mFit ≈ 1600 ккал -4 %" at bounding box center [764, 230] width 186 height 151
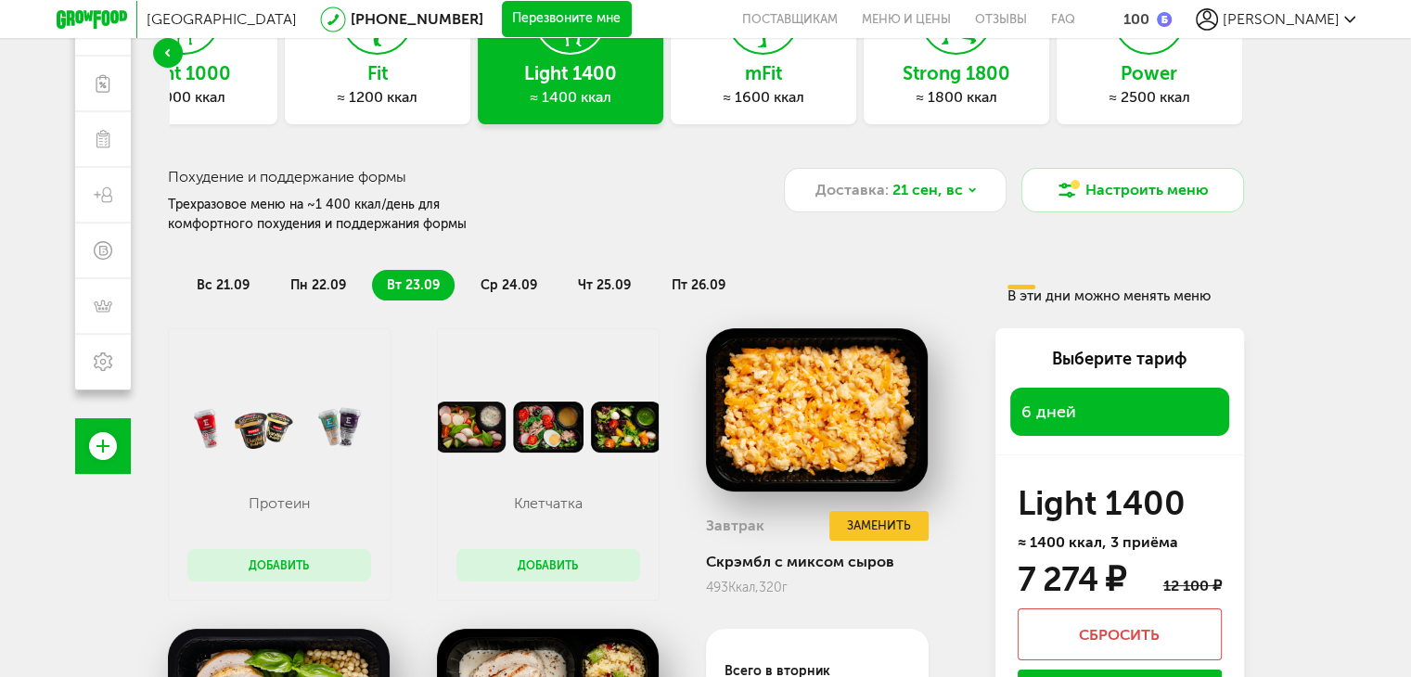
scroll to position [275, 0]
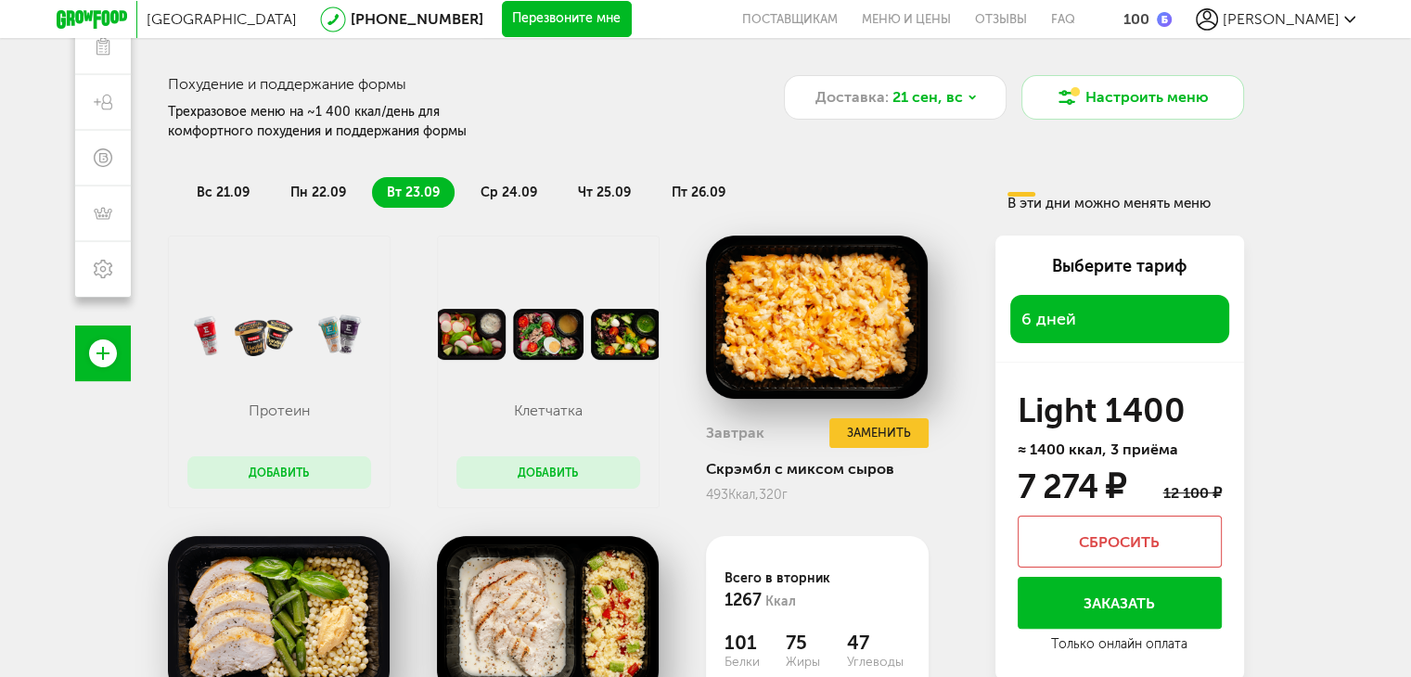
click at [514, 190] on span "ср 24.09" at bounding box center [509, 193] width 57 height 16
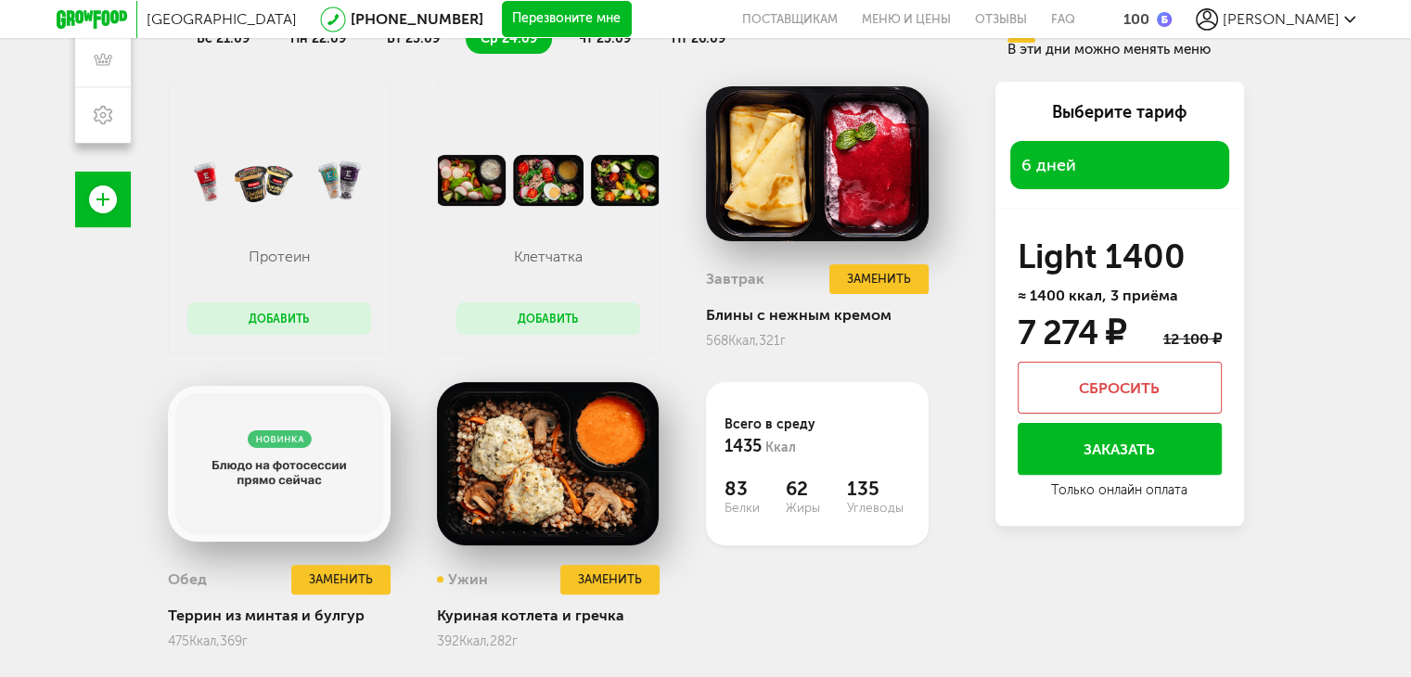
scroll to position [460, 0]
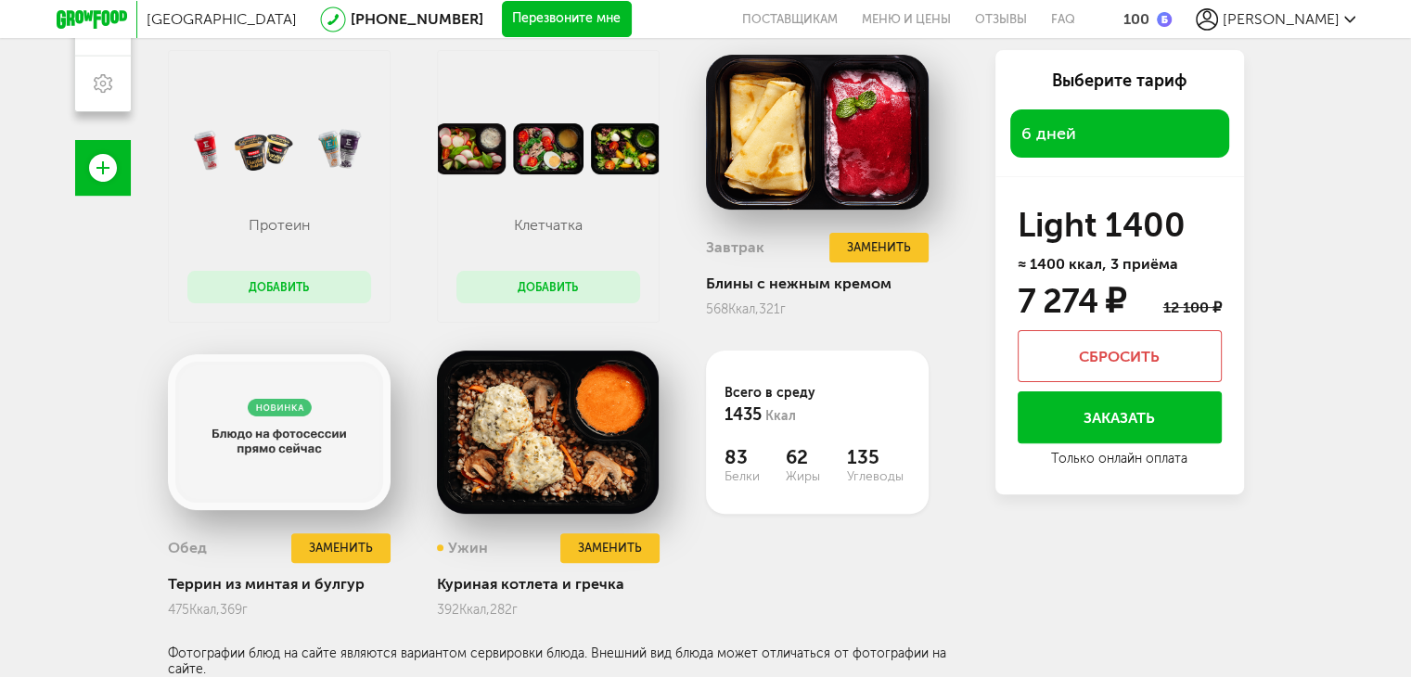
click at [554, 277] on button "Добавить" at bounding box center [548, 287] width 184 height 32
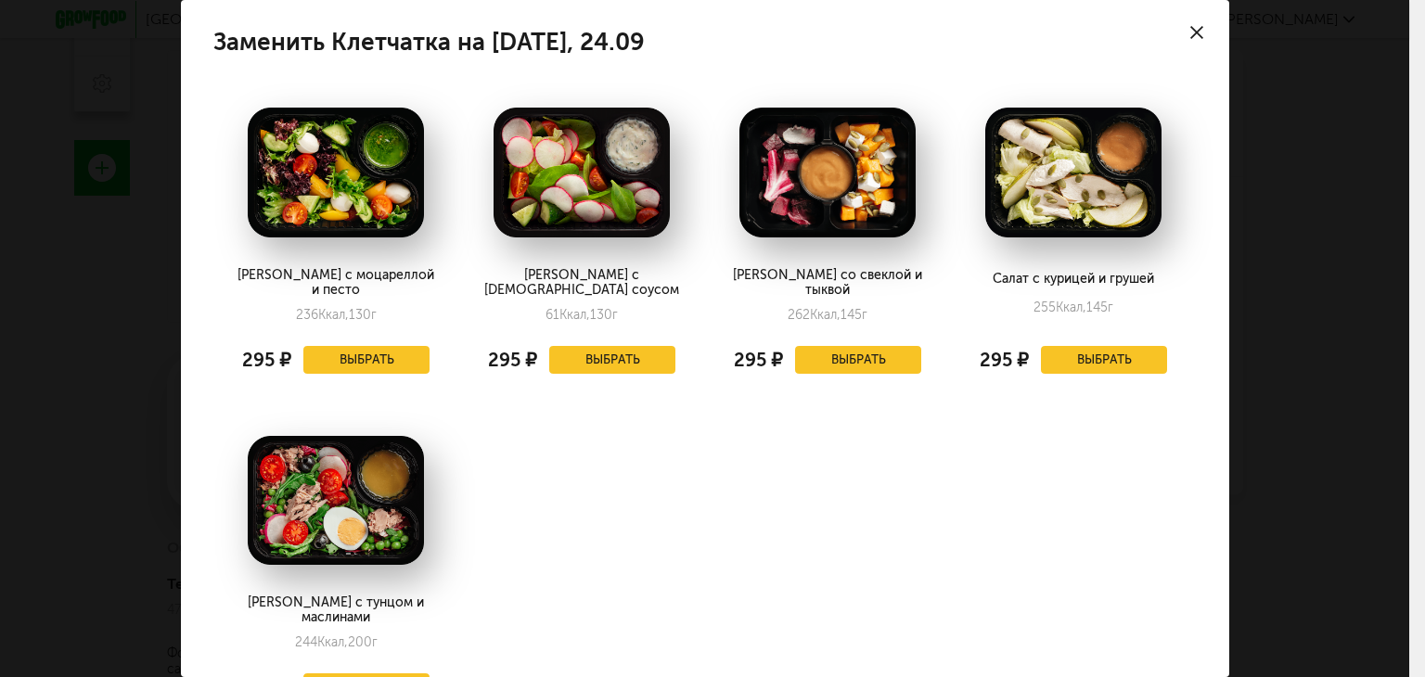
click at [1190, 27] on use at bounding box center [1196, 32] width 13 height 13
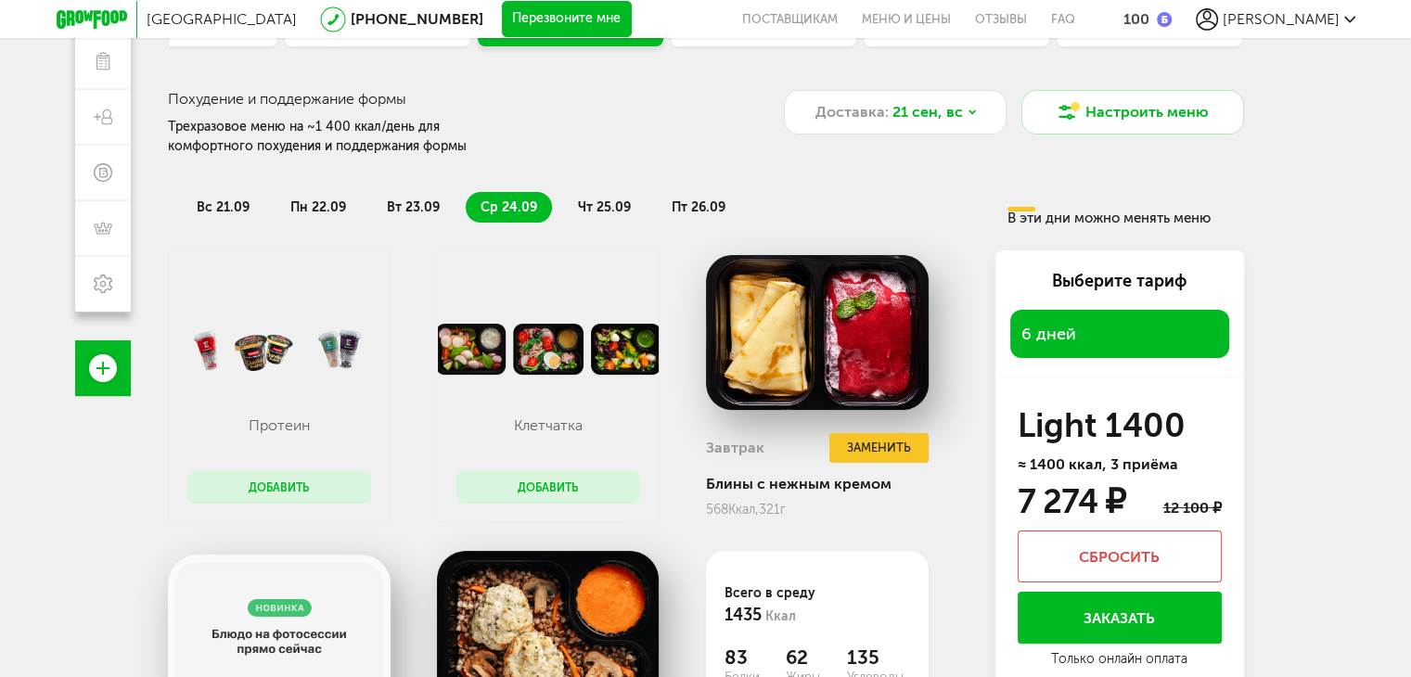
scroll to position [182, 0]
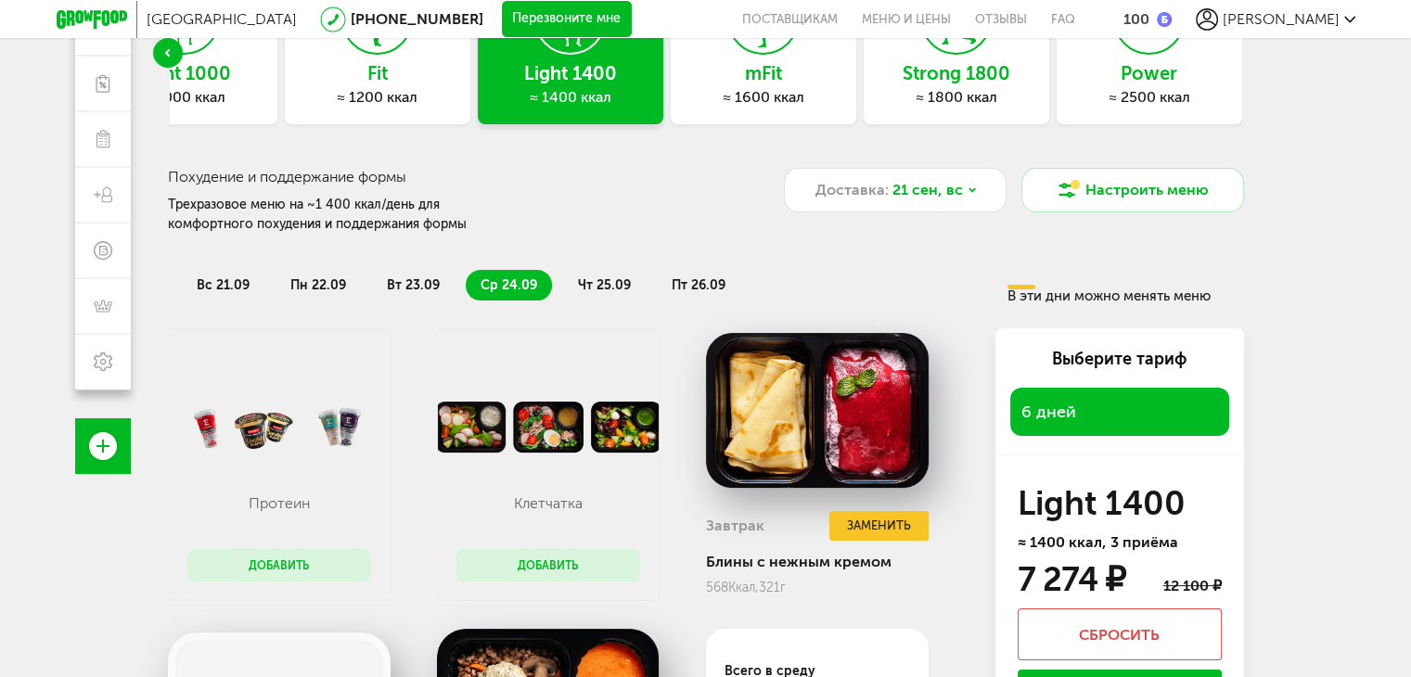
click at [248, 456] on div "Протеин Добавить" at bounding box center [279, 527] width 221 height 148
click at [299, 574] on button "Добавить" at bounding box center [279, 565] width 184 height 32
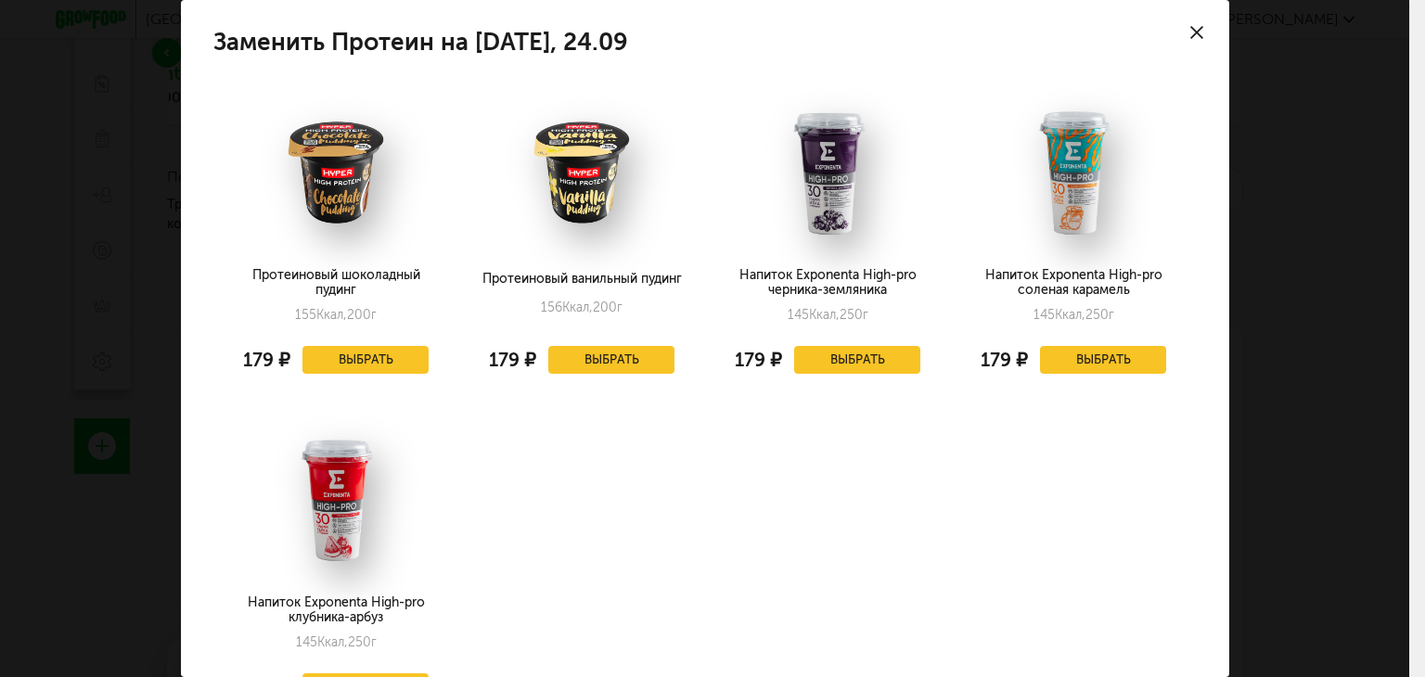
click at [1197, 34] on div at bounding box center [1196, 32] width 65 height 65
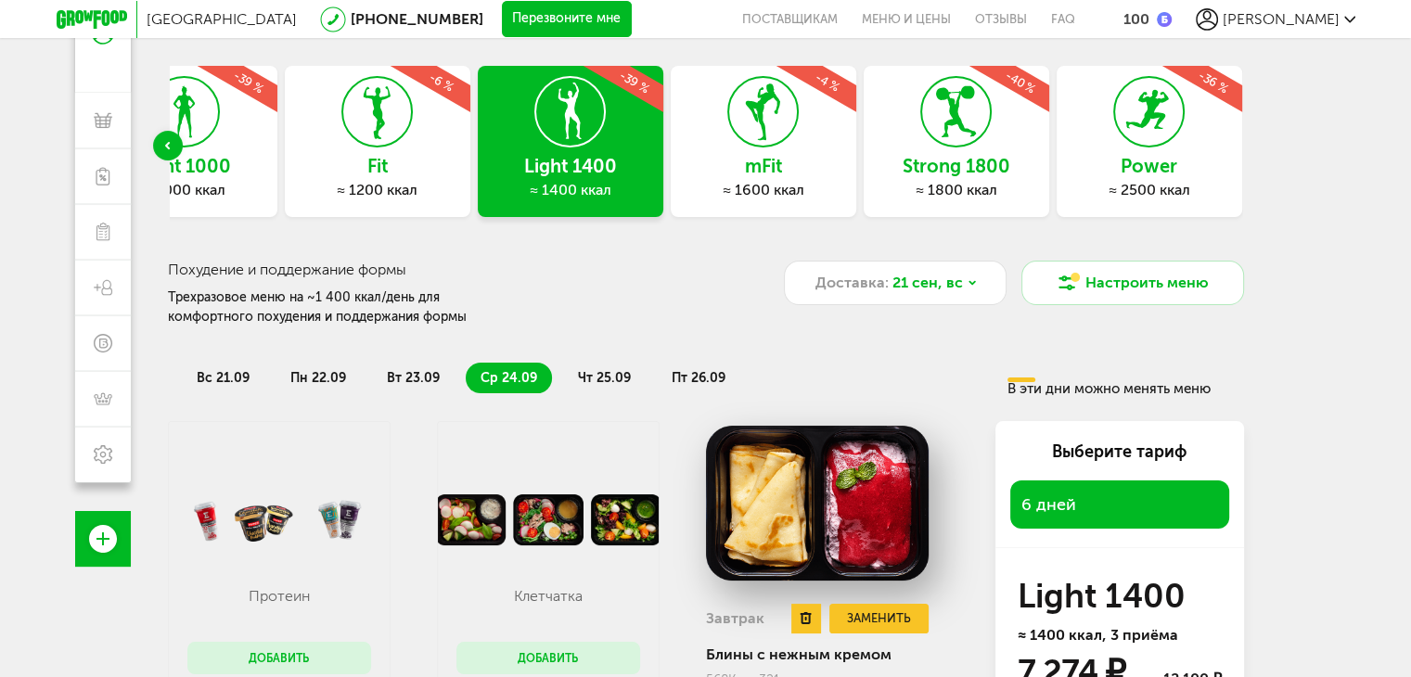
scroll to position [0, 0]
